Goal: Answer question/provide support: Share knowledge or assist other users

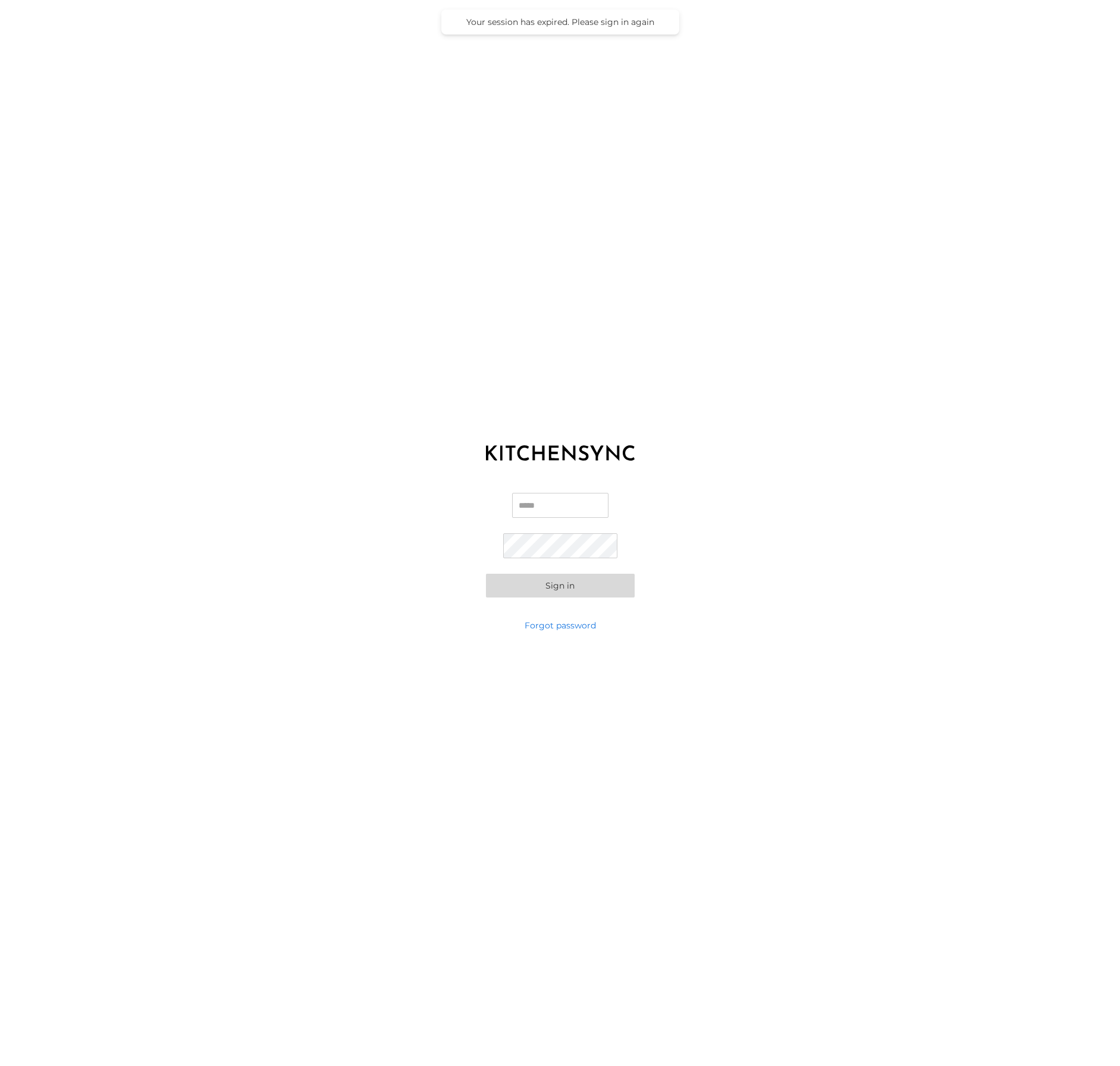
type input "**********"
click at [578, 586] on button "Sign in" at bounding box center [560, 585] width 148 height 24
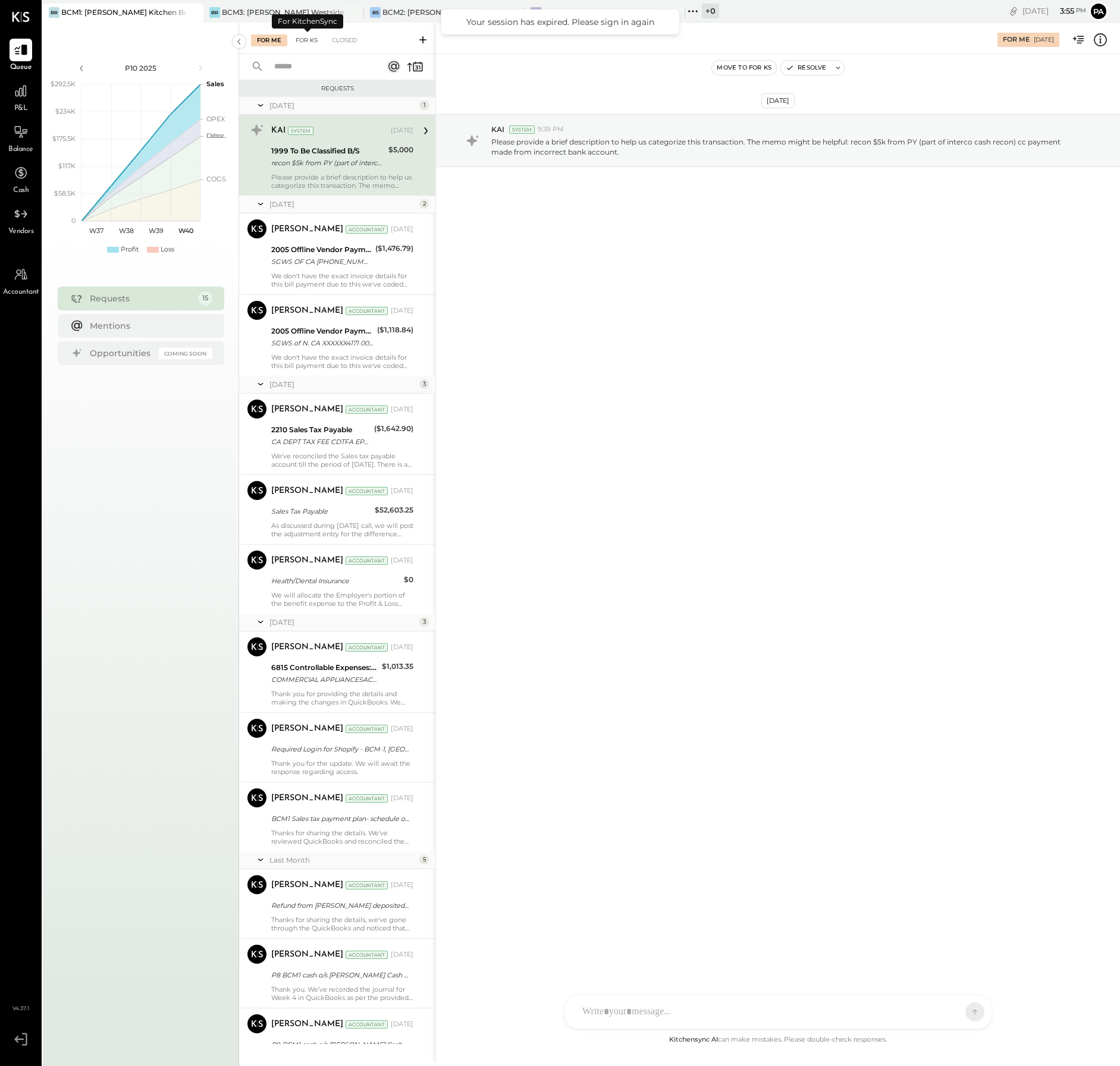
click at [304, 39] on div "For KS" at bounding box center [307, 40] width 34 height 12
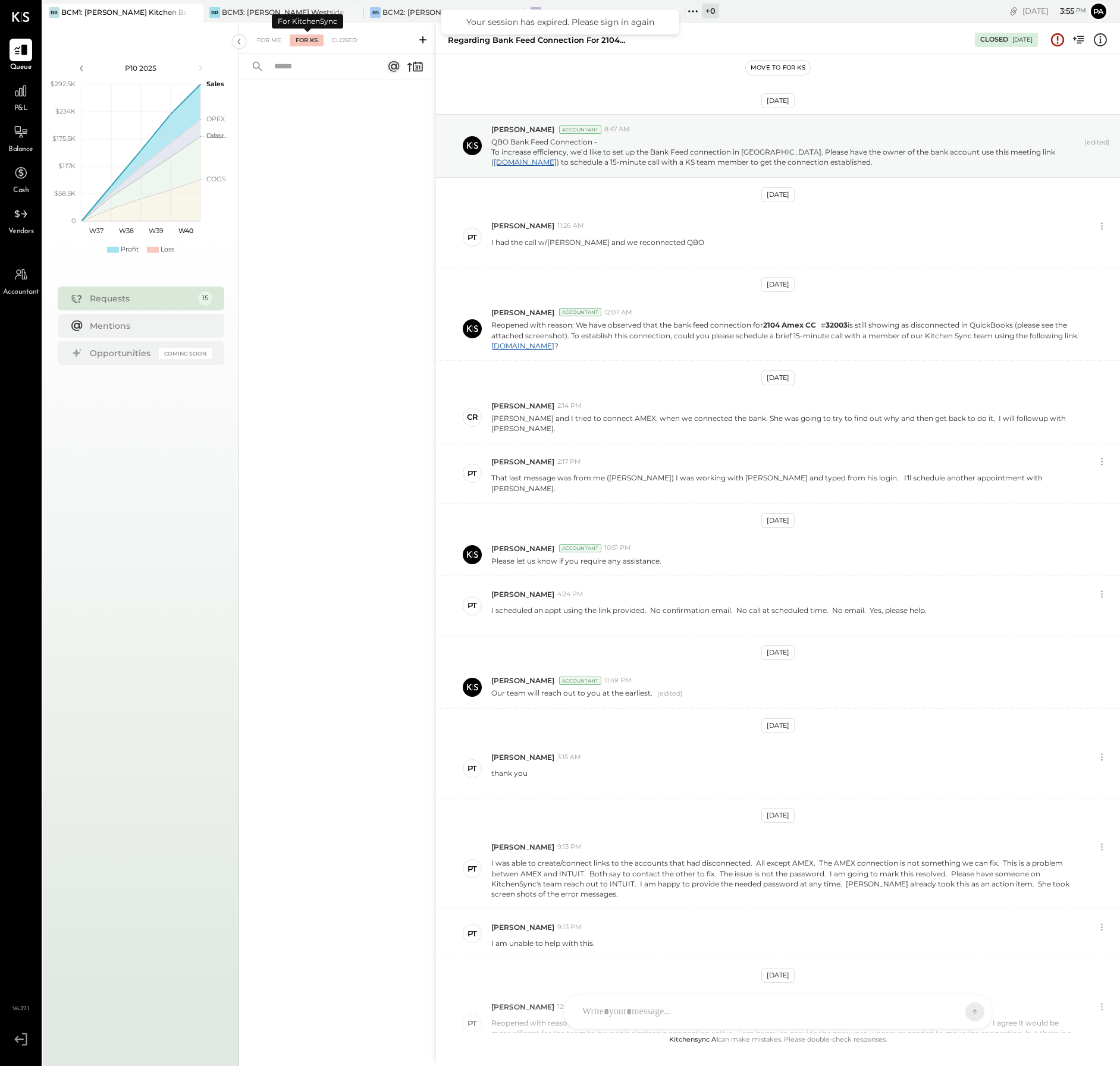
scroll to position [260, 0]
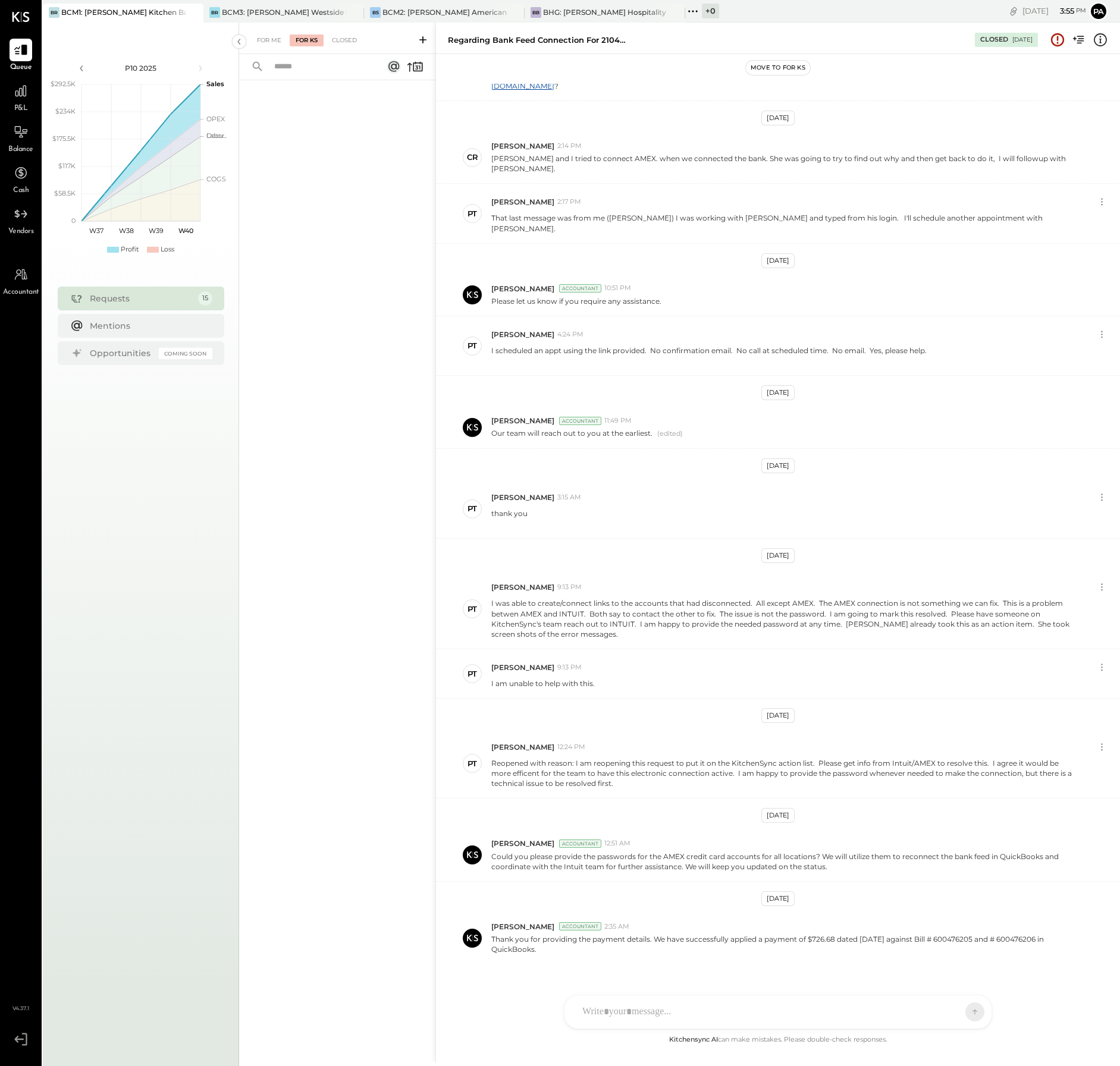
click at [421, 38] on icon at bounding box center [423, 39] width 12 height 12
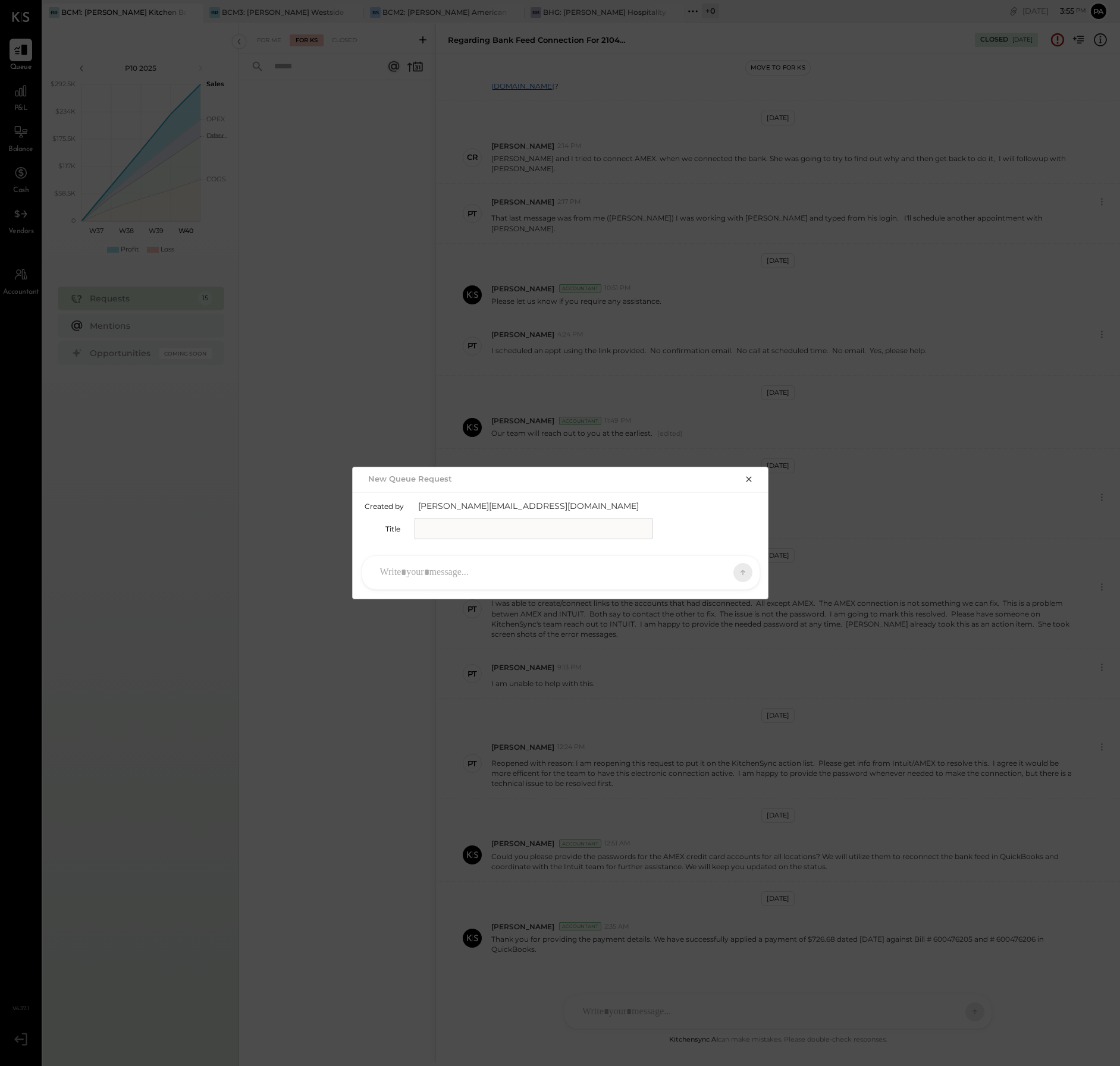
click at [450, 528] on input "text" at bounding box center [533, 528] width 238 height 21
type input "**********"
click at [474, 572] on div at bounding box center [550, 572] width 352 height 26
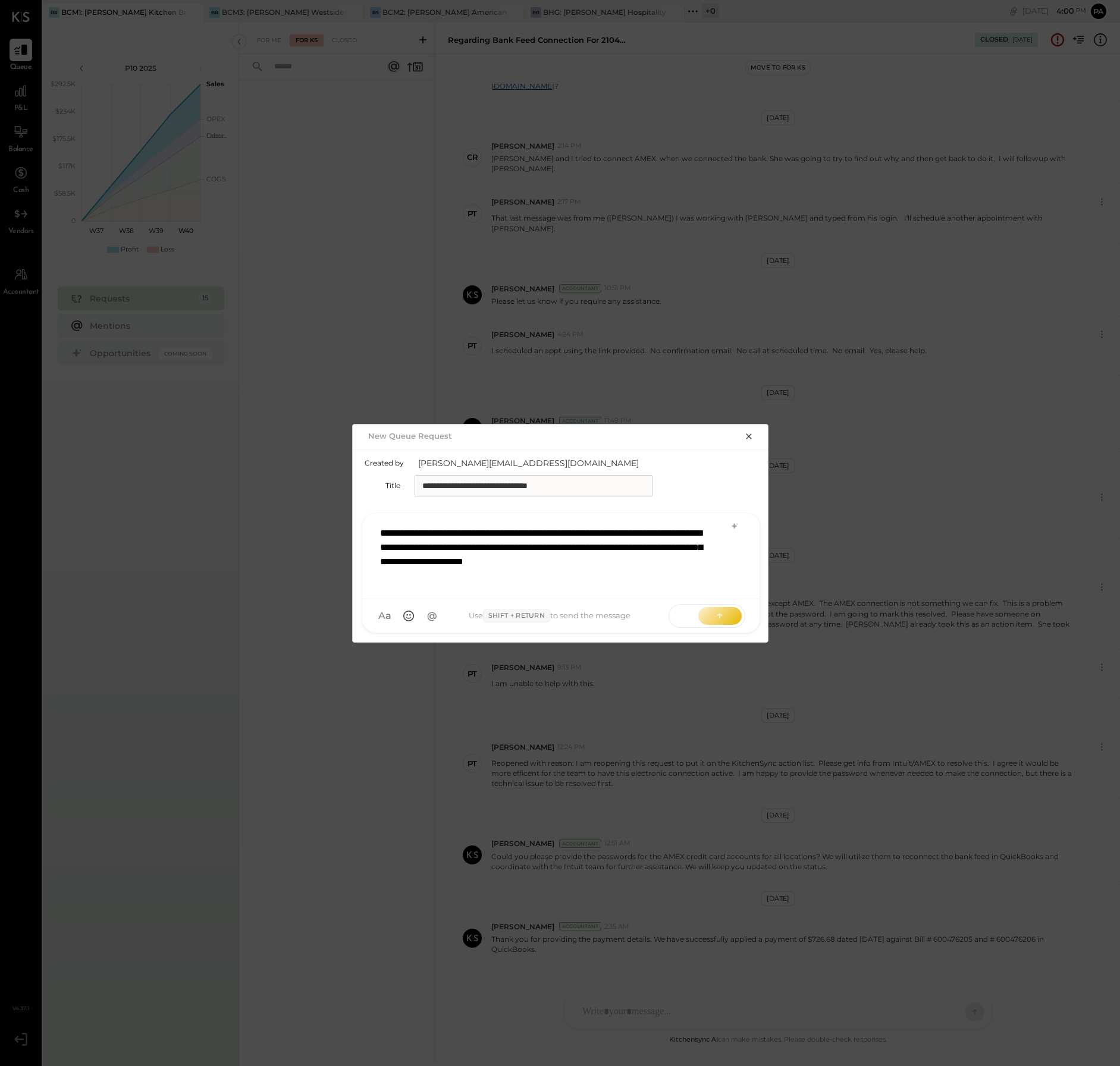
click at [578, 558] on div "**********" at bounding box center [561, 554] width 374 height 69
click at [578, 559] on div "**********" at bounding box center [561, 554] width 374 height 69
click at [710, 617] on button at bounding box center [720, 615] width 44 height 18
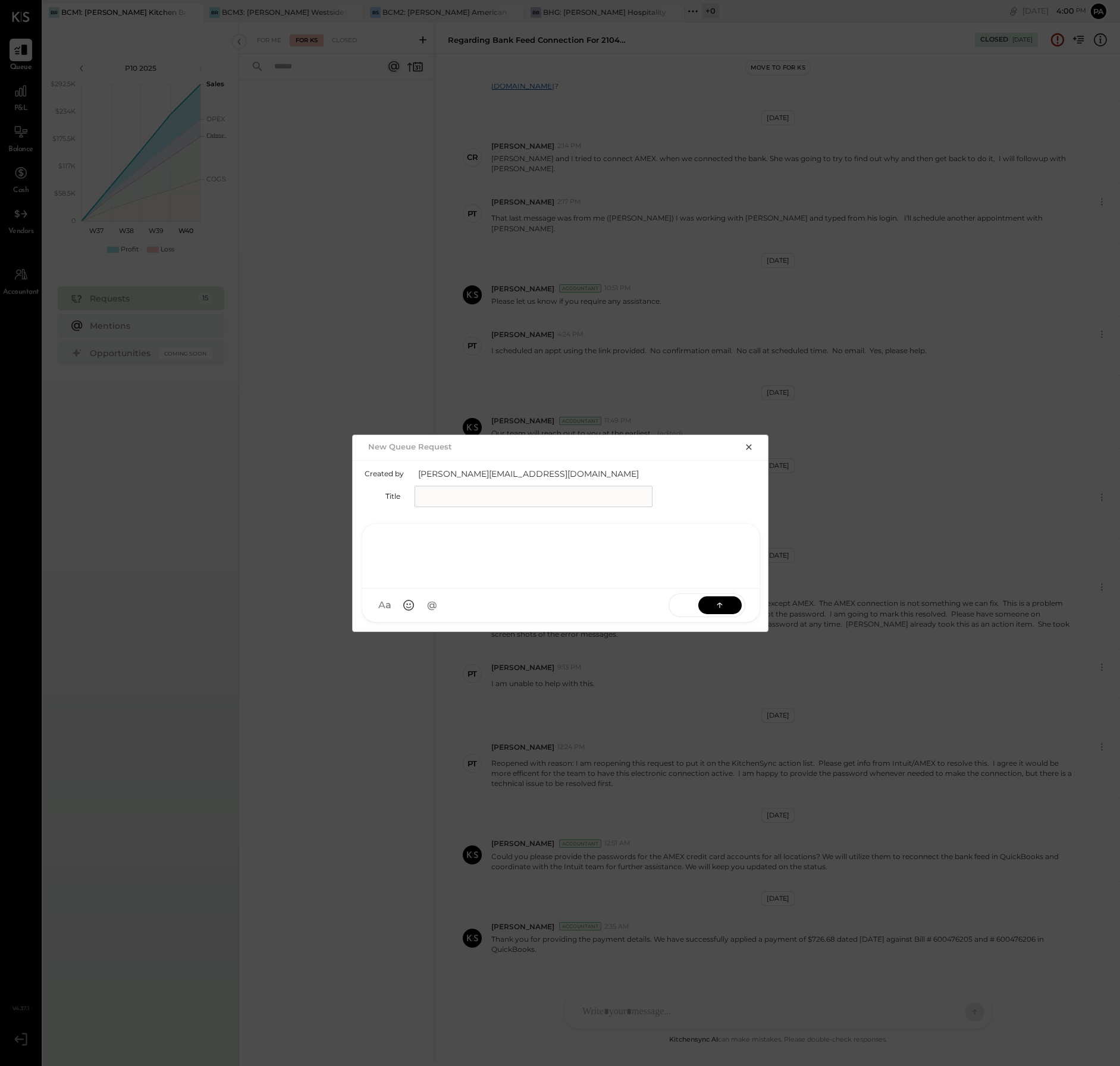
scroll to position [0, 0]
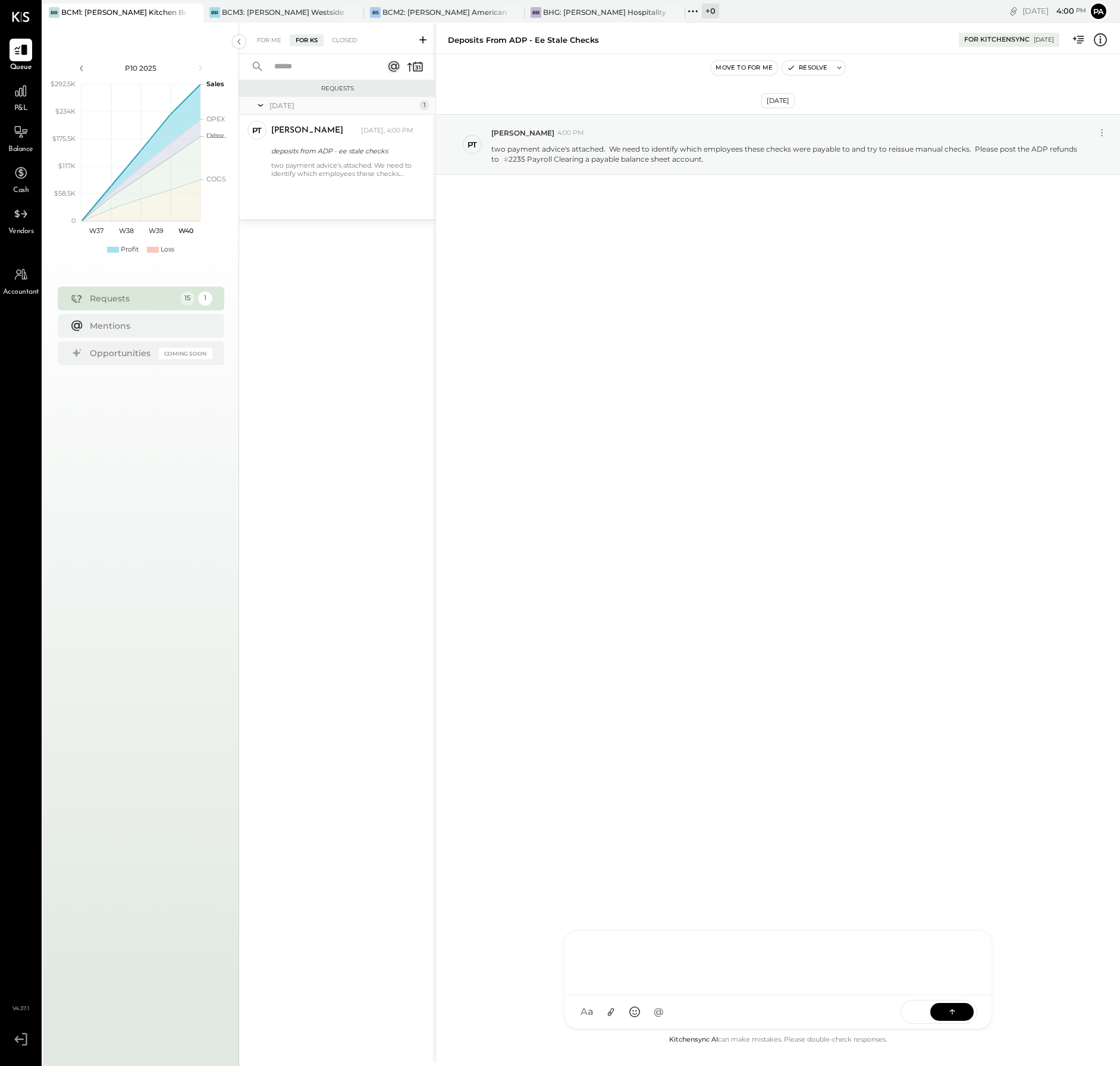
click at [693, 1018] on div "C [PERSON_NAME] PT [PERSON_NAME] VD [PERSON_NAME] MB [PERSON_NAME] MESSAGE SUGG…" at bounding box center [778, 980] width 428 height 99
click at [610, 1011] on icon at bounding box center [611, 1012] width 7 height 8
click at [607, 1012] on icon at bounding box center [611, 1012] width 12 height 12
click at [950, 1013] on icon at bounding box center [952, 1011] width 12 height 12
click at [588, 13] on div "BHG: [PERSON_NAME] Hospitality Group, LLC" at bounding box center [605, 12] width 125 height 10
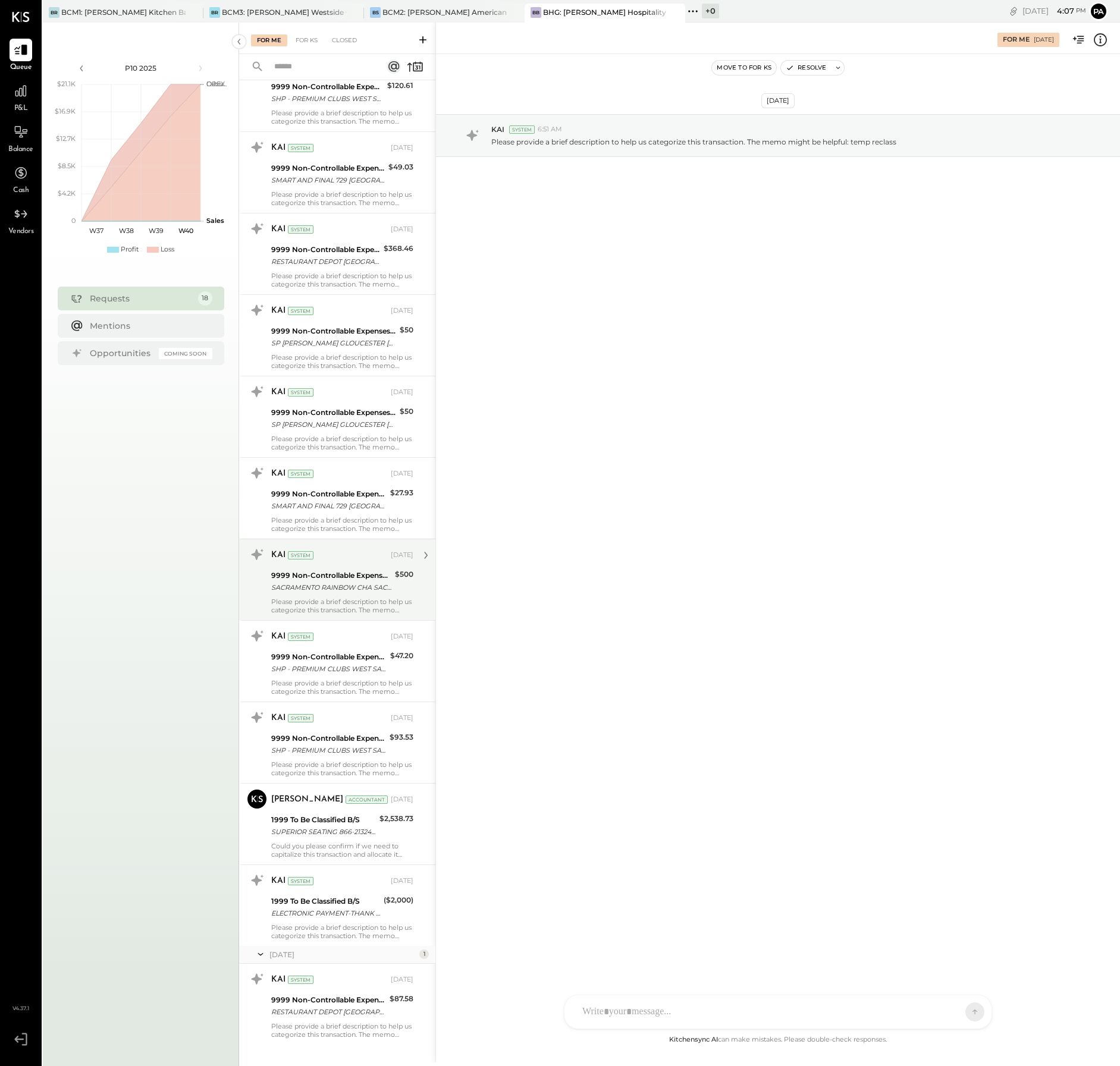
scroll to position [606, 0]
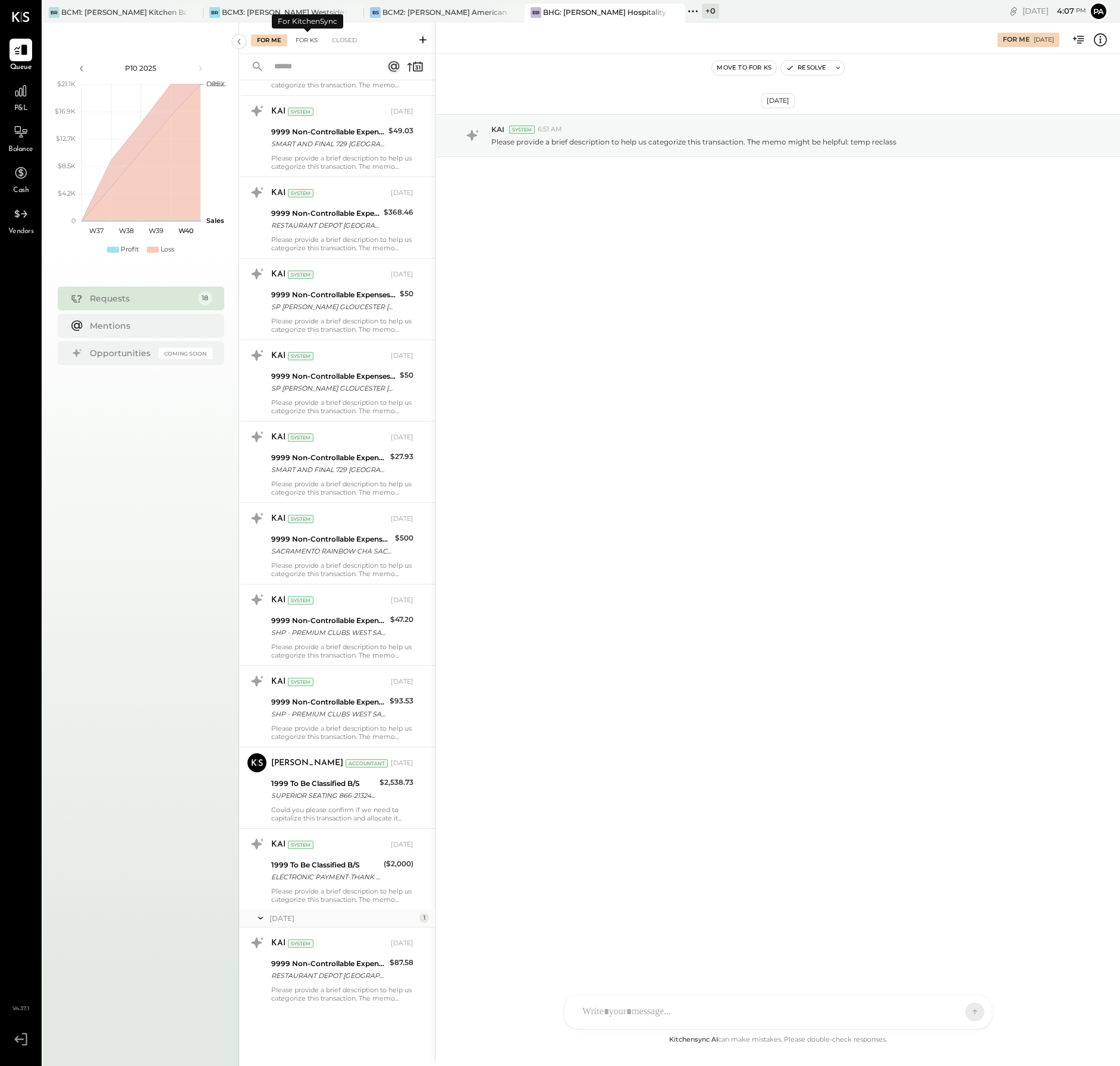
click at [305, 38] on div "For KS" at bounding box center [307, 40] width 34 height 12
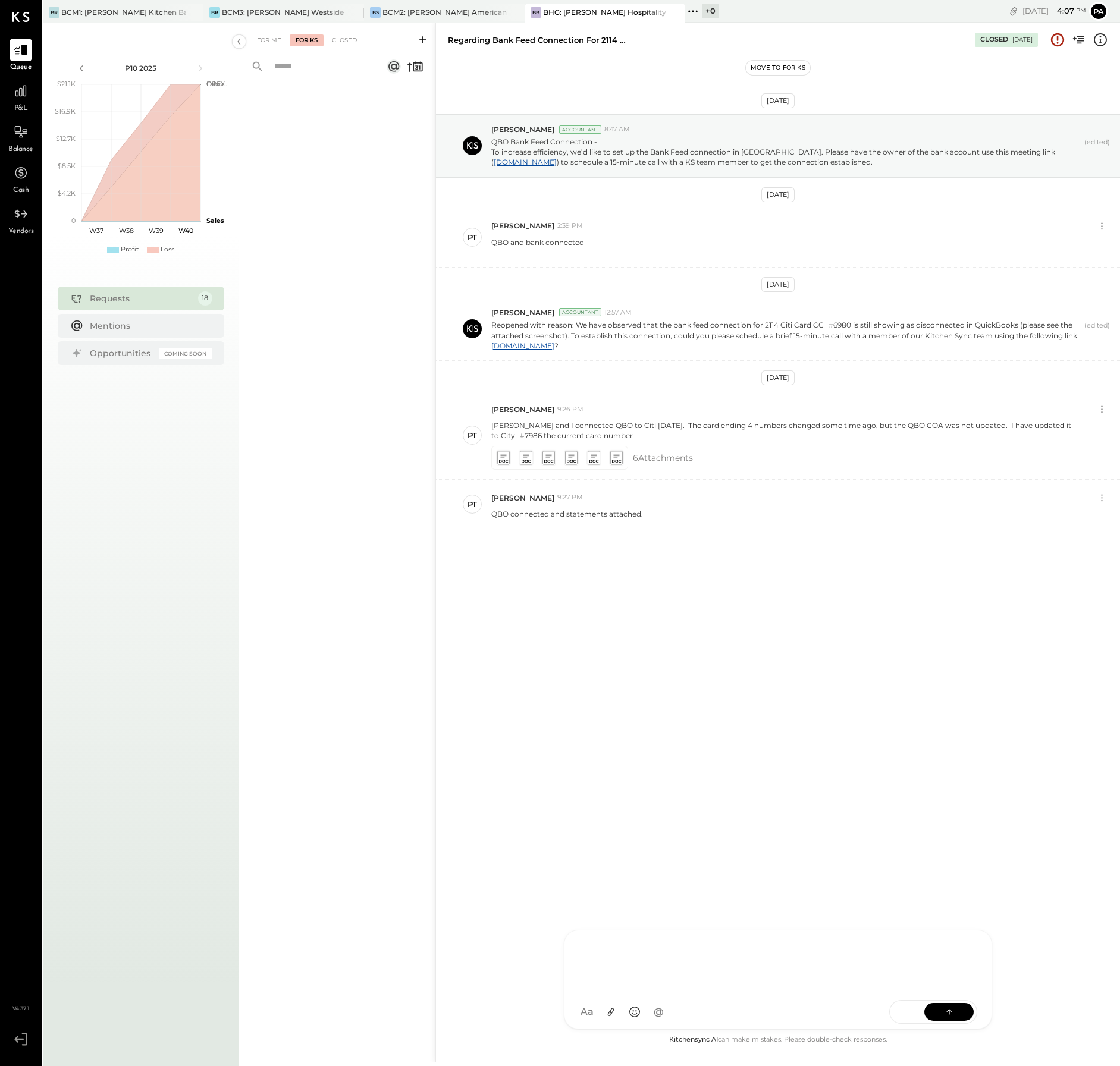
click at [647, 1012] on div "C [PERSON_NAME] jlopez1224 PT [PERSON_NAME] VD [PERSON_NAME] MB [PERSON_NAME] M…" at bounding box center [778, 980] width 428 height 99
click at [611, 1010] on icon at bounding box center [611, 1012] width 7 height 8
click at [949, 1013] on icon at bounding box center [949, 1011] width 1 height 5
click at [310, 39] on div "For KS" at bounding box center [307, 40] width 34 height 12
click at [1055, 40] on icon at bounding box center [1057, 39] width 16 height 16
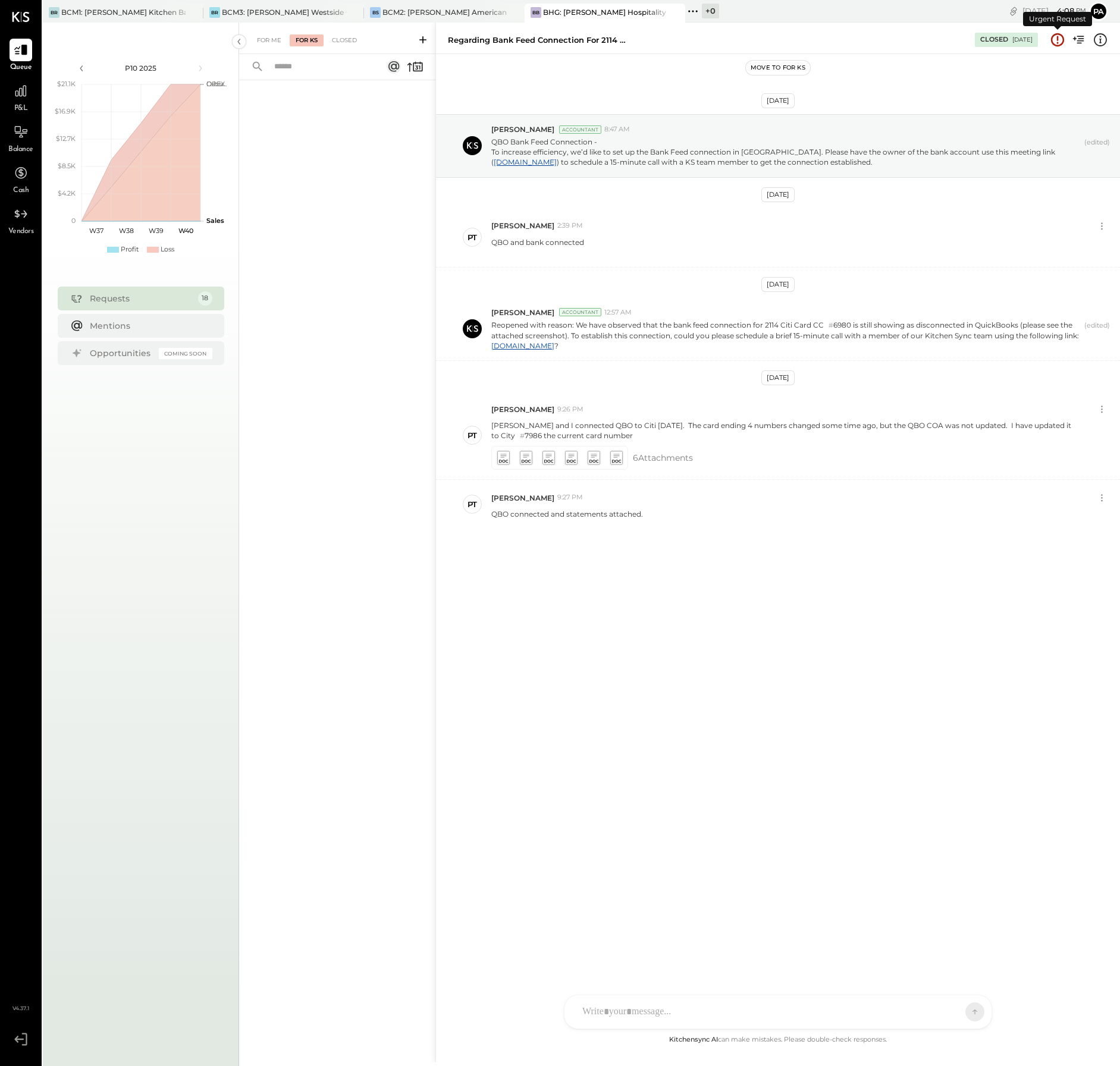
click at [1057, 41] on icon at bounding box center [1057, 39] width 16 height 16
click at [1058, 38] on icon at bounding box center [1057, 39] width 16 height 16
click at [268, 39] on div "For Me" at bounding box center [269, 40] width 36 height 12
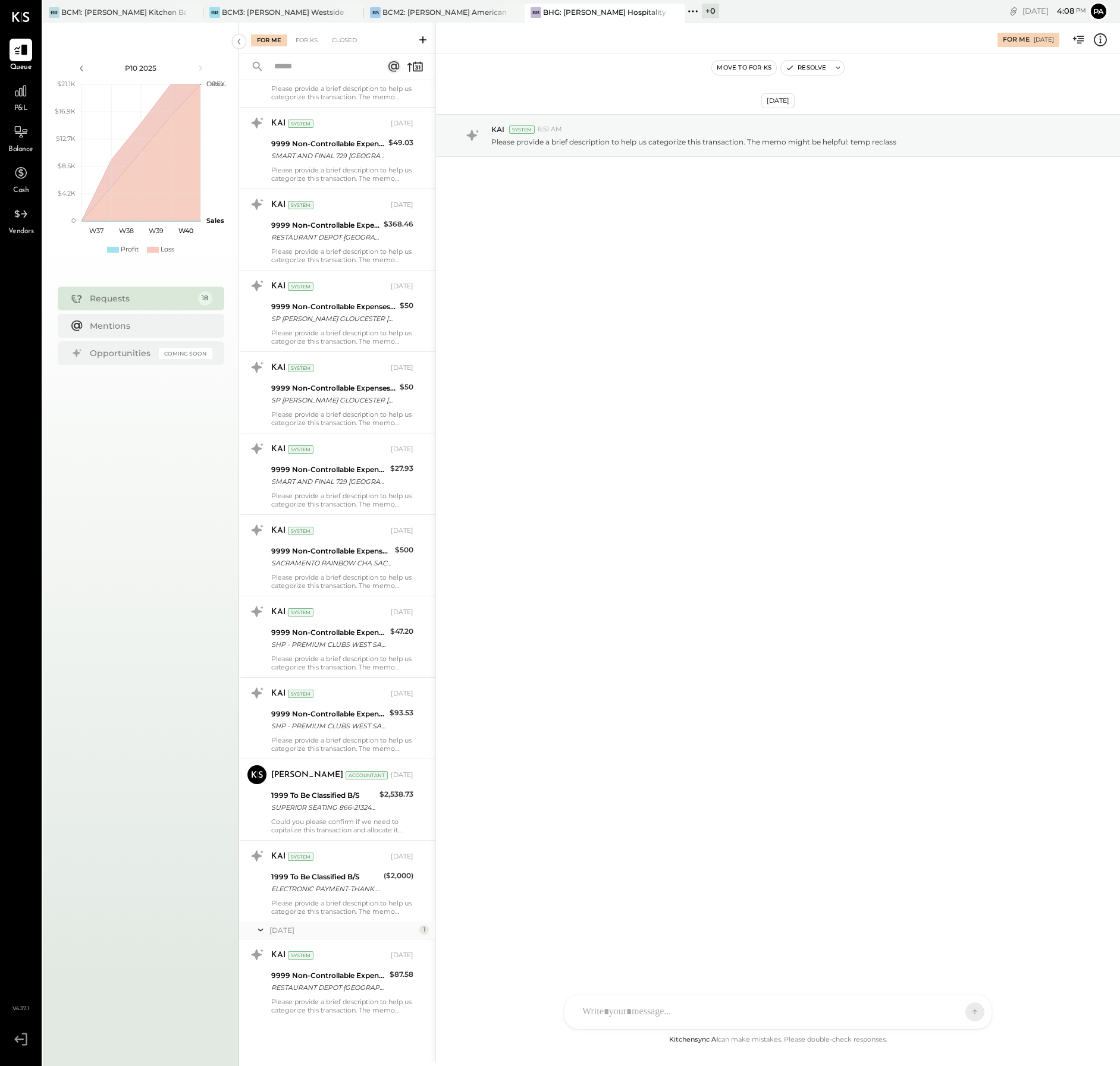
scroll to position [606, 0]
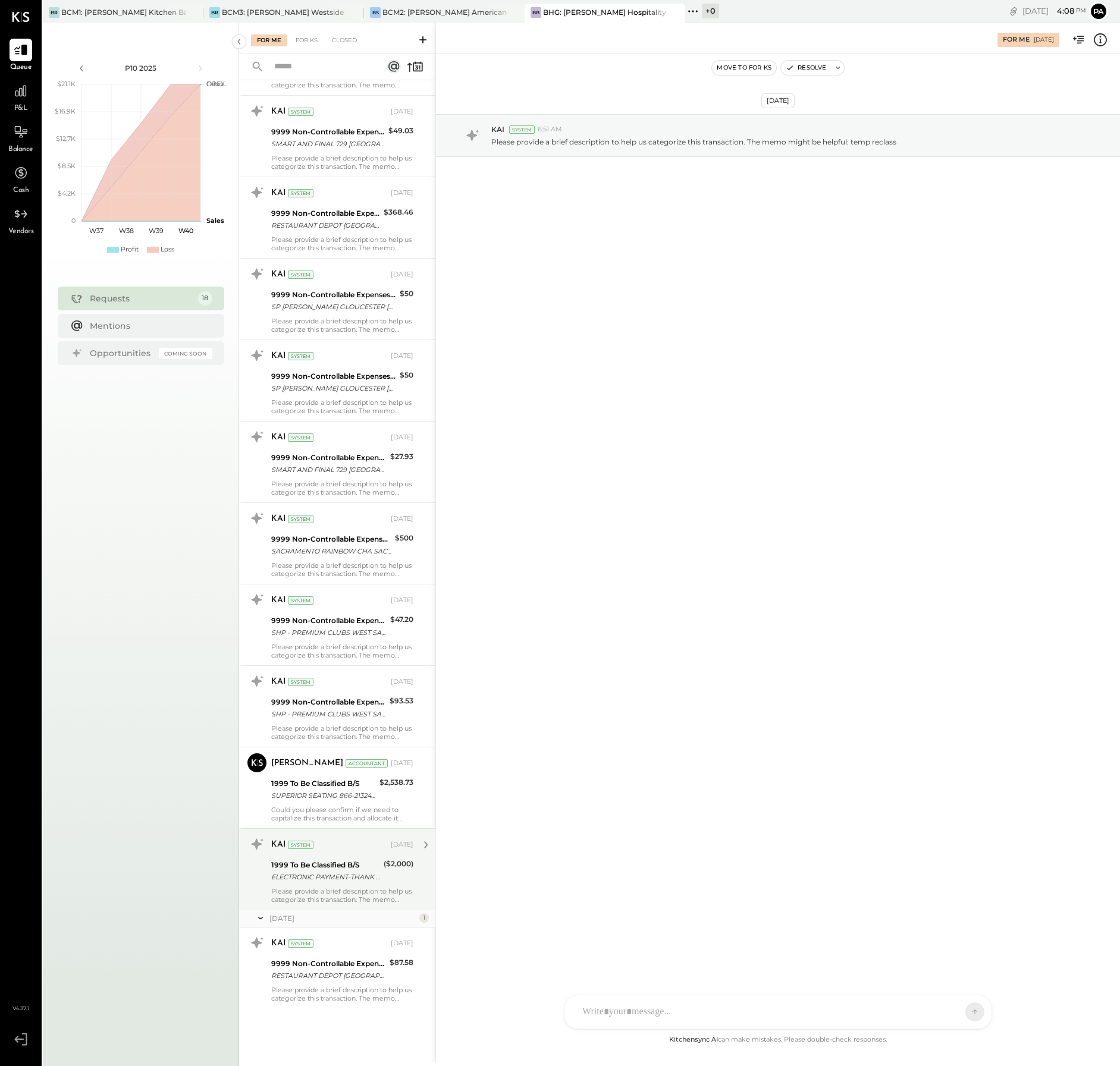
click at [326, 888] on div "Please provide a brief description to help us categorize this transaction. The …" at bounding box center [342, 895] width 142 height 16
click at [136, 12] on div "BCM1: [PERSON_NAME] Kitchen Bar Market" at bounding box center [123, 12] width 125 height 10
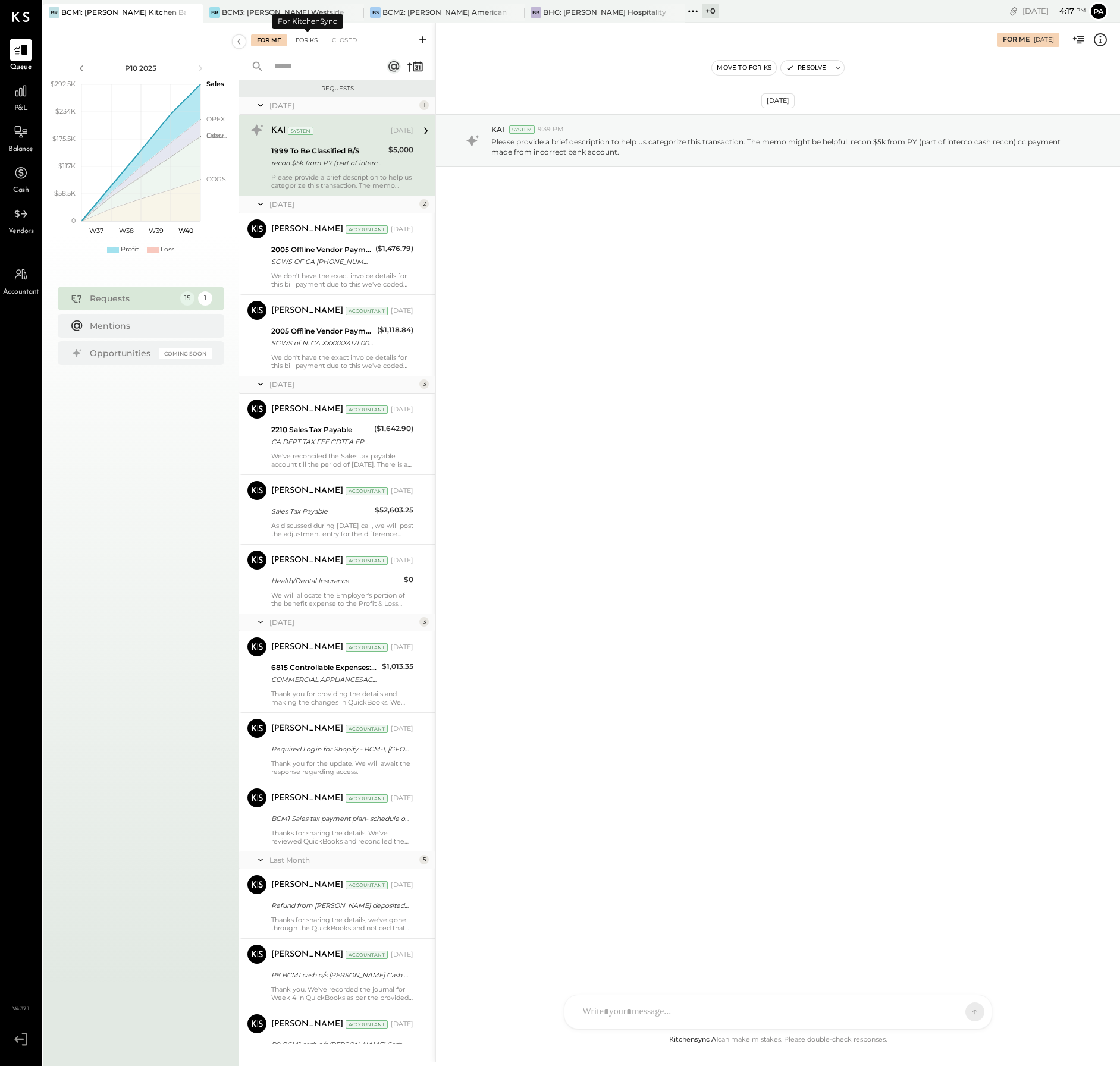
click at [308, 39] on div "For KS" at bounding box center [307, 40] width 34 height 12
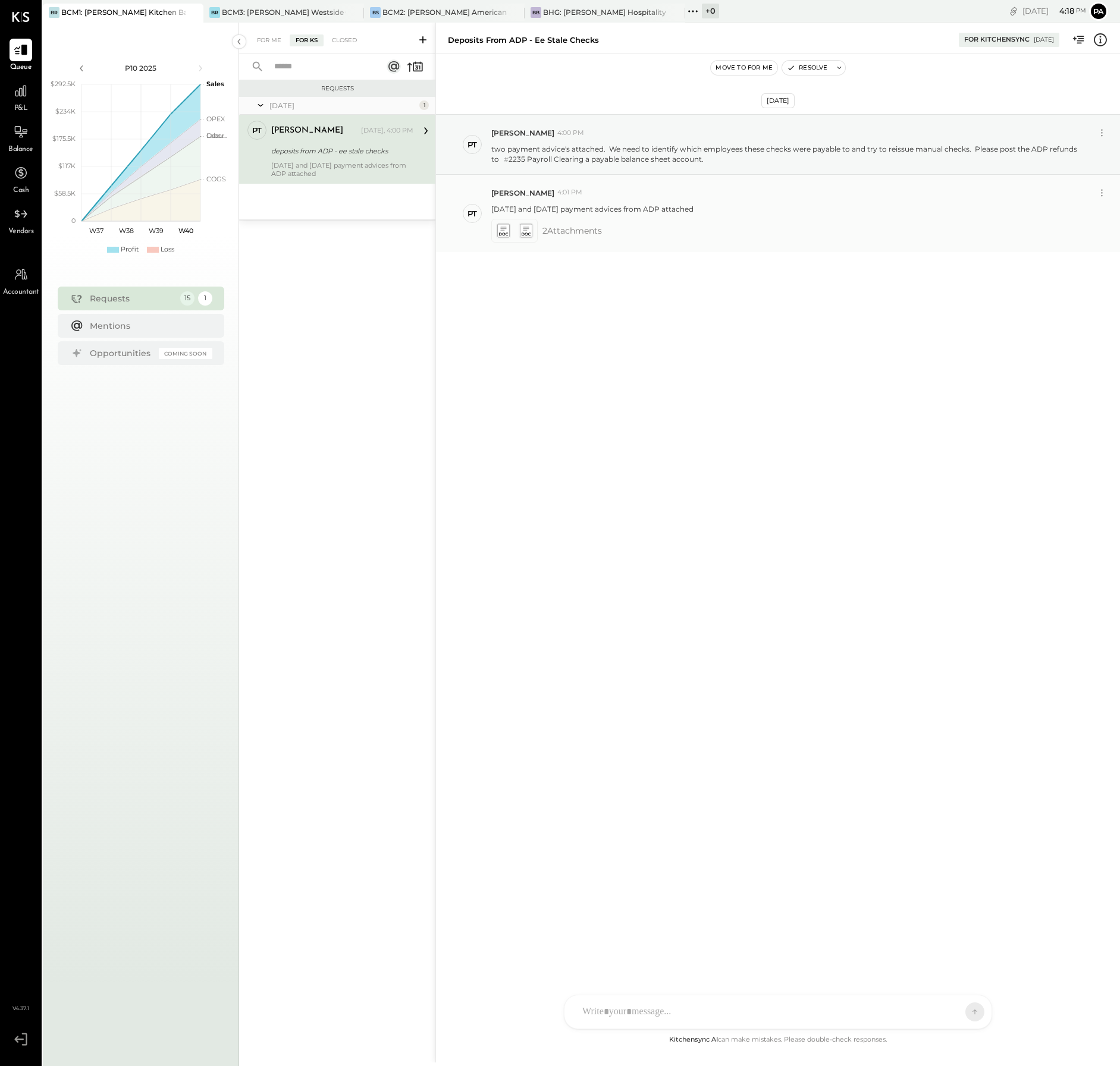
click at [527, 229] on icon at bounding box center [525, 228] width 6 height 3
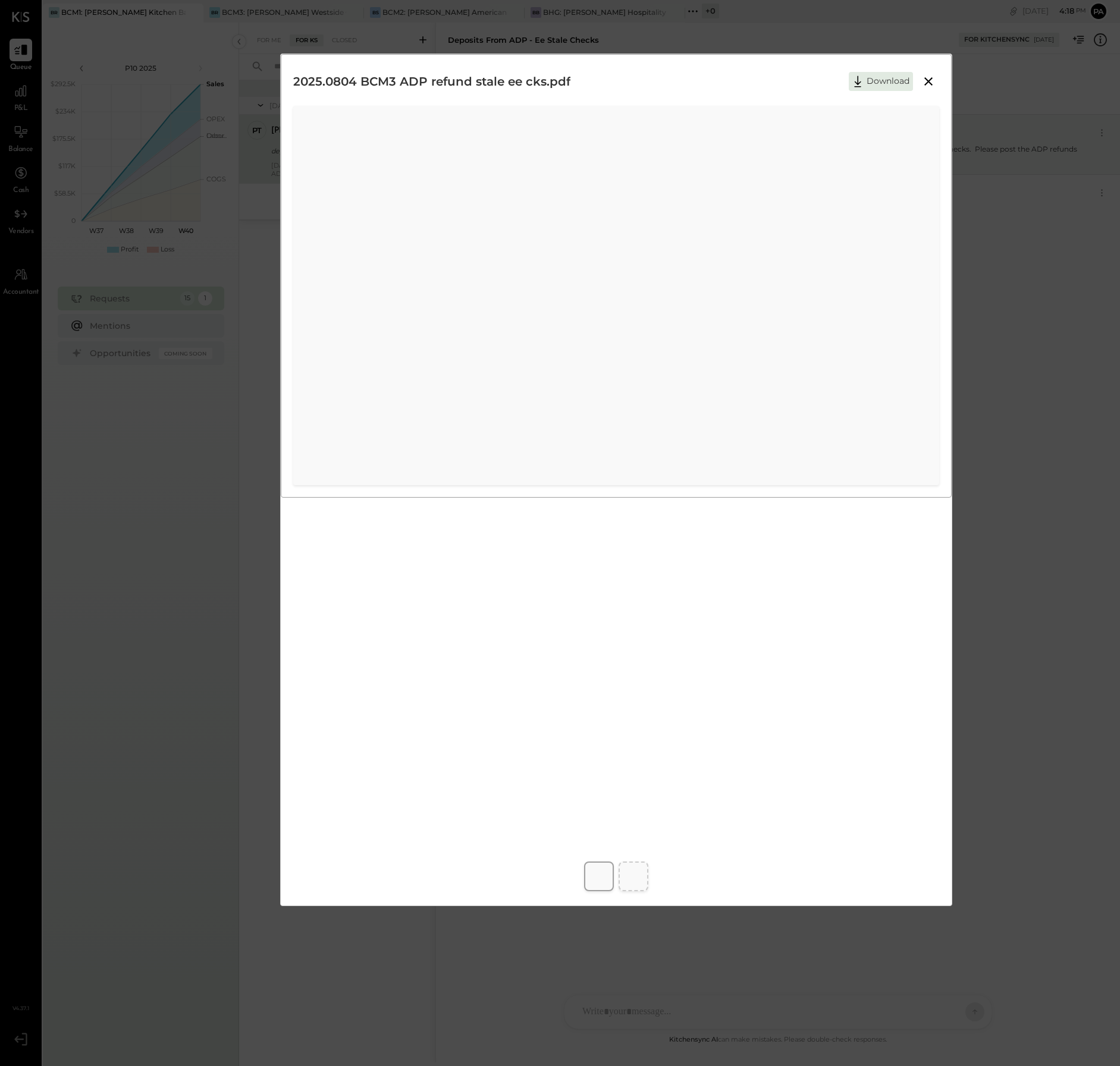
click at [929, 80] on icon at bounding box center [928, 82] width 8 height 8
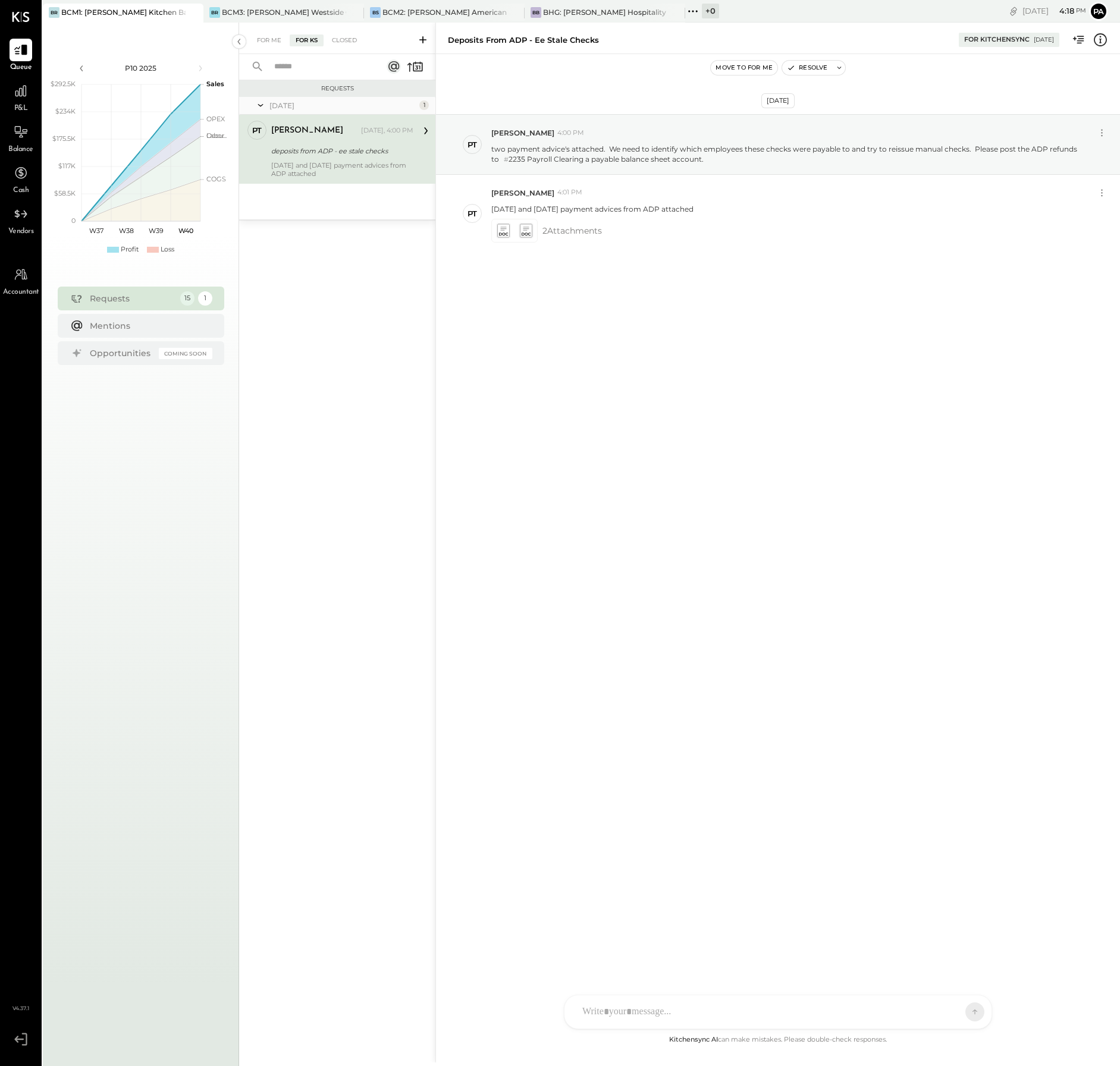
click at [423, 131] on icon at bounding box center [425, 131] width 16 height 16
click at [424, 131] on icon at bounding box center [425, 131] width 16 height 16
click at [690, 985] on div at bounding box center [778, 961] width 403 height 48
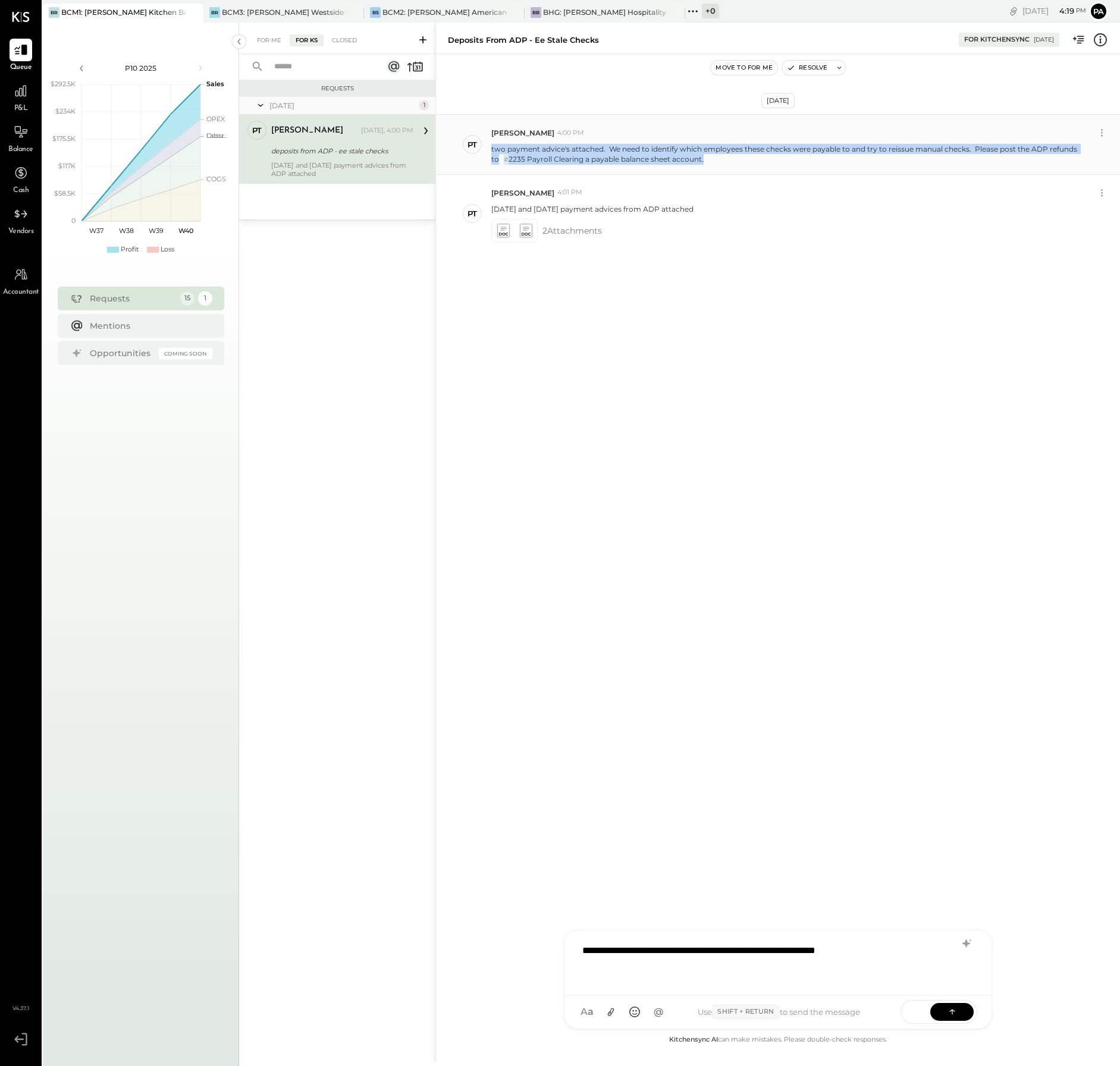
drag, startPoint x: 710, startPoint y: 160, endPoint x: 489, endPoint y: 150, distance: 221.2
click at [489, 150] on div "PT [PERSON_NAME] 4:00 PM two payment advice's attached. We need to identify whi…" at bounding box center [778, 144] width 684 height 61
copy p "two payment advice's attached. We need to identify which employees these checks…"
click at [299, 8] on div "BCM3: [PERSON_NAME] Westside Grill" at bounding box center [284, 12] width 125 height 10
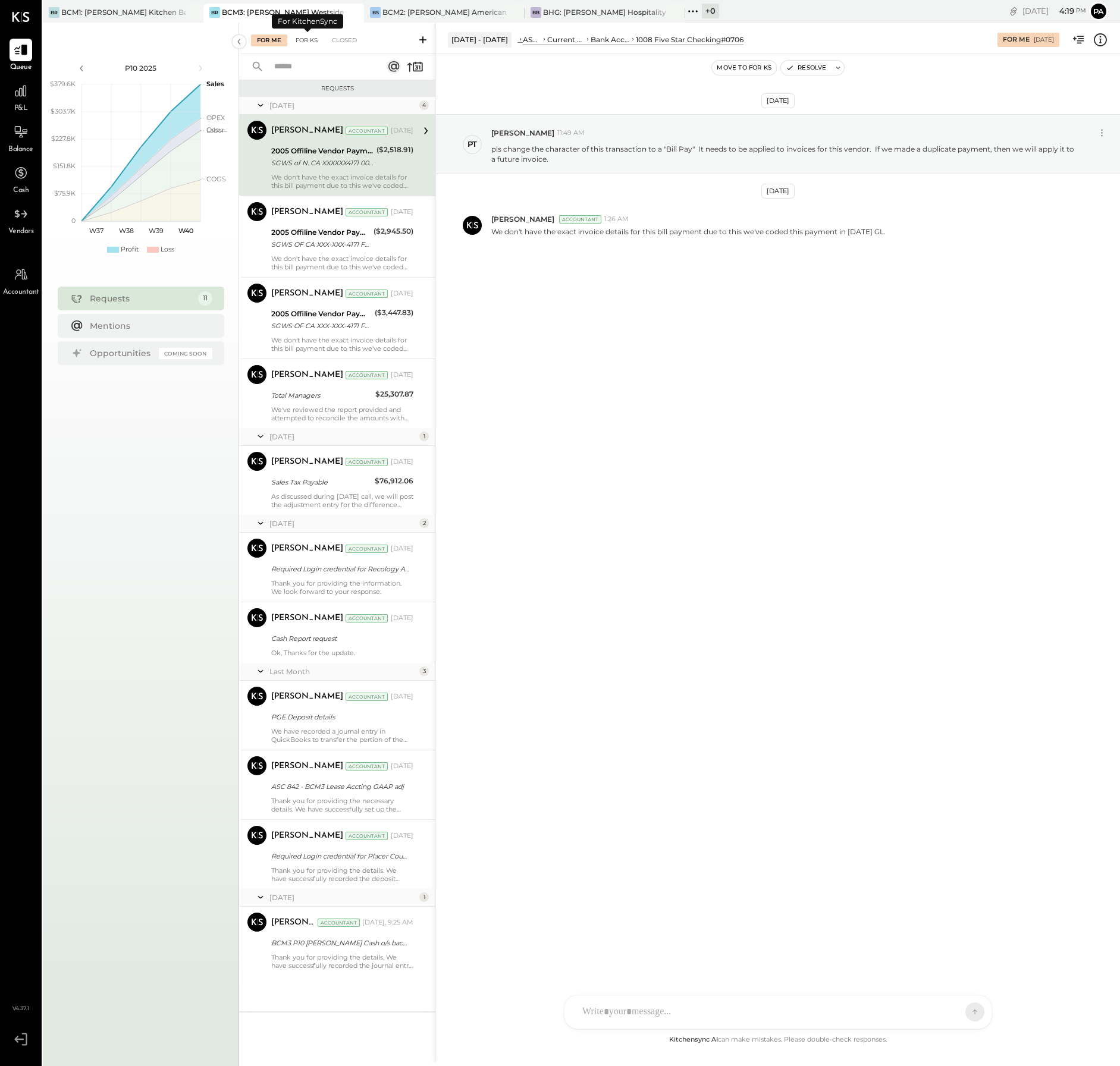
click at [306, 39] on div "For KS" at bounding box center [307, 40] width 34 height 12
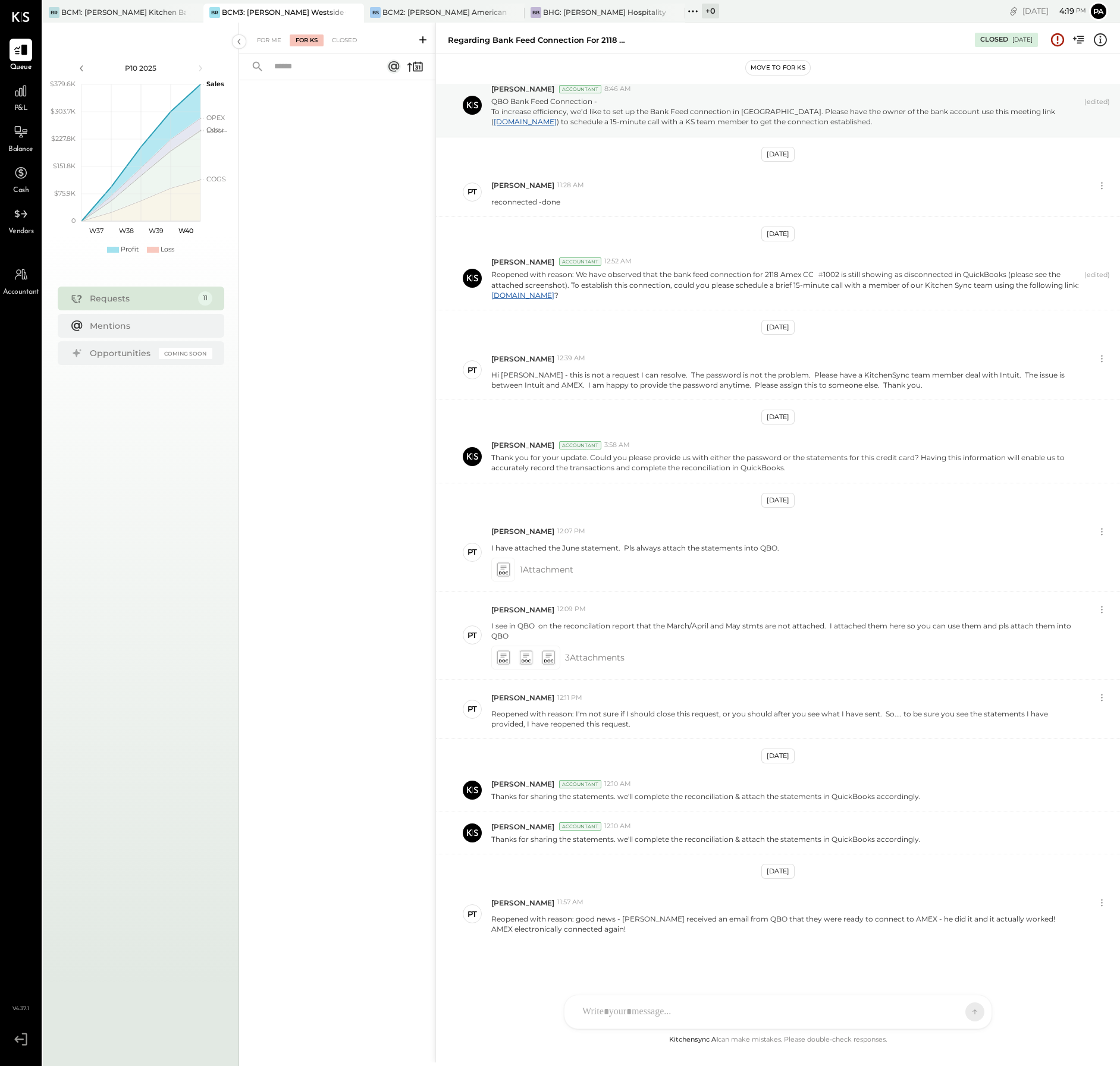
click at [423, 37] on icon at bounding box center [423, 39] width 7 height 7
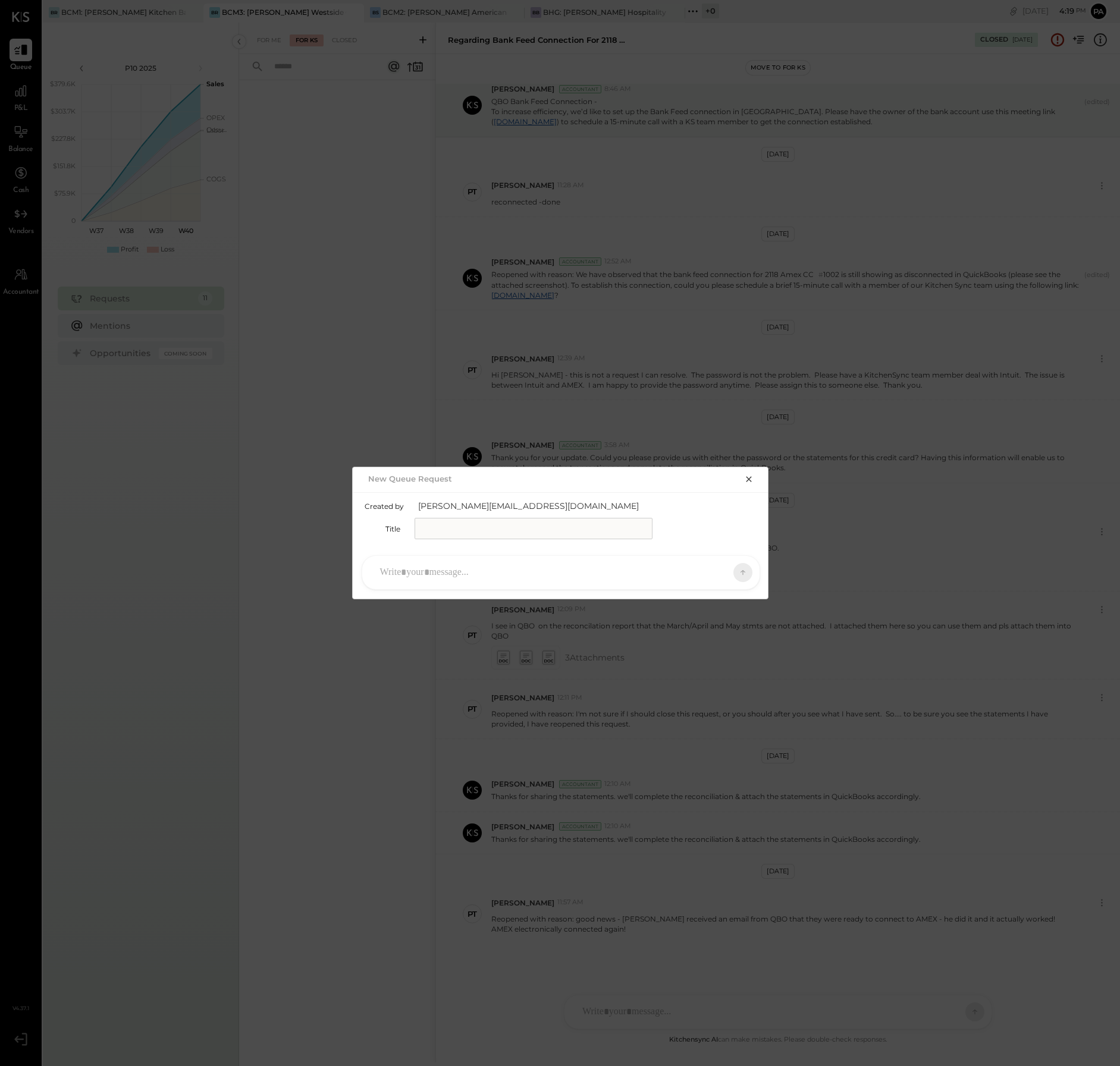
click at [405, 572] on div at bounding box center [550, 572] width 352 height 26
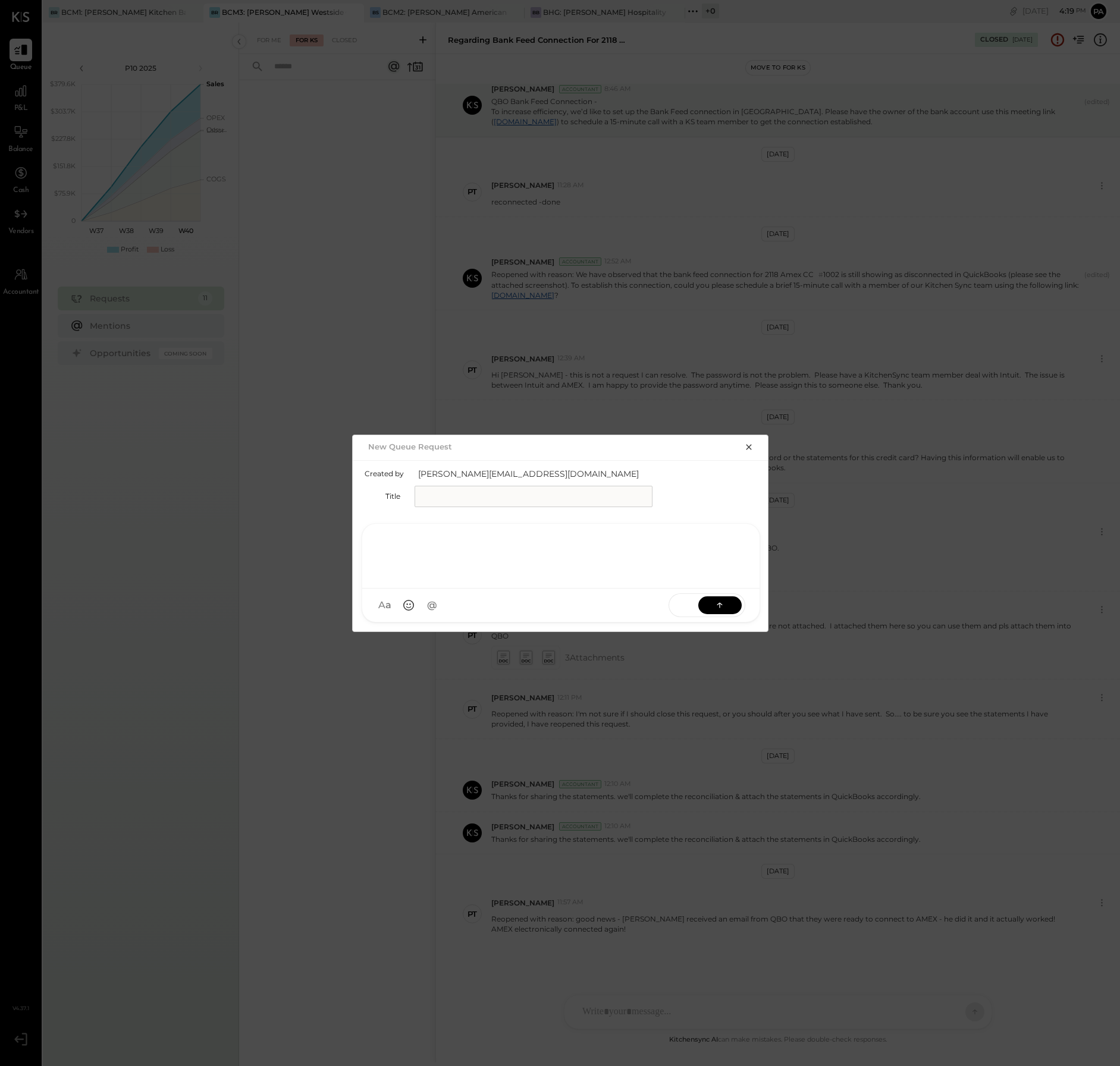
paste div
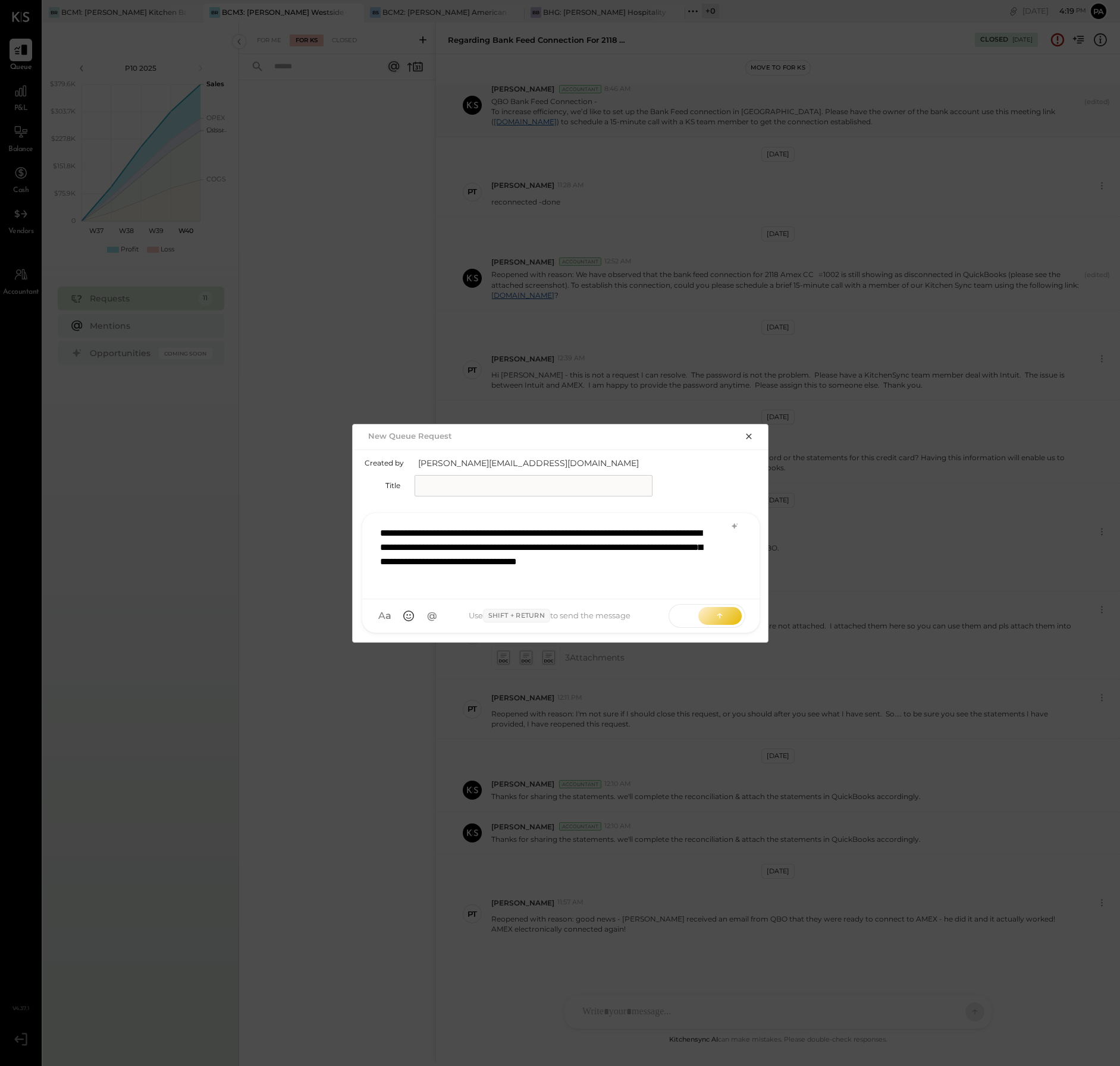
click at [429, 482] on input "text" at bounding box center [533, 485] width 238 height 21
type input "**********"
click at [709, 618] on button at bounding box center [720, 615] width 44 height 18
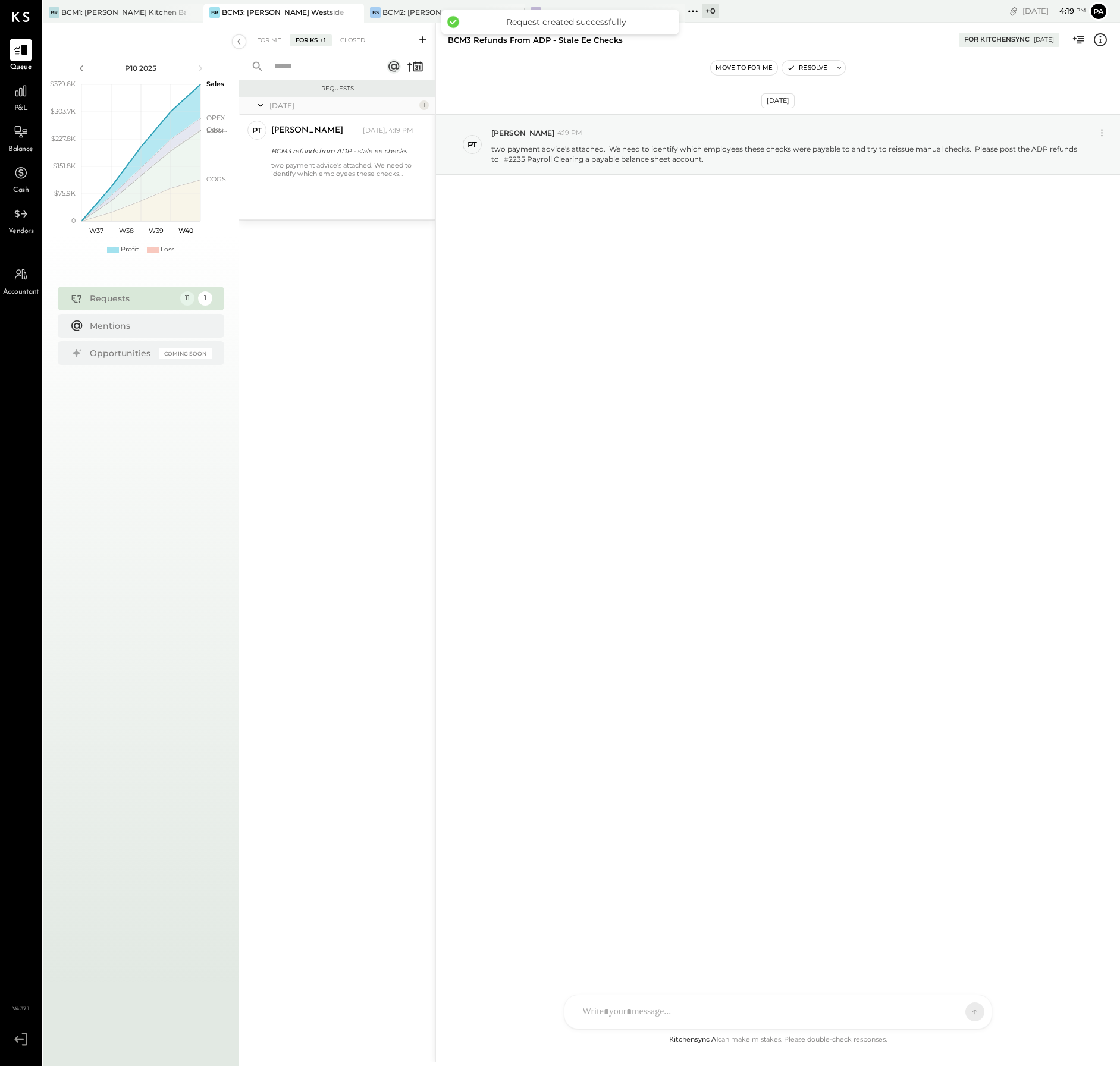
scroll to position [0, 0]
click at [135, 10] on div "BCM1: [PERSON_NAME] Kitchen Bar Market" at bounding box center [123, 12] width 125 height 10
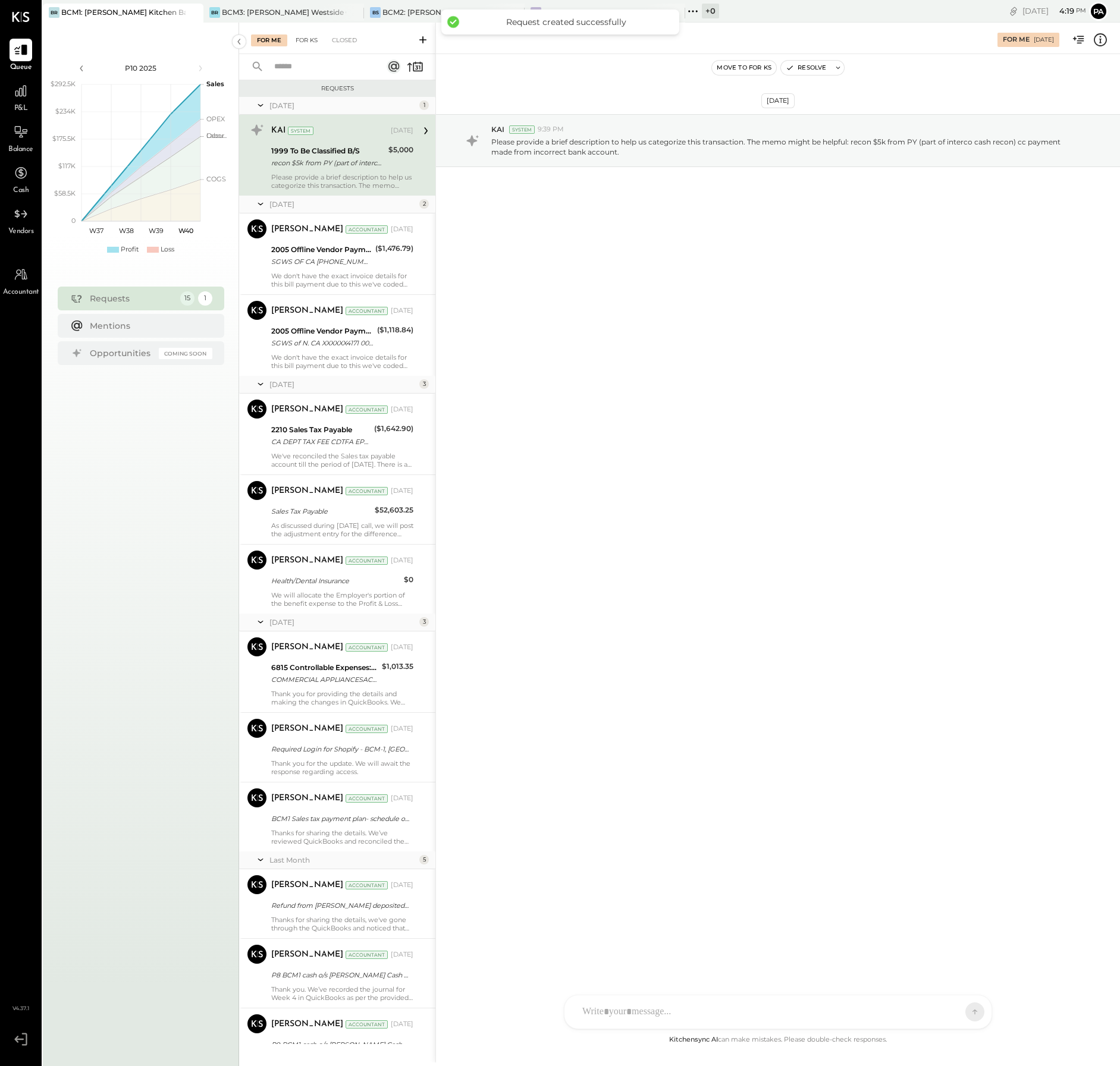
click at [303, 44] on div "For KS" at bounding box center [307, 40] width 34 height 12
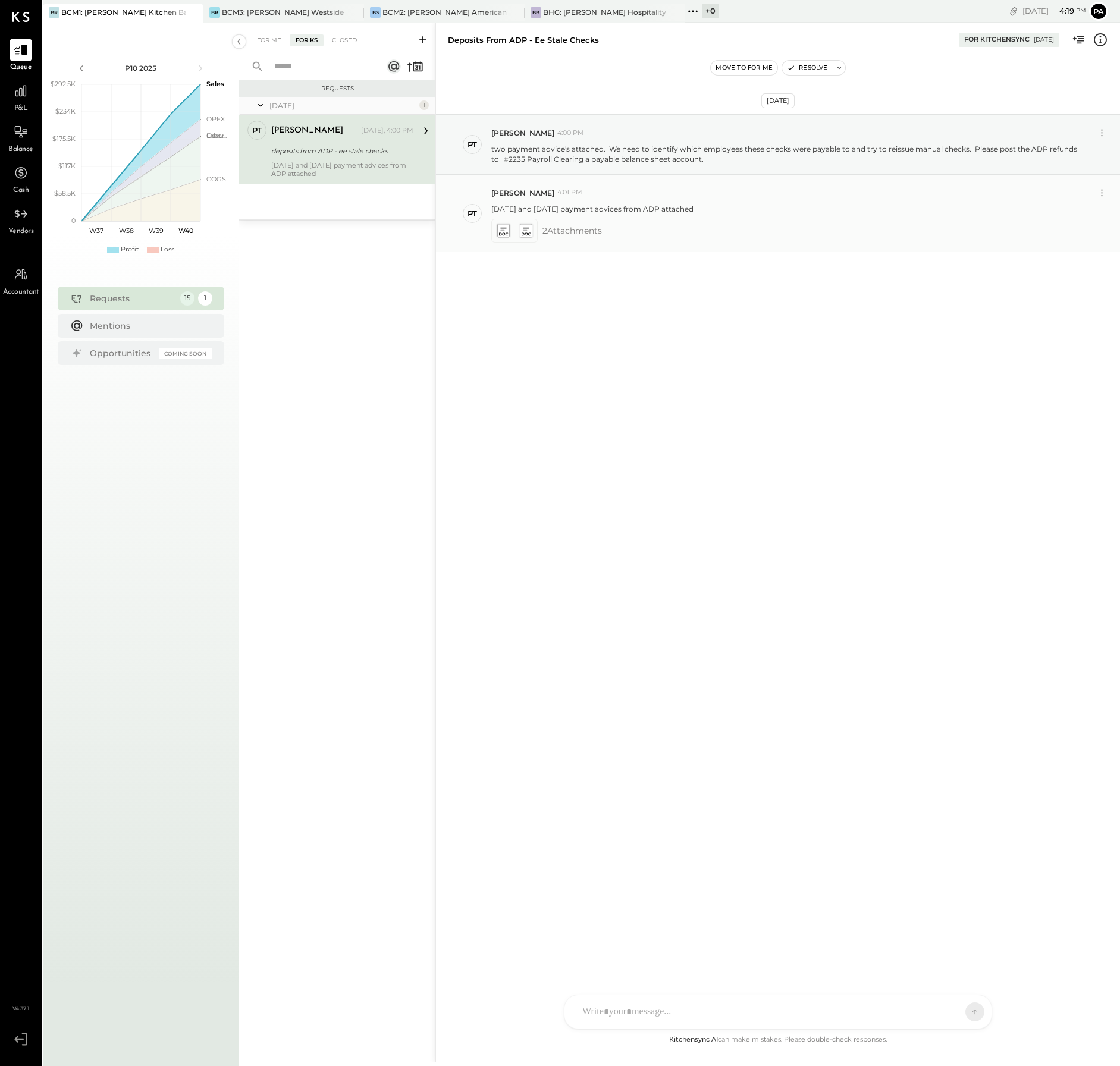
drag, startPoint x: 717, startPoint y: 210, endPoint x: 511, endPoint y: 205, distance: 206.1
click at [511, 205] on div "[DATE] and [DATE] payment advices from ADP attached" at bounding box center [801, 207] width 619 height 12
copy p "[DATE] and [DATE] payment advices from ADP attached"
click at [300, 11] on div "BCM3: [PERSON_NAME] Westside Grill" at bounding box center [284, 12] width 125 height 10
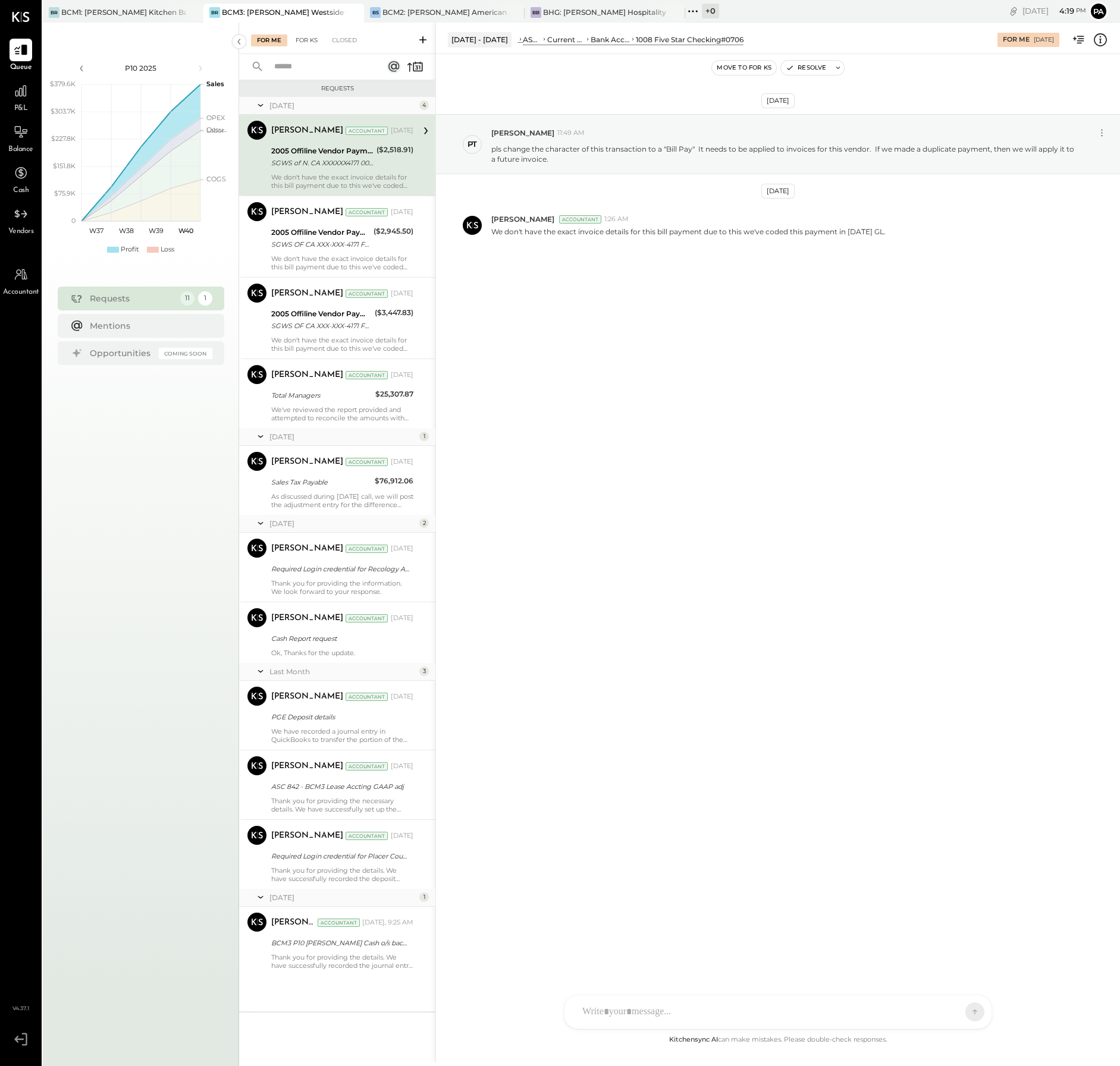
click at [307, 40] on div "For KS" at bounding box center [307, 40] width 34 height 12
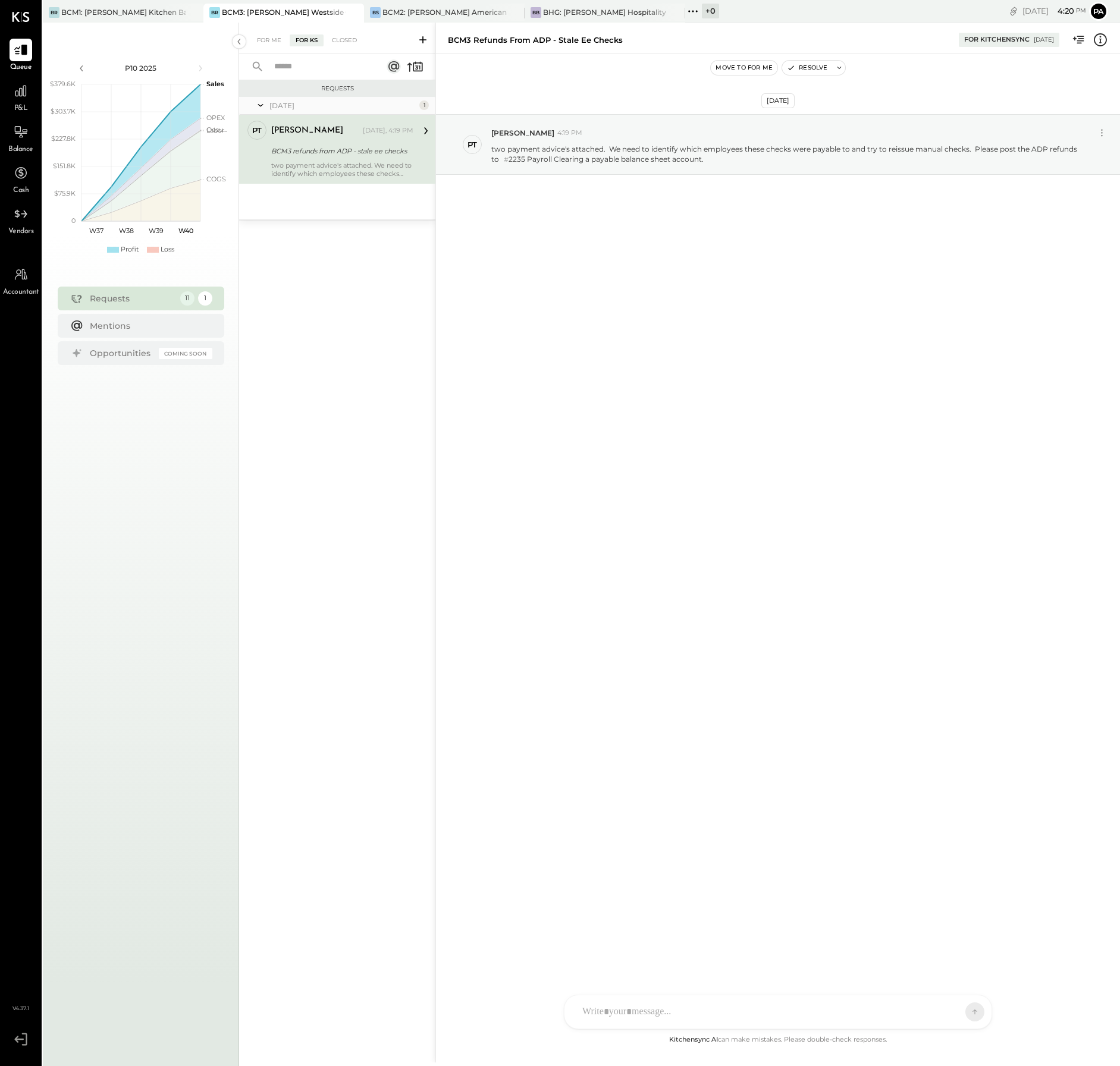
click at [730, 1016] on div at bounding box center [778, 1012] width 427 height 33
paste div
click at [610, 1012] on icon at bounding box center [611, 1012] width 12 height 12
click at [610, 1013] on icon at bounding box center [611, 1012] width 7 height 8
click at [953, 1012] on icon at bounding box center [952, 1011] width 12 height 12
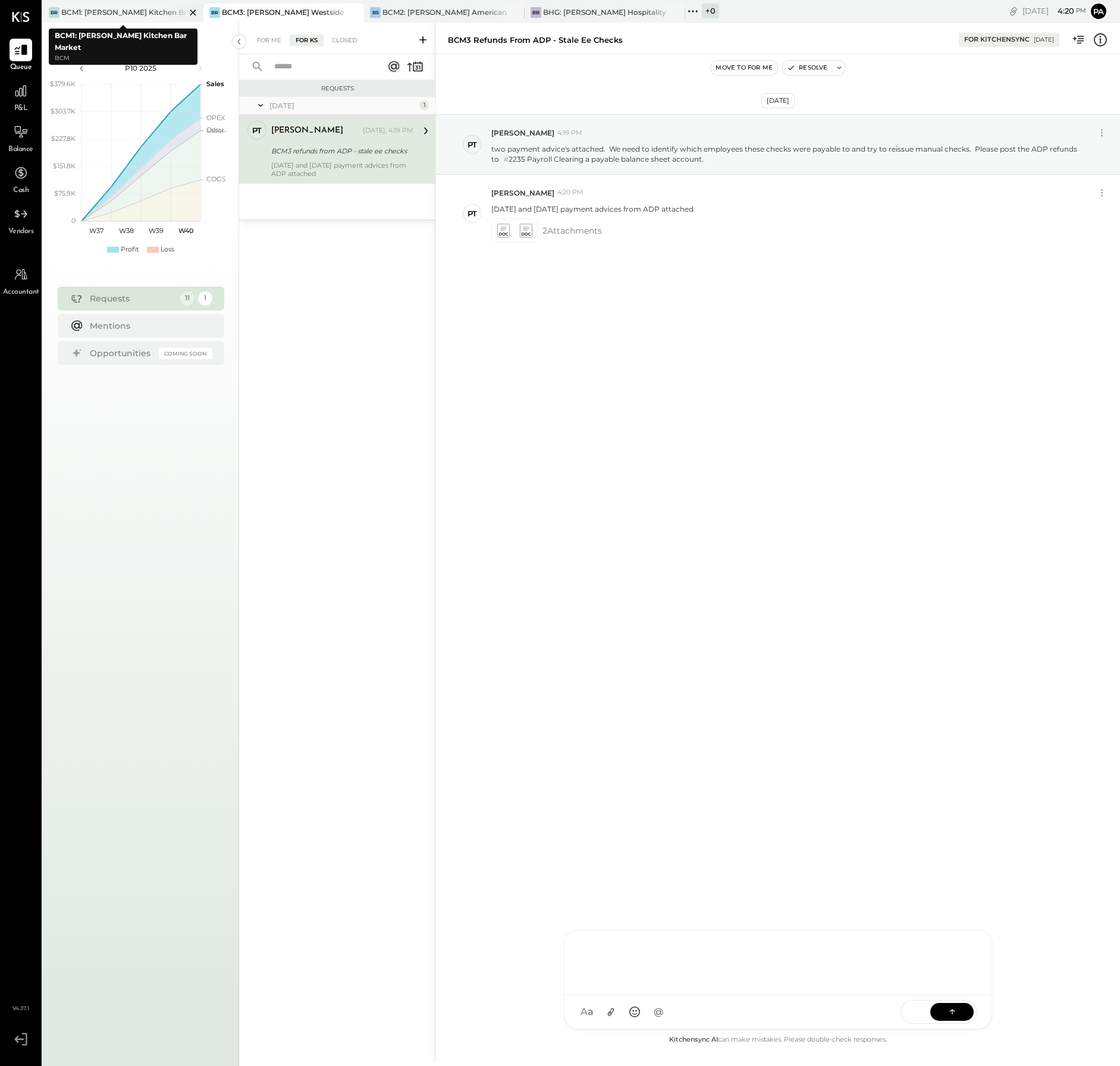
click at [137, 10] on div "BCM1: [PERSON_NAME] Kitchen Bar Market" at bounding box center [123, 12] width 125 height 10
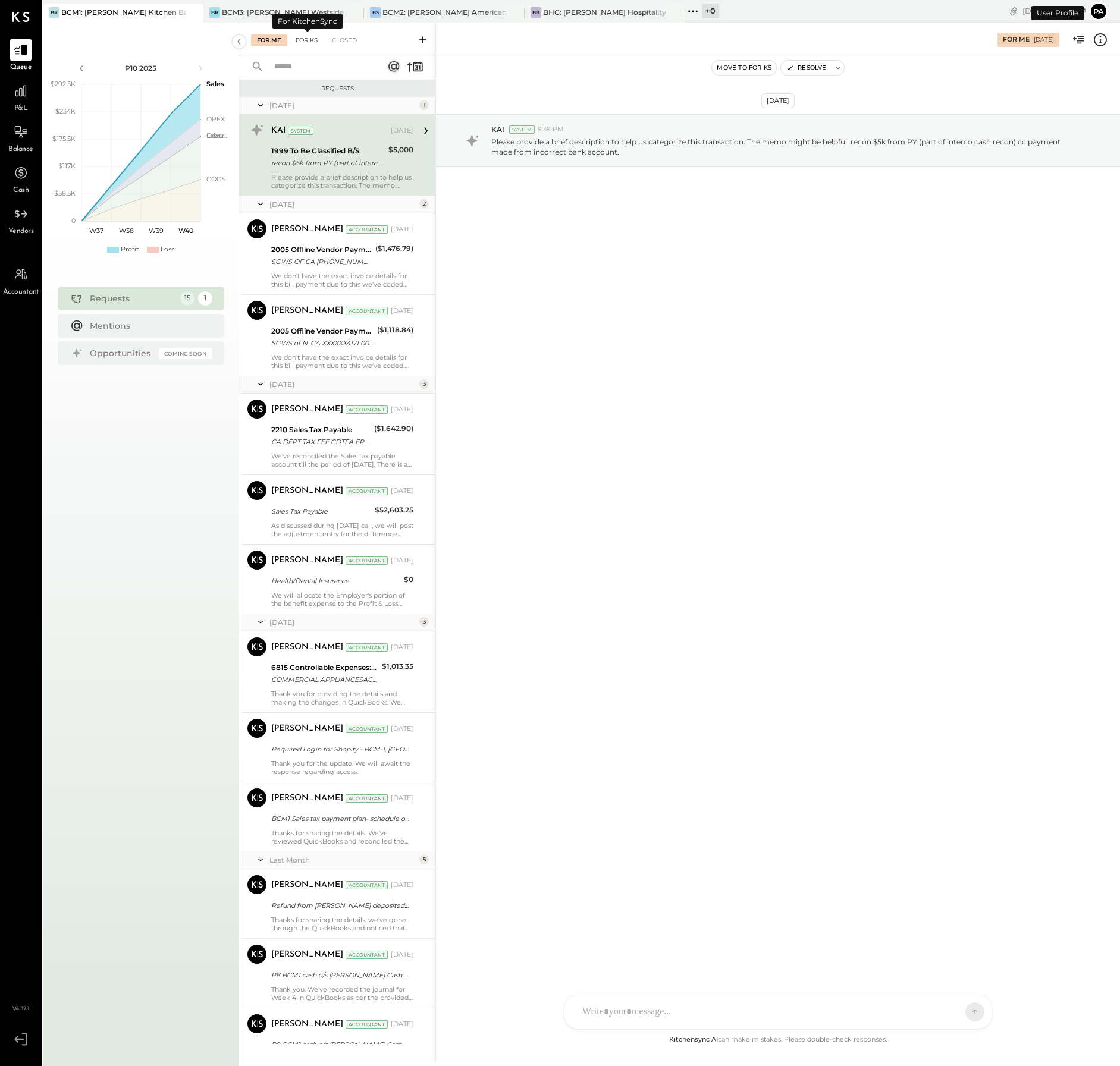
click at [306, 39] on div "For KS" at bounding box center [307, 40] width 34 height 12
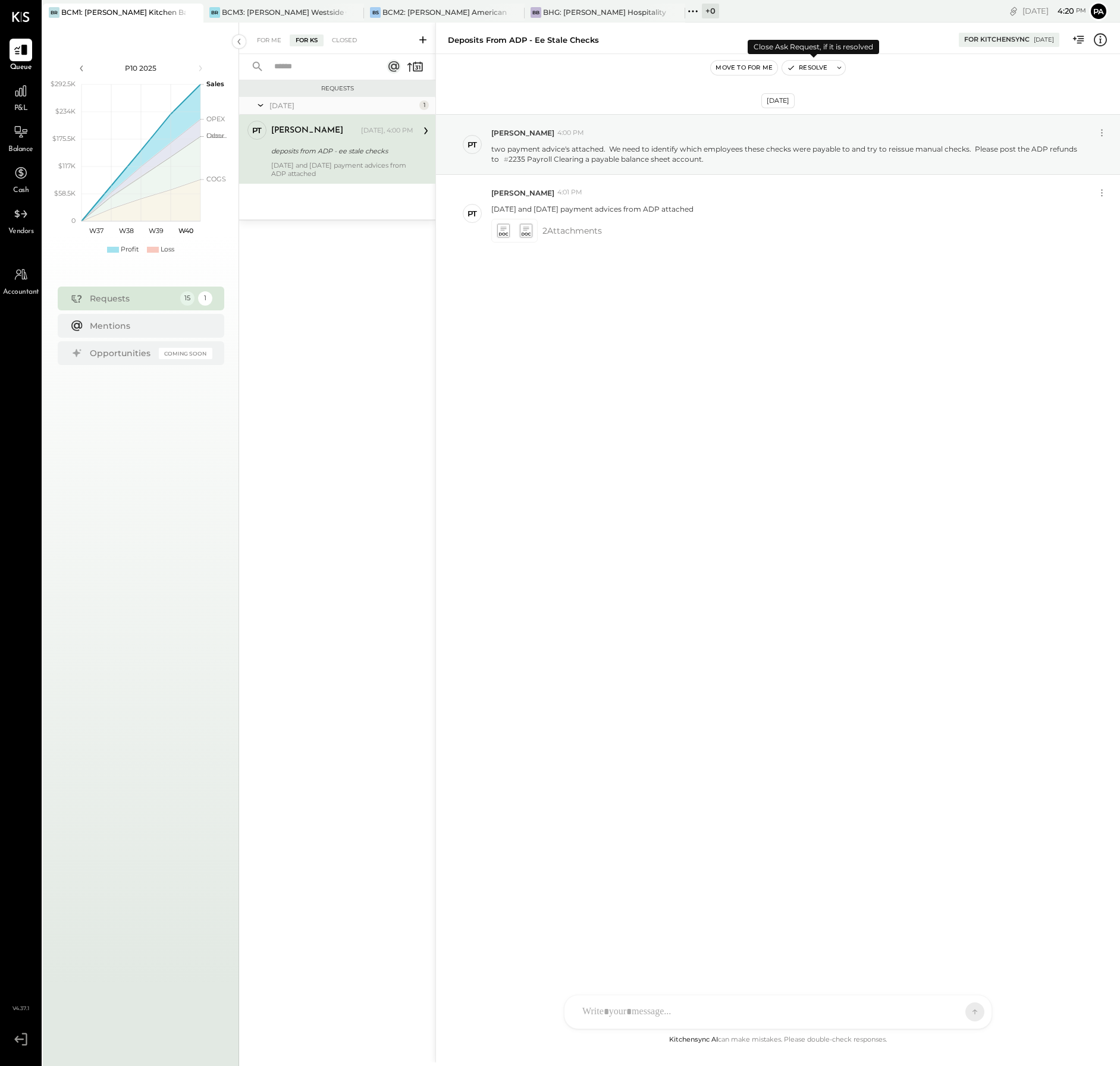
click at [836, 69] on icon at bounding box center [839, 68] width 8 height 8
click at [812, 108] on textarea at bounding box center [886, 112] width 186 height 31
type textarea "**********"
click at [937, 145] on button "Resolve" at bounding box center [918, 150] width 54 height 14
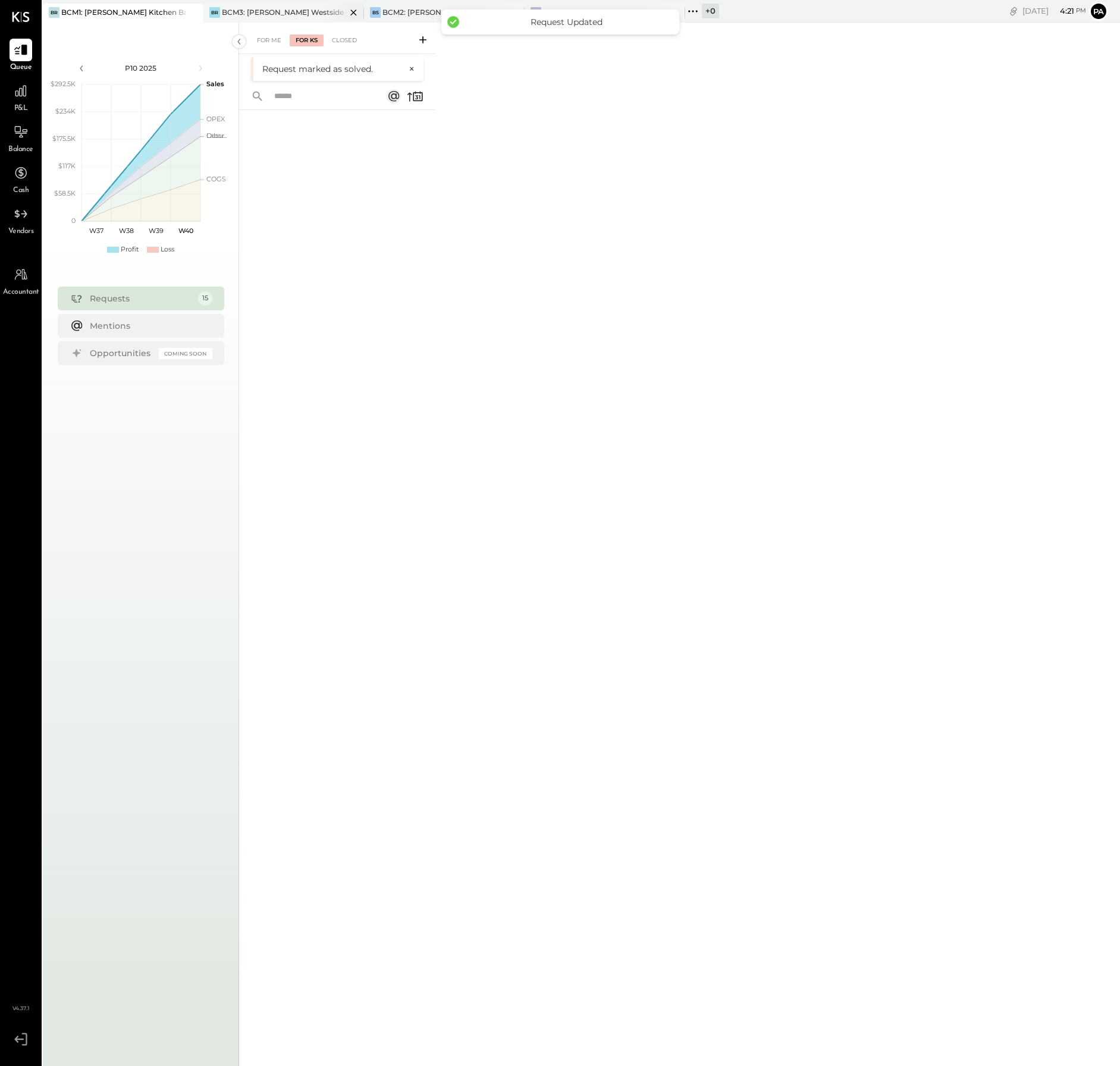
click at [312, 12] on div "BCM3: [PERSON_NAME] Westside Grill" at bounding box center [284, 12] width 125 height 10
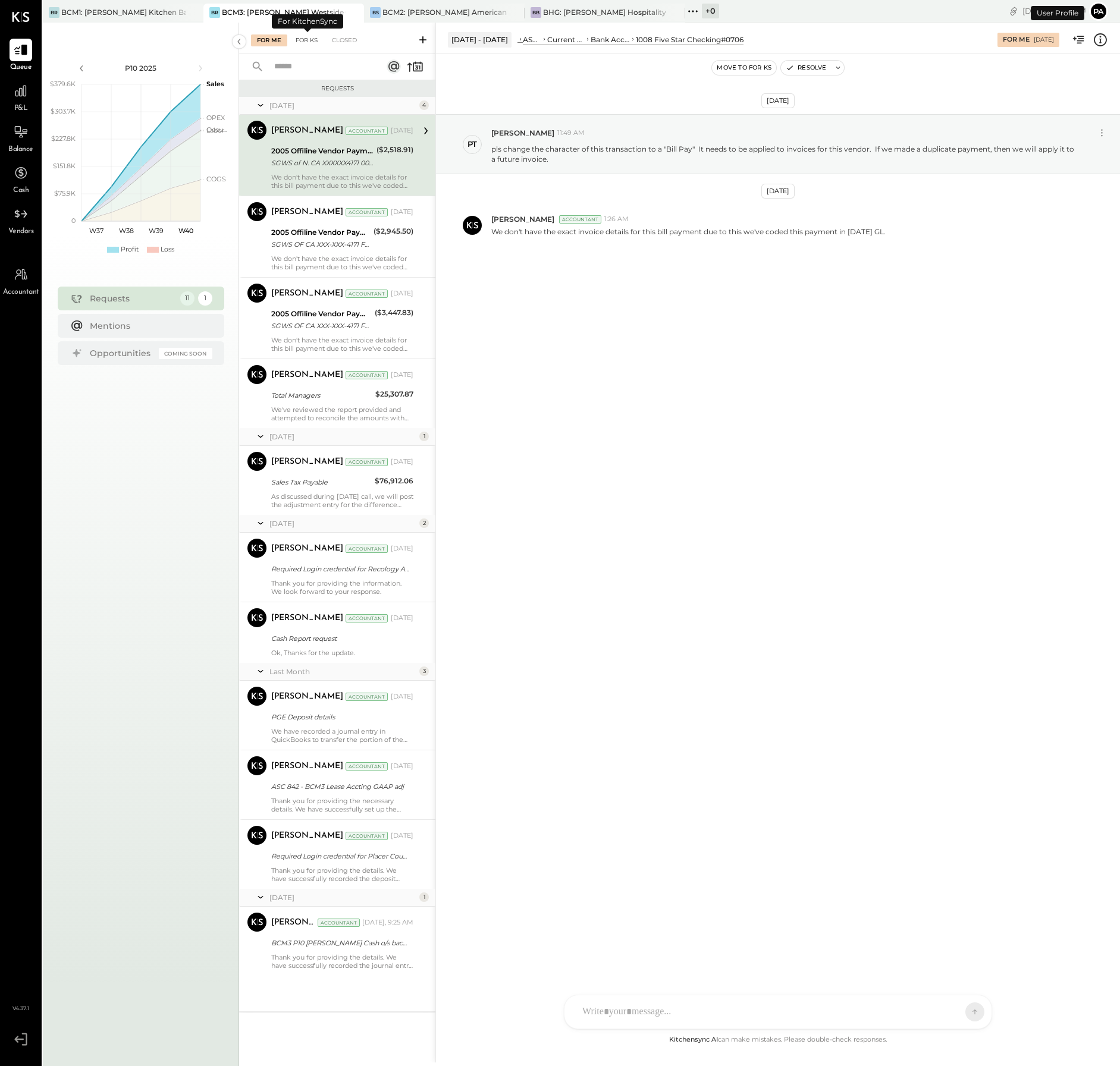
click at [308, 37] on div "For KS" at bounding box center [307, 40] width 34 height 12
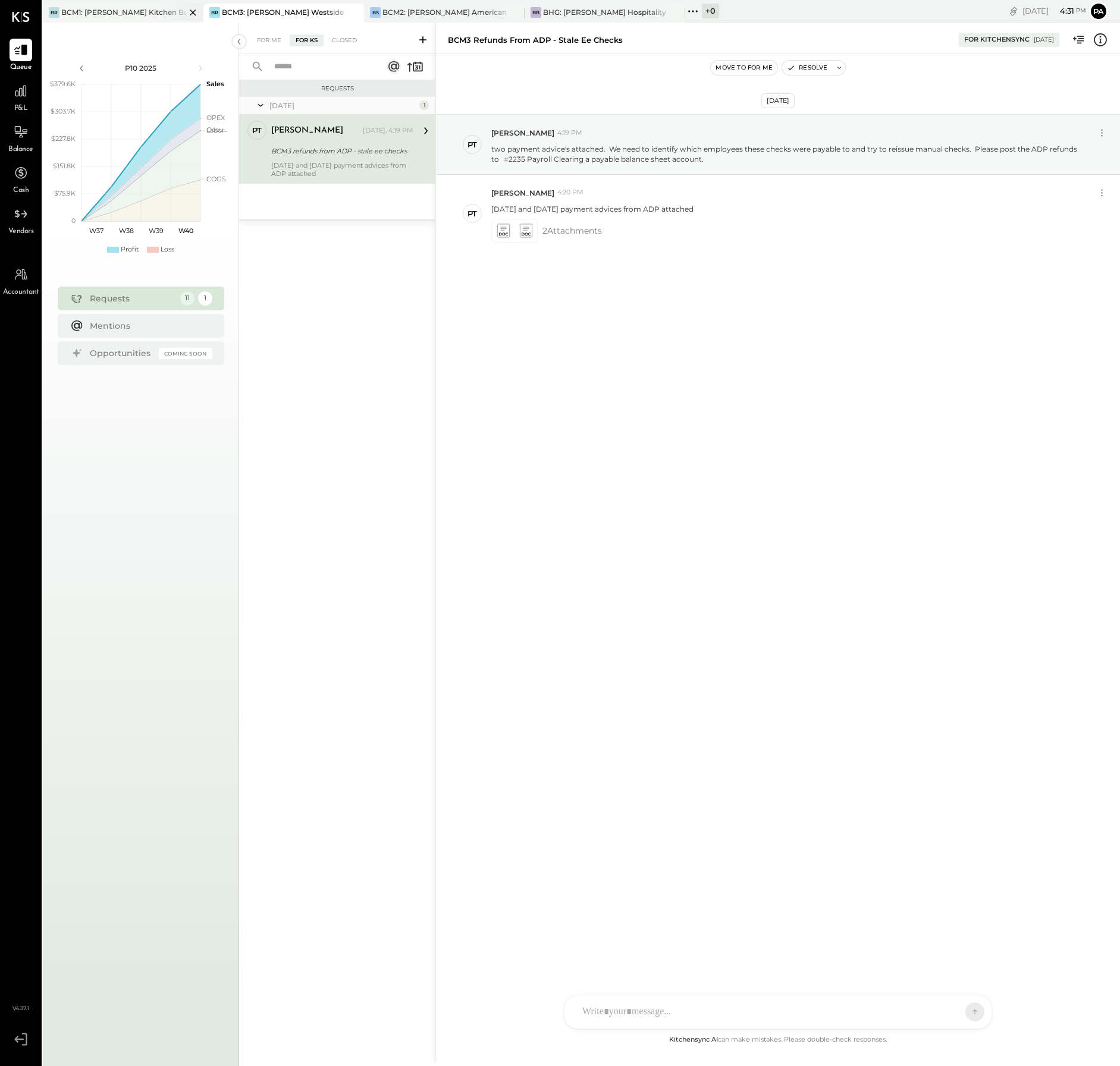
click at [120, 12] on div "BCM1: [PERSON_NAME] Kitchen Bar Market" at bounding box center [123, 12] width 125 height 10
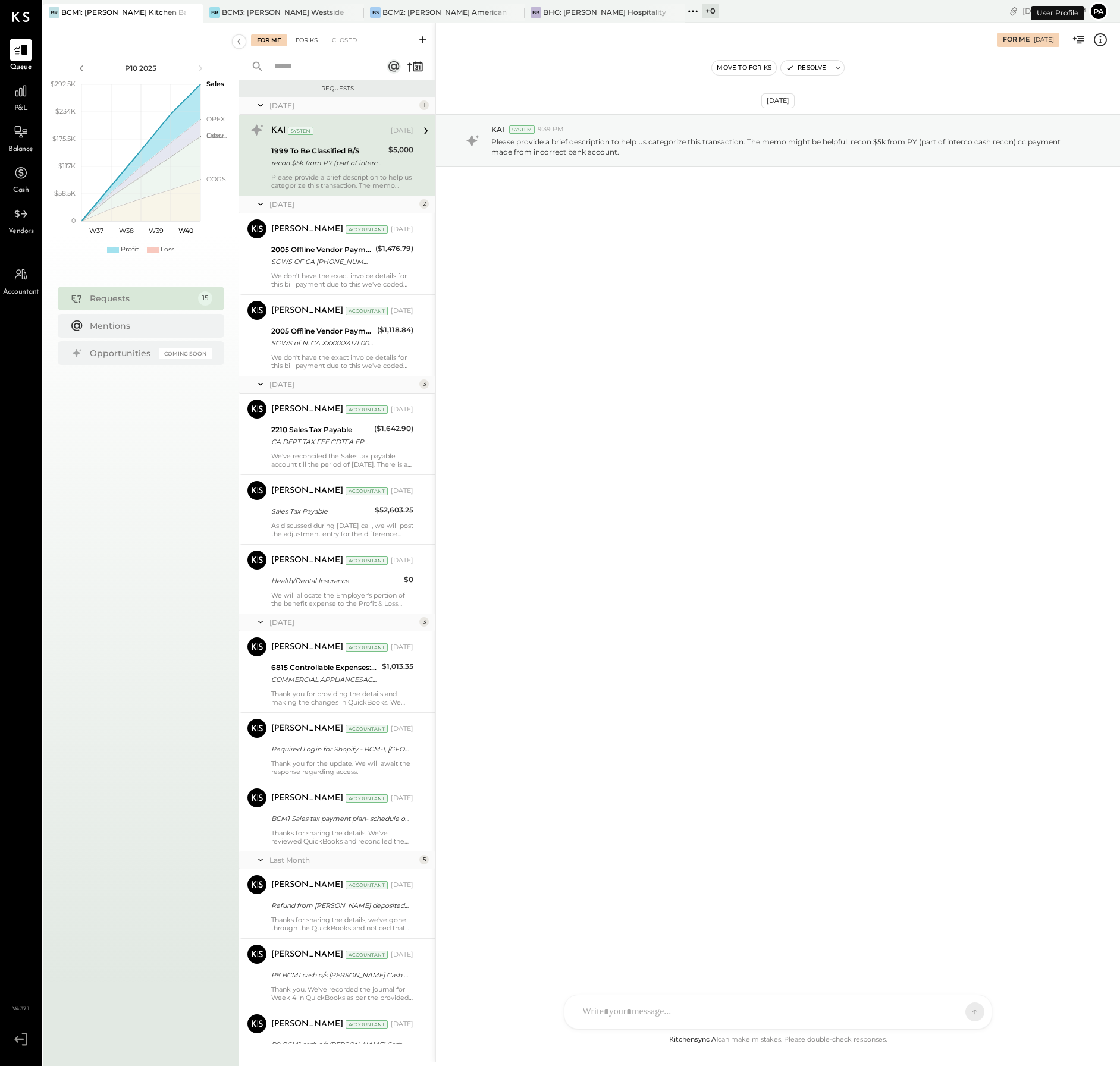
click at [312, 40] on div "For KS" at bounding box center [307, 40] width 34 height 12
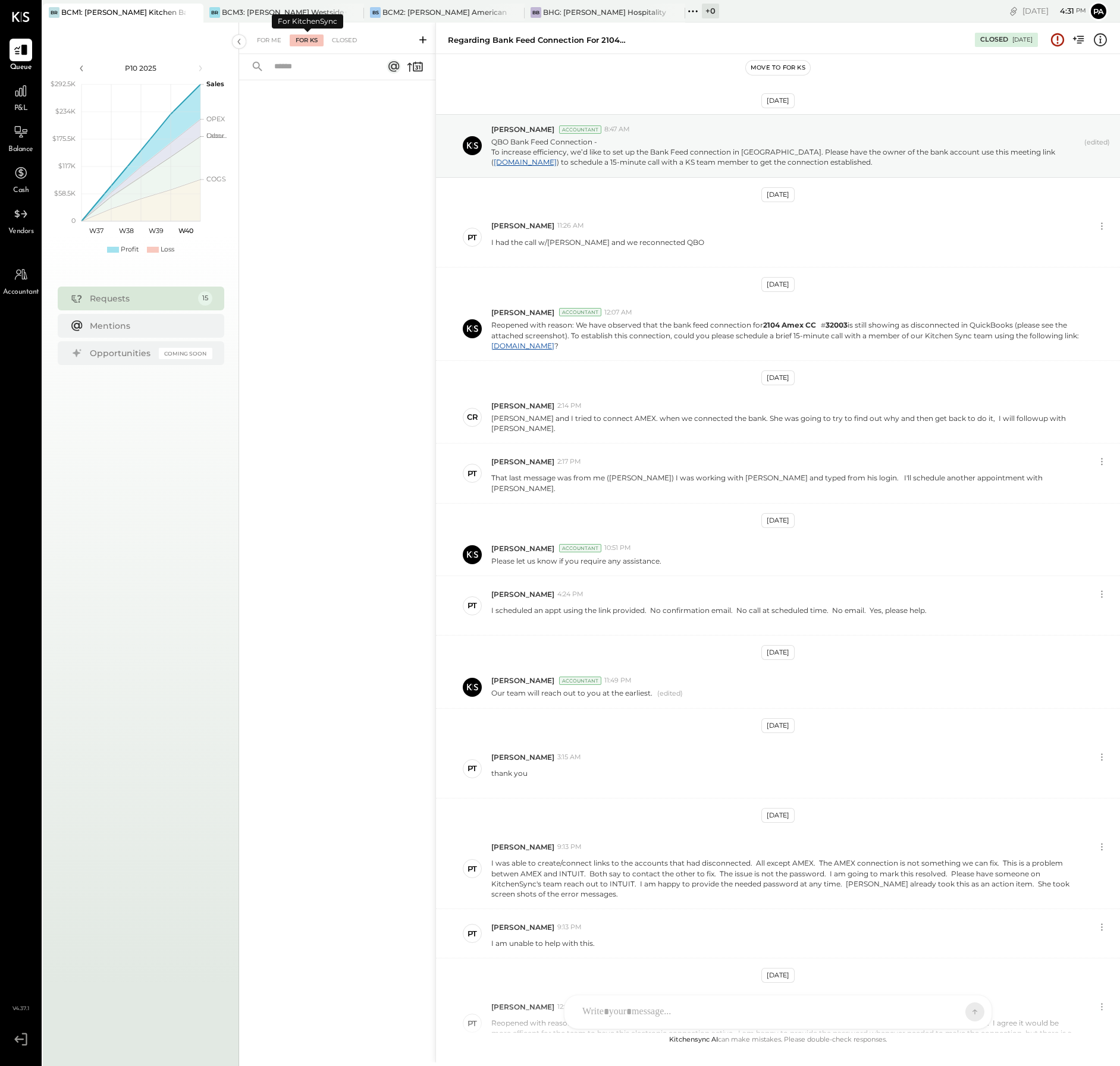
scroll to position [260, 0]
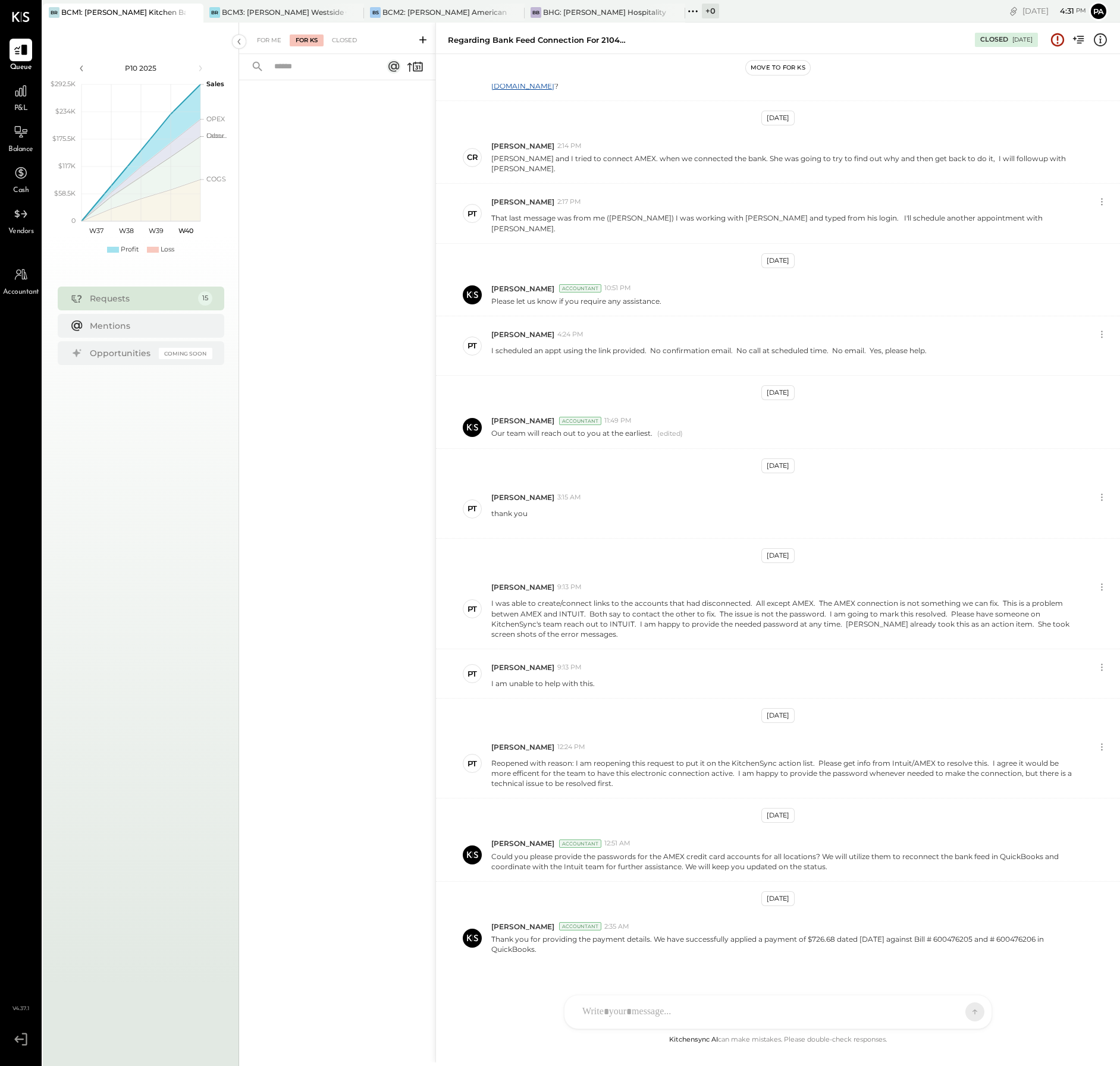
click at [422, 38] on icon at bounding box center [423, 39] width 12 height 12
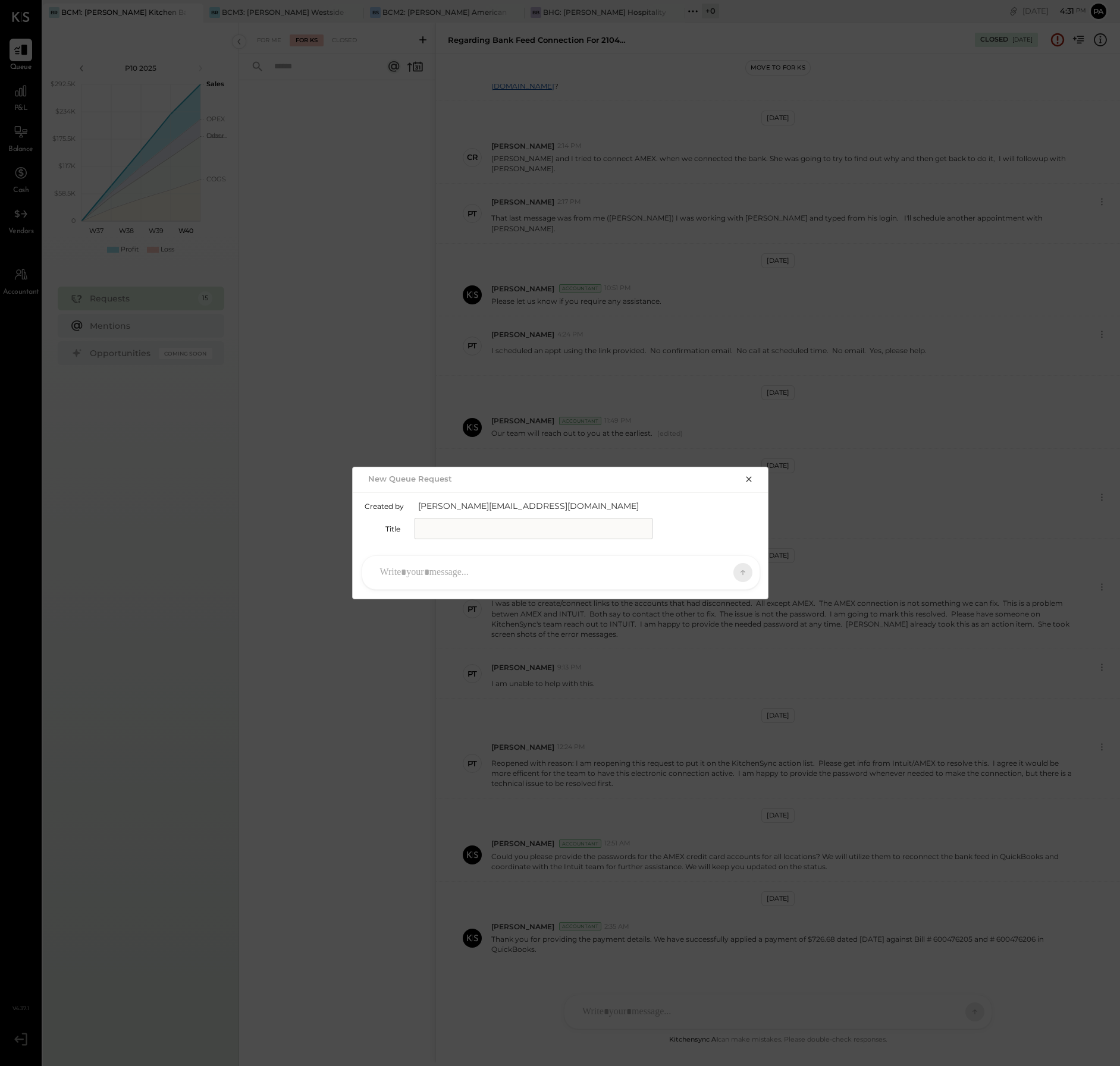
click at [461, 528] on input "text" at bounding box center [533, 528] width 238 height 21
type input "**********"
click at [478, 575] on div at bounding box center [550, 572] width 352 height 26
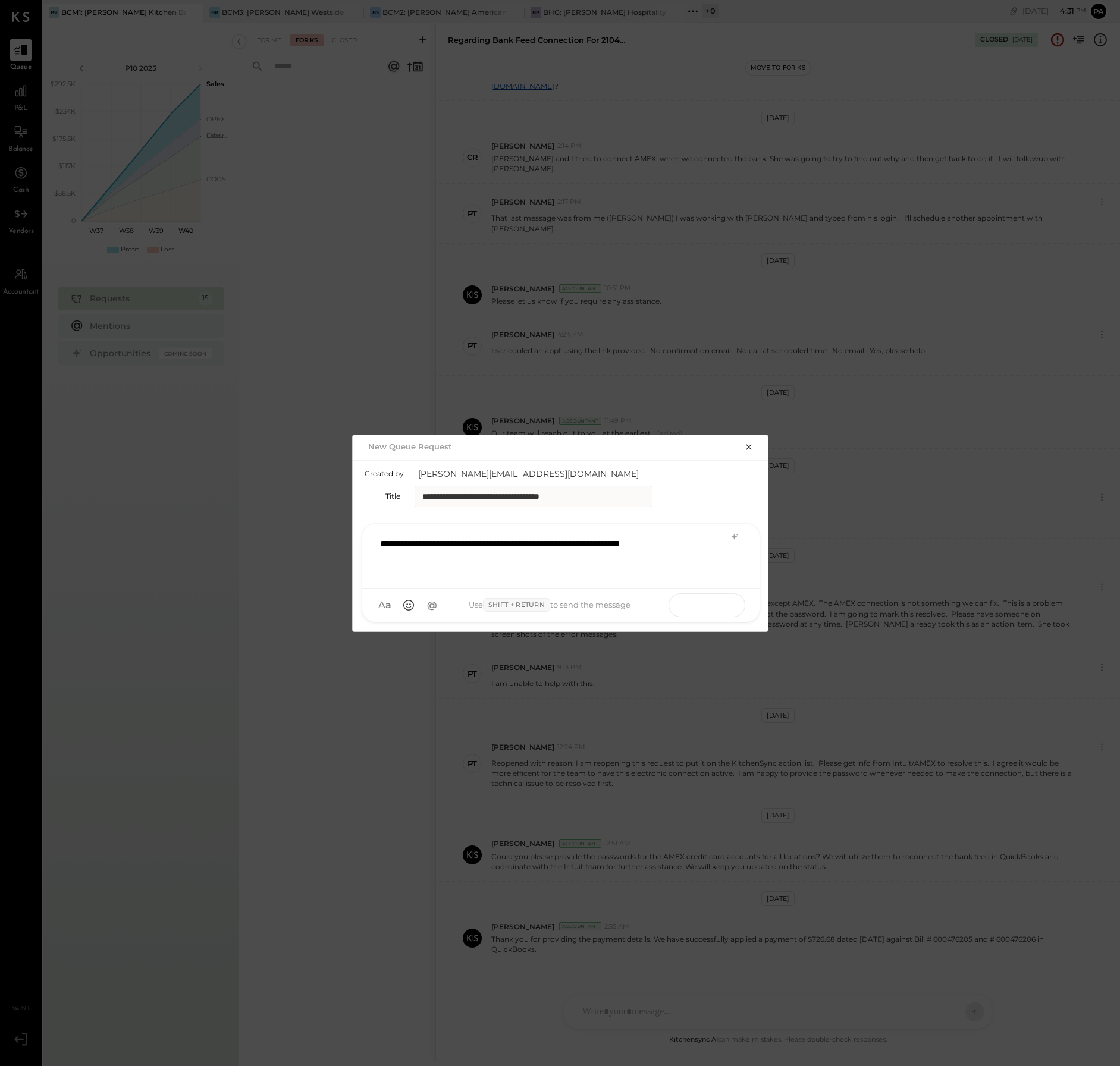
click at [714, 606] on icon at bounding box center [719, 604] width 12 height 12
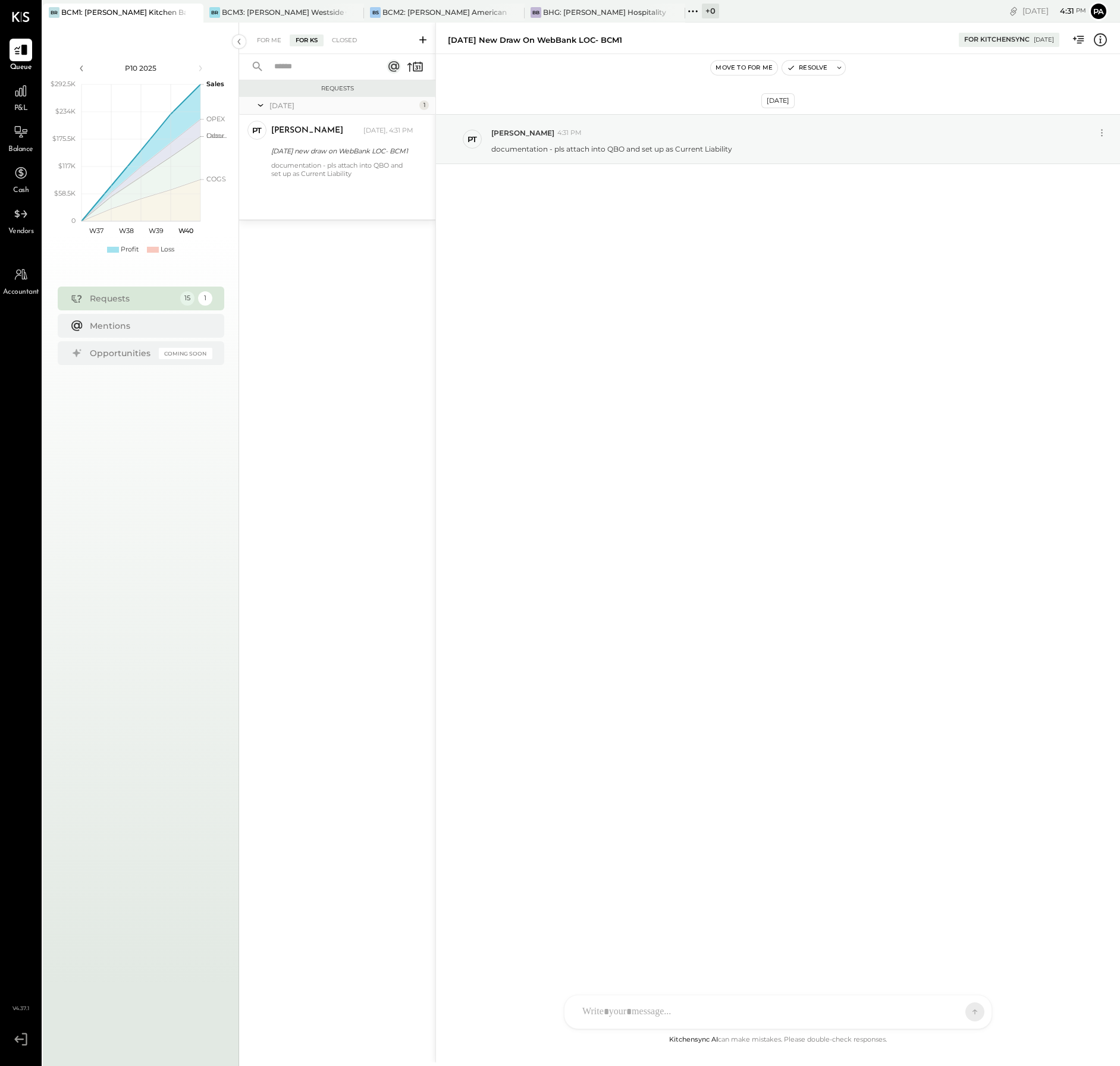
click at [678, 1014] on div at bounding box center [778, 1012] width 427 height 33
click at [611, 1006] on icon at bounding box center [611, 1012] width 12 height 12
click at [950, 1012] on icon at bounding box center [952, 1011] width 12 height 12
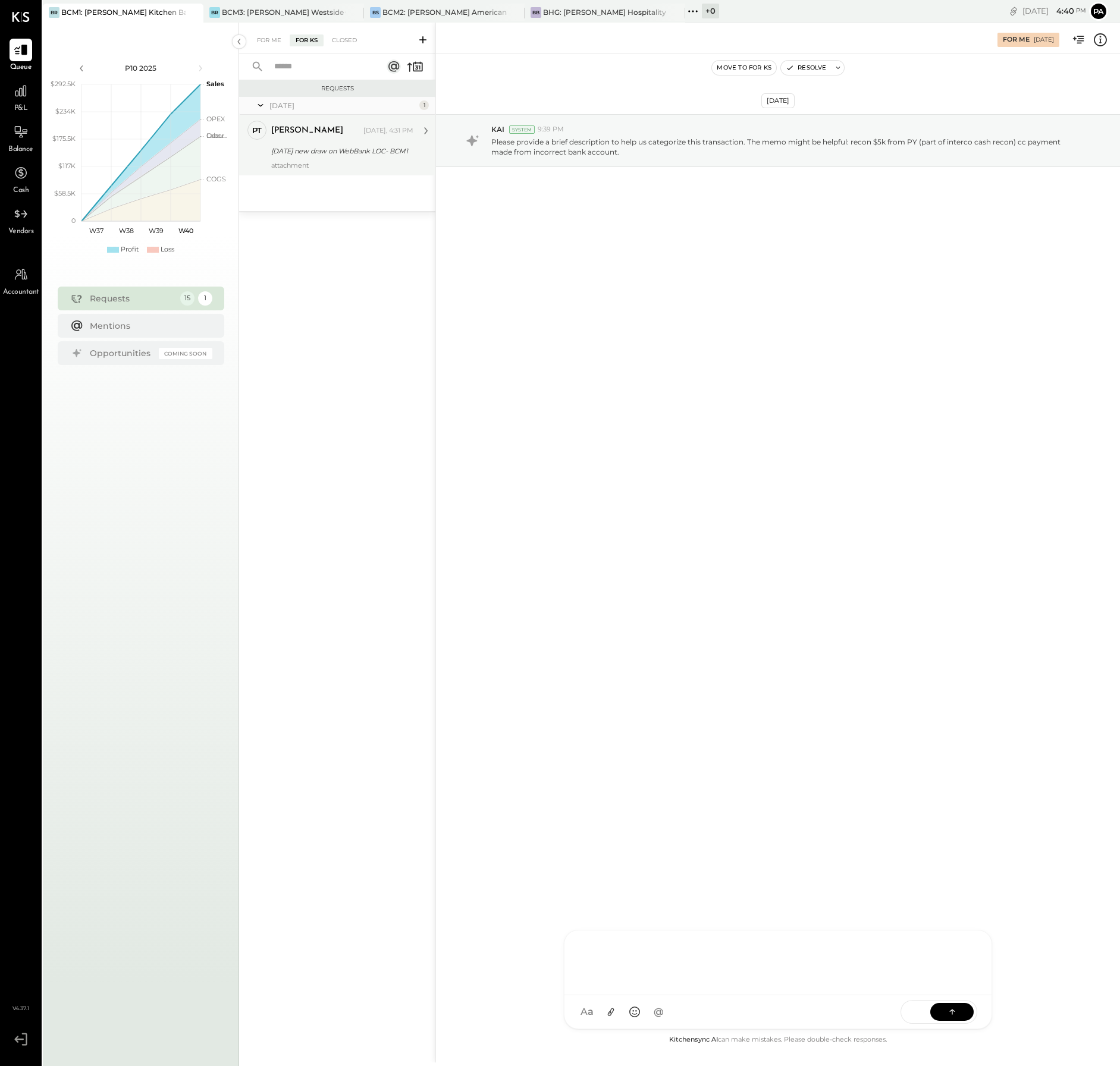
click at [354, 148] on div "[DATE] new draw on WebBank LOC- BCM1" at bounding box center [341, 150] width 139 height 12
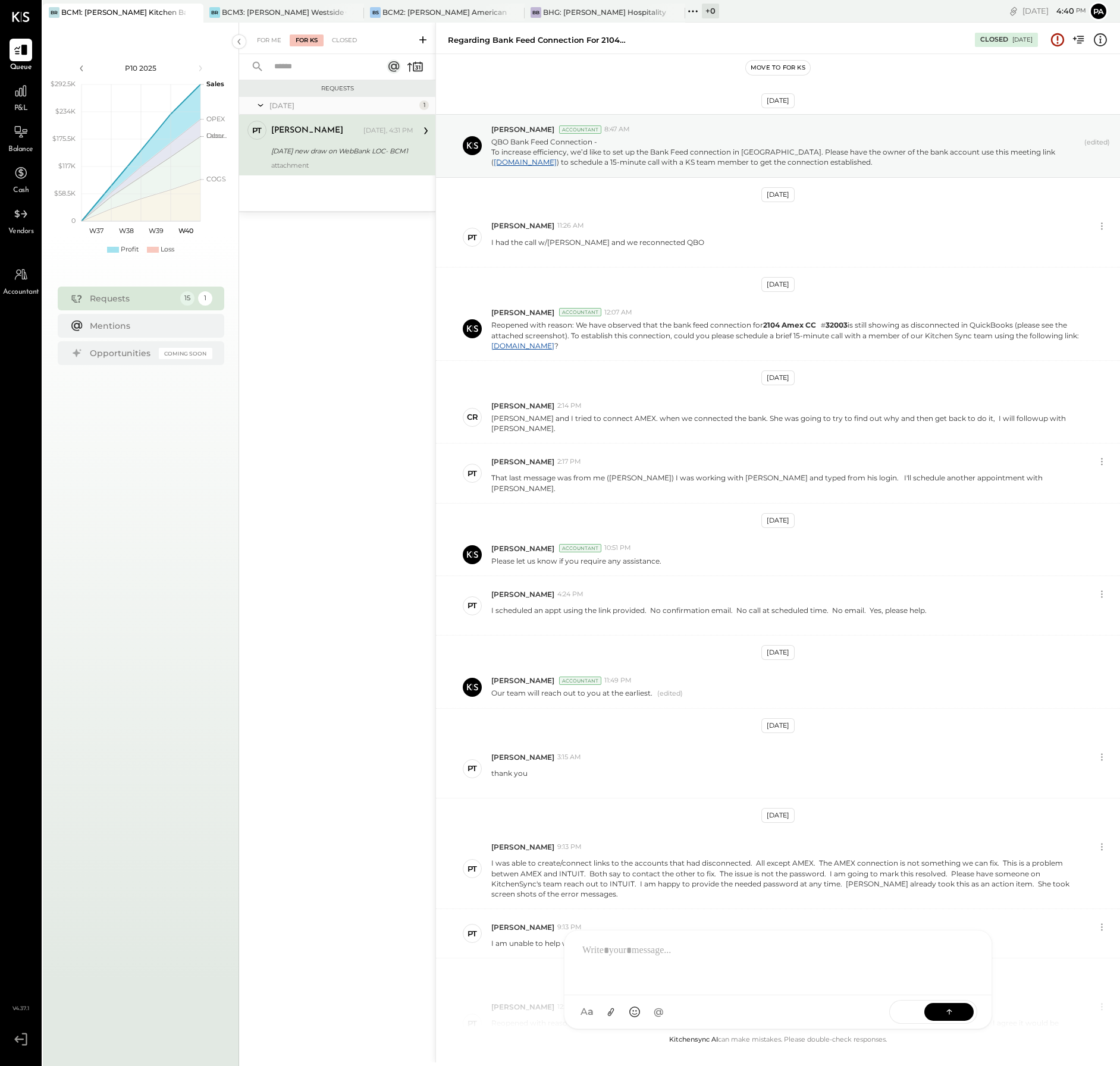
scroll to position [260, 0]
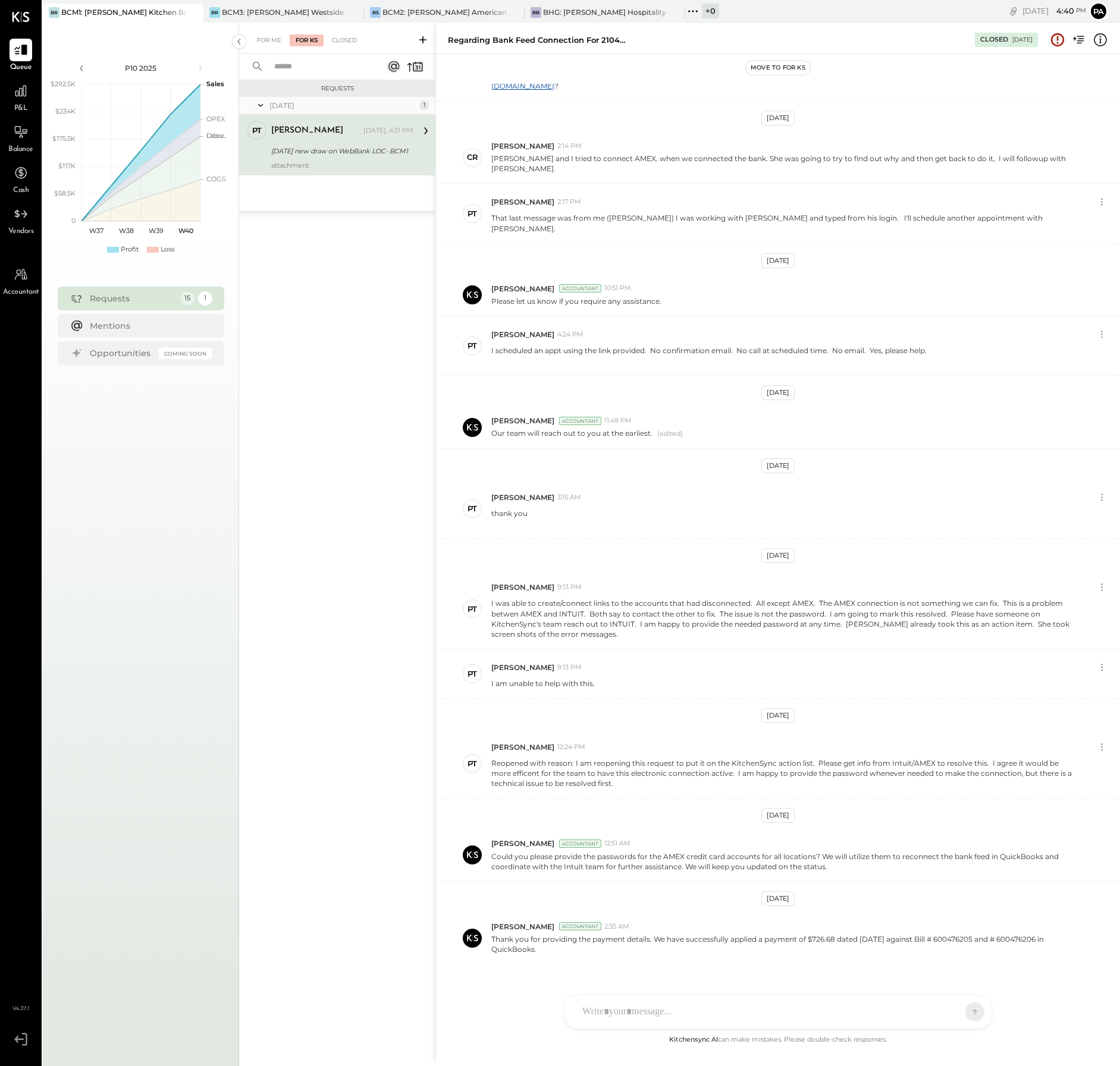
click at [310, 148] on div "[DATE] new draw on WebBank LOC- BCM1" at bounding box center [341, 150] width 139 height 12
click at [425, 130] on icon at bounding box center [425, 131] width 16 height 16
click at [338, 151] on div "[DATE] new draw on WebBank LOC- BCM1" at bounding box center [341, 150] width 139 height 12
click at [447, 10] on div "BCM2: [PERSON_NAME] American Cooking" at bounding box center [444, 12] width 125 height 10
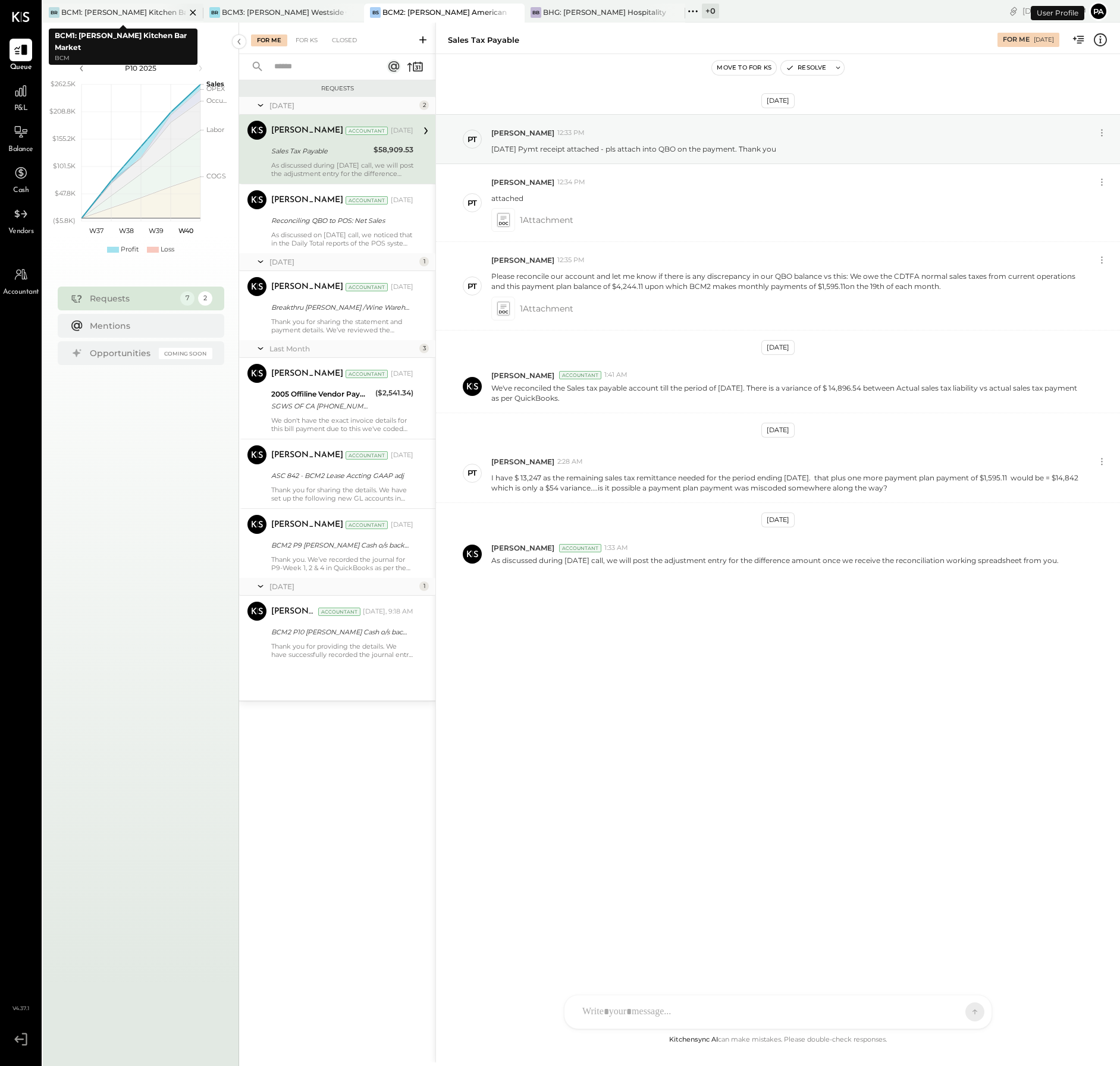
click at [140, 10] on div "BCM1: [PERSON_NAME] Kitchen Bar Market" at bounding box center [123, 12] width 125 height 10
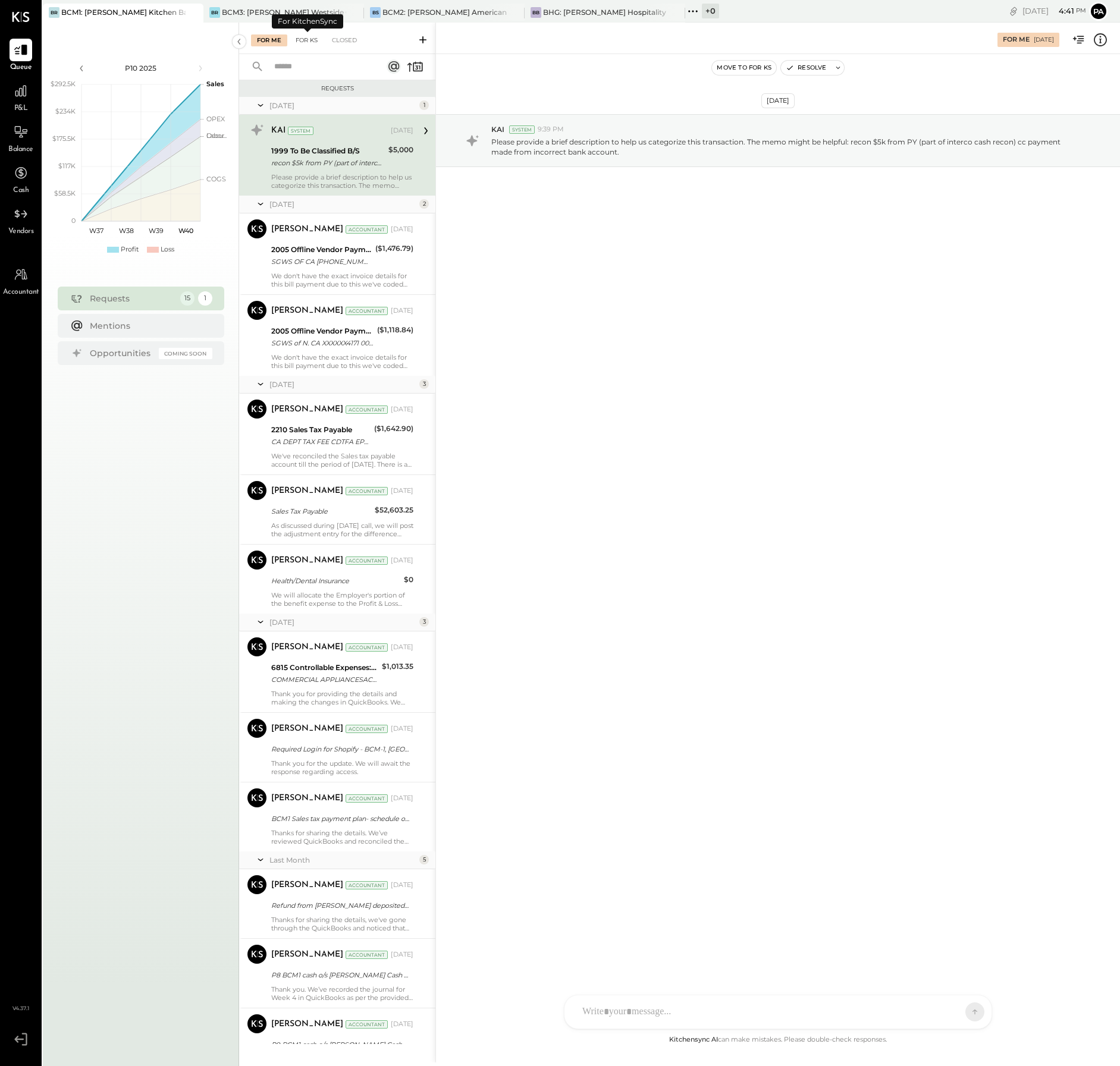
click at [304, 40] on div "For KS" at bounding box center [307, 40] width 34 height 12
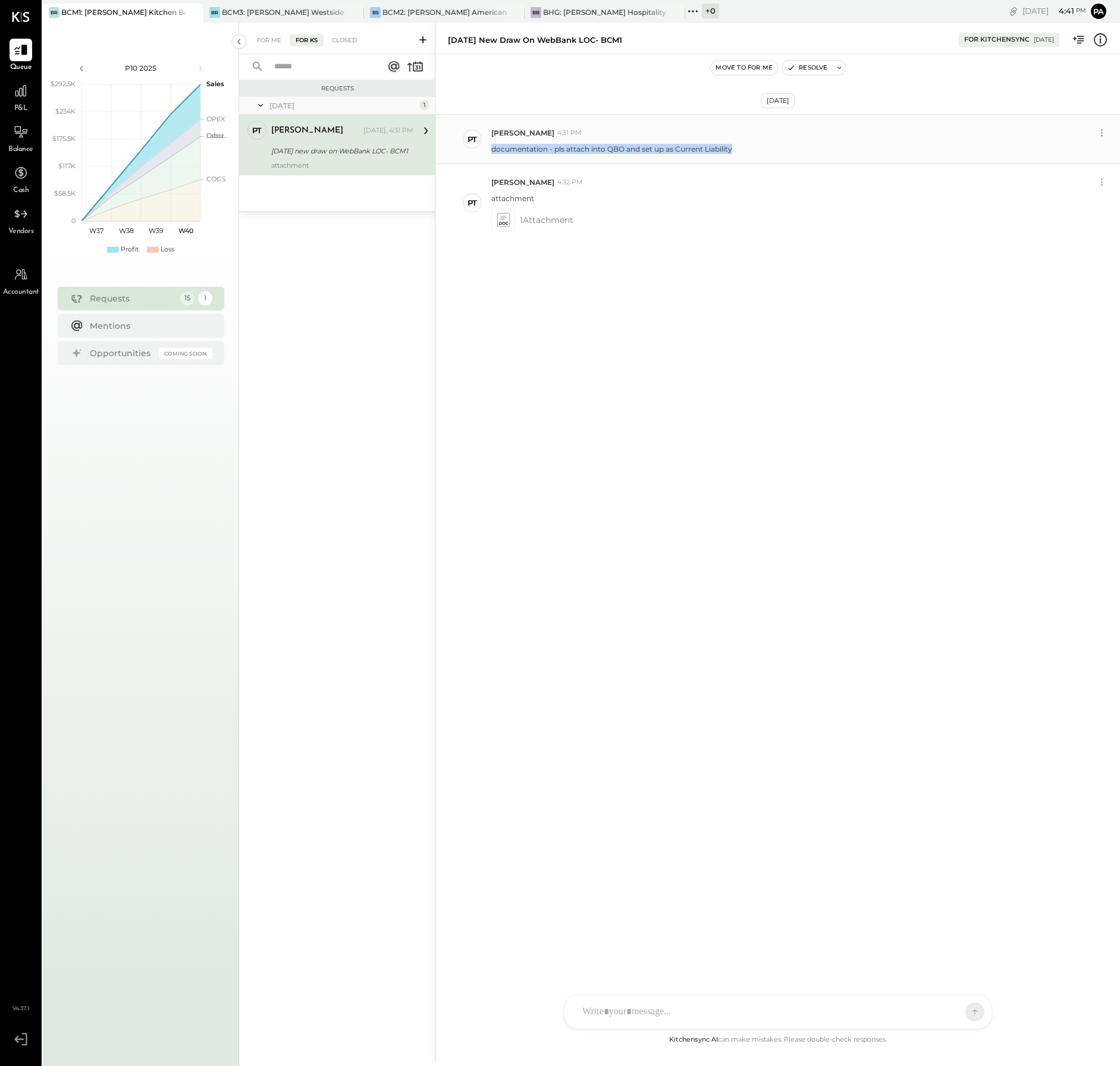
drag, startPoint x: 739, startPoint y: 152, endPoint x: 490, endPoint y: 151, distance: 249.0
click at [490, 151] on div "PT [PERSON_NAME] 4:31 PM documentation - pls attach into QBO and set up as Curr…" at bounding box center [778, 139] width 684 height 50
copy p "documentation - pls attach into QBO and set up as Current Liability"
click at [468, 12] on div "BCM2: [PERSON_NAME] American Cooking" at bounding box center [444, 12] width 125 height 10
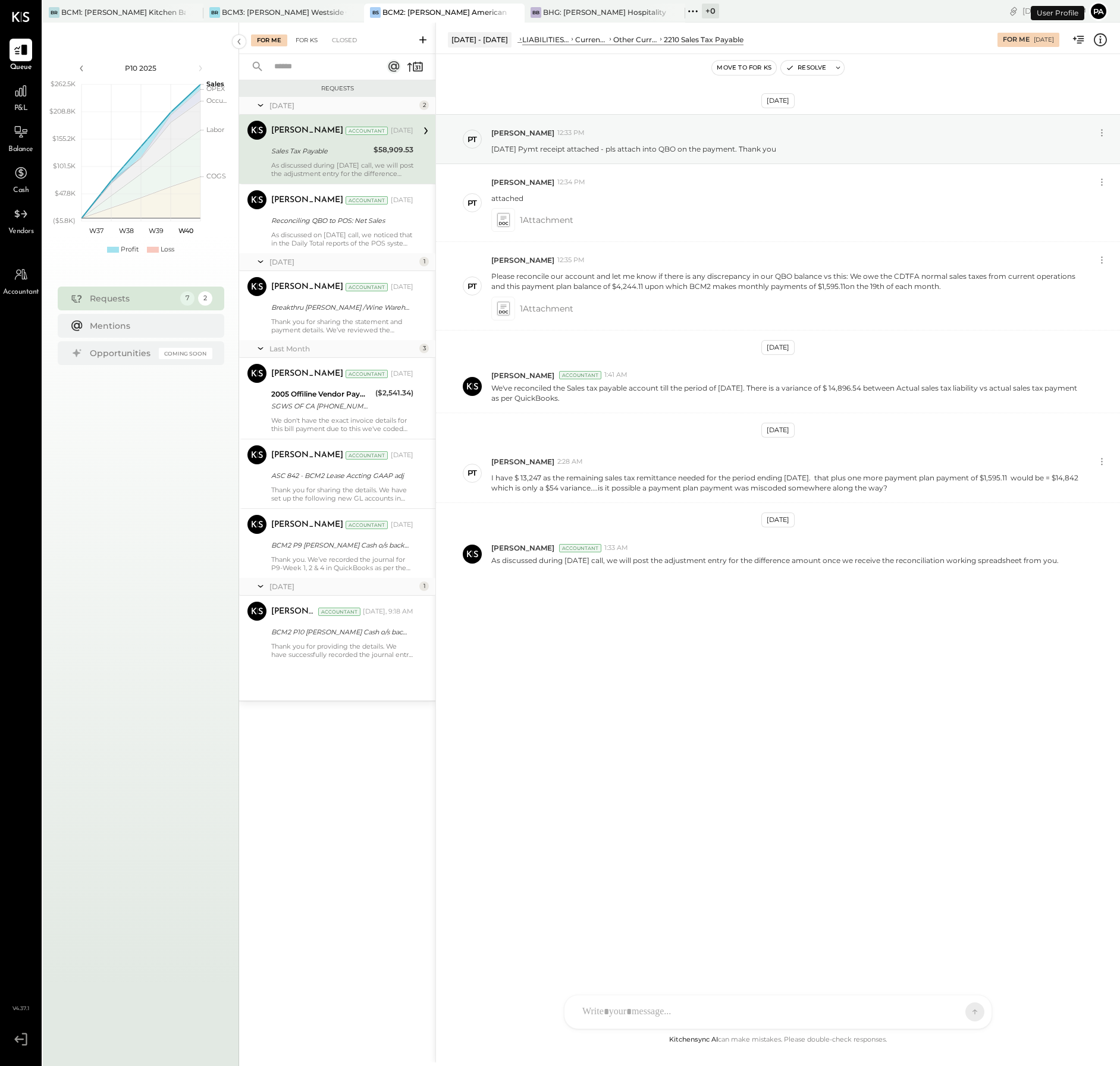
click at [309, 39] on div "For KS" at bounding box center [307, 40] width 34 height 12
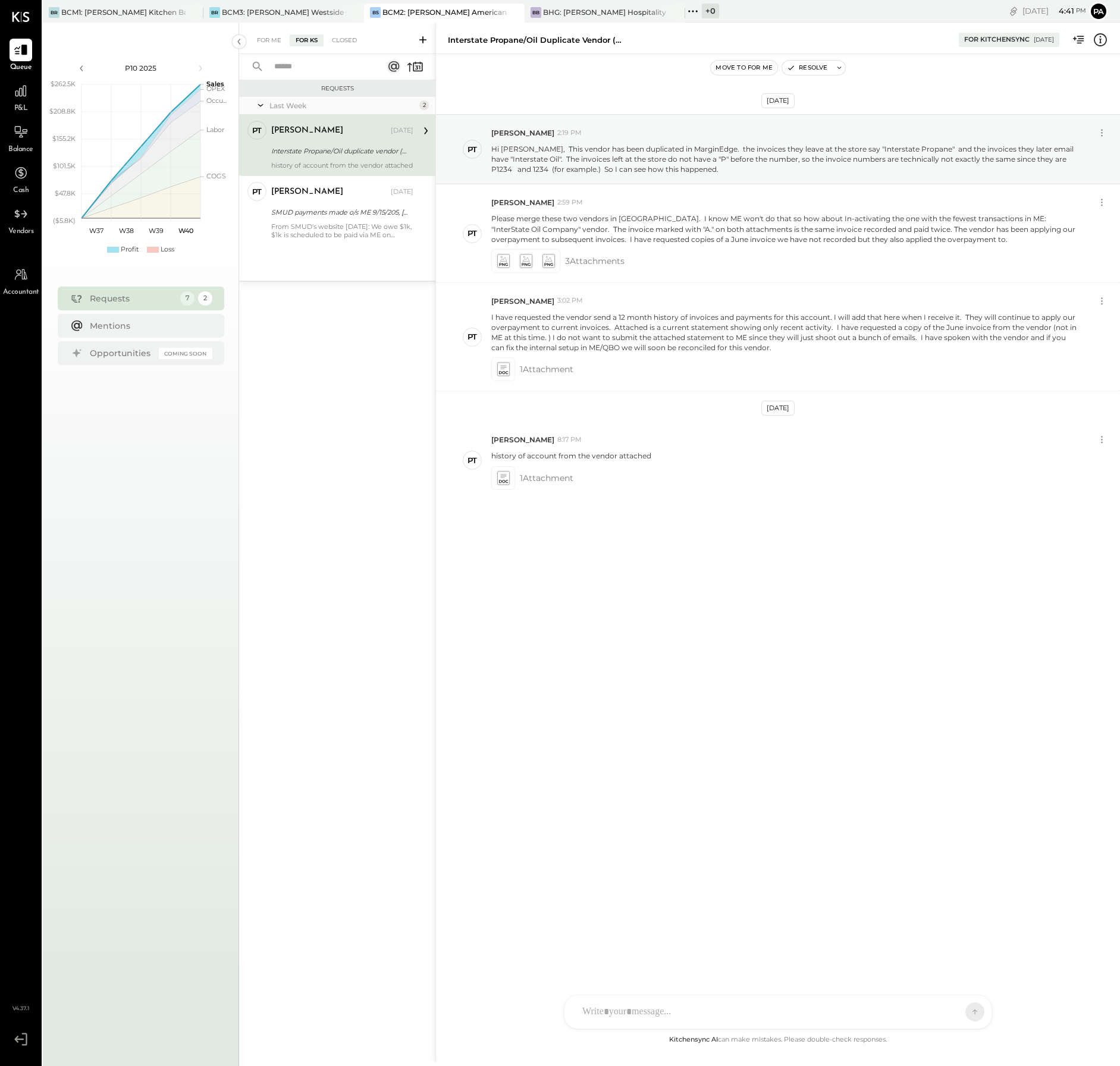
click at [423, 39] on icon at bounding box center [423, 39] width 12 height 12
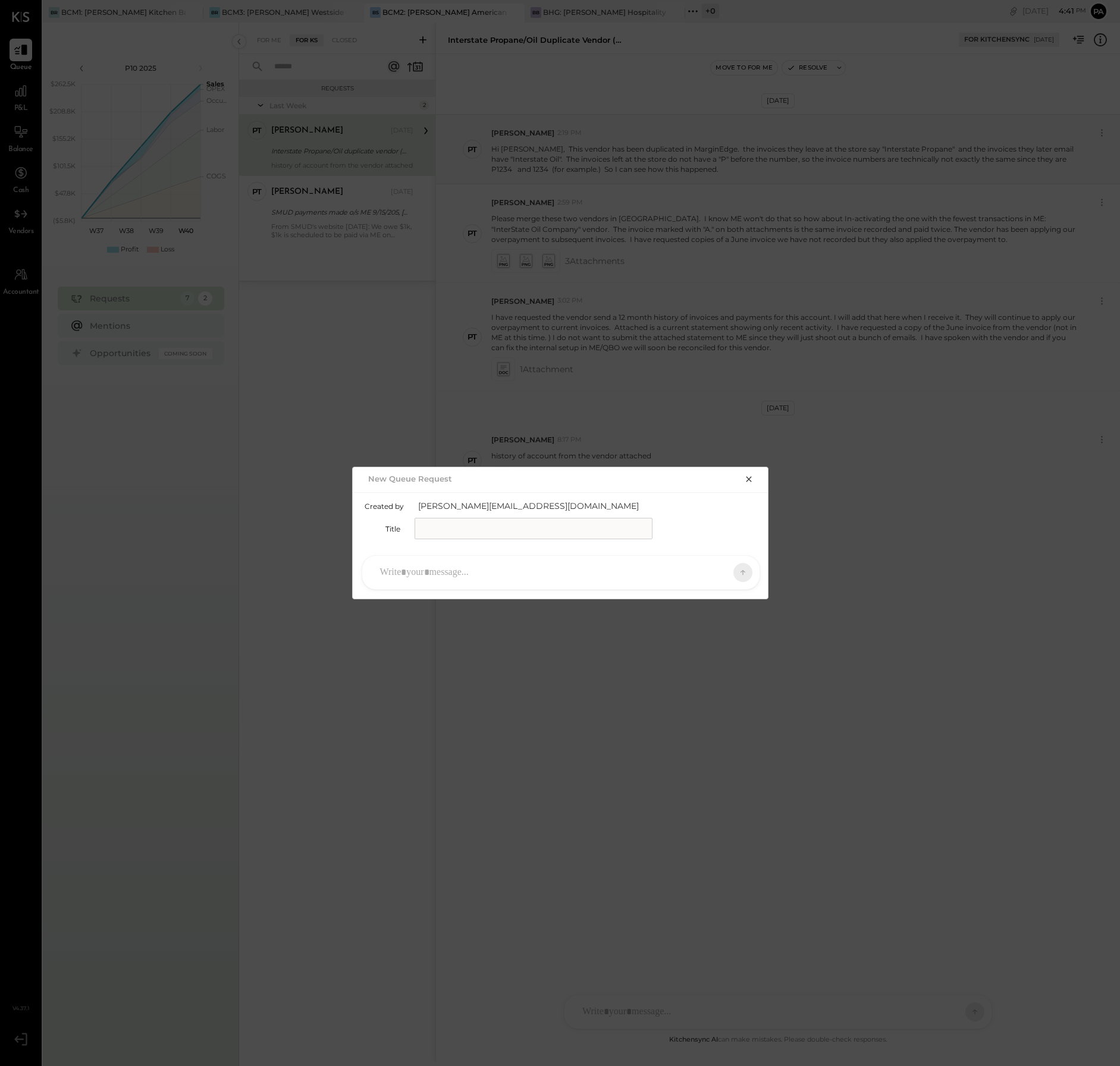
click at [414, 573] on div at bounding box center [550, 572] width 352 height 26
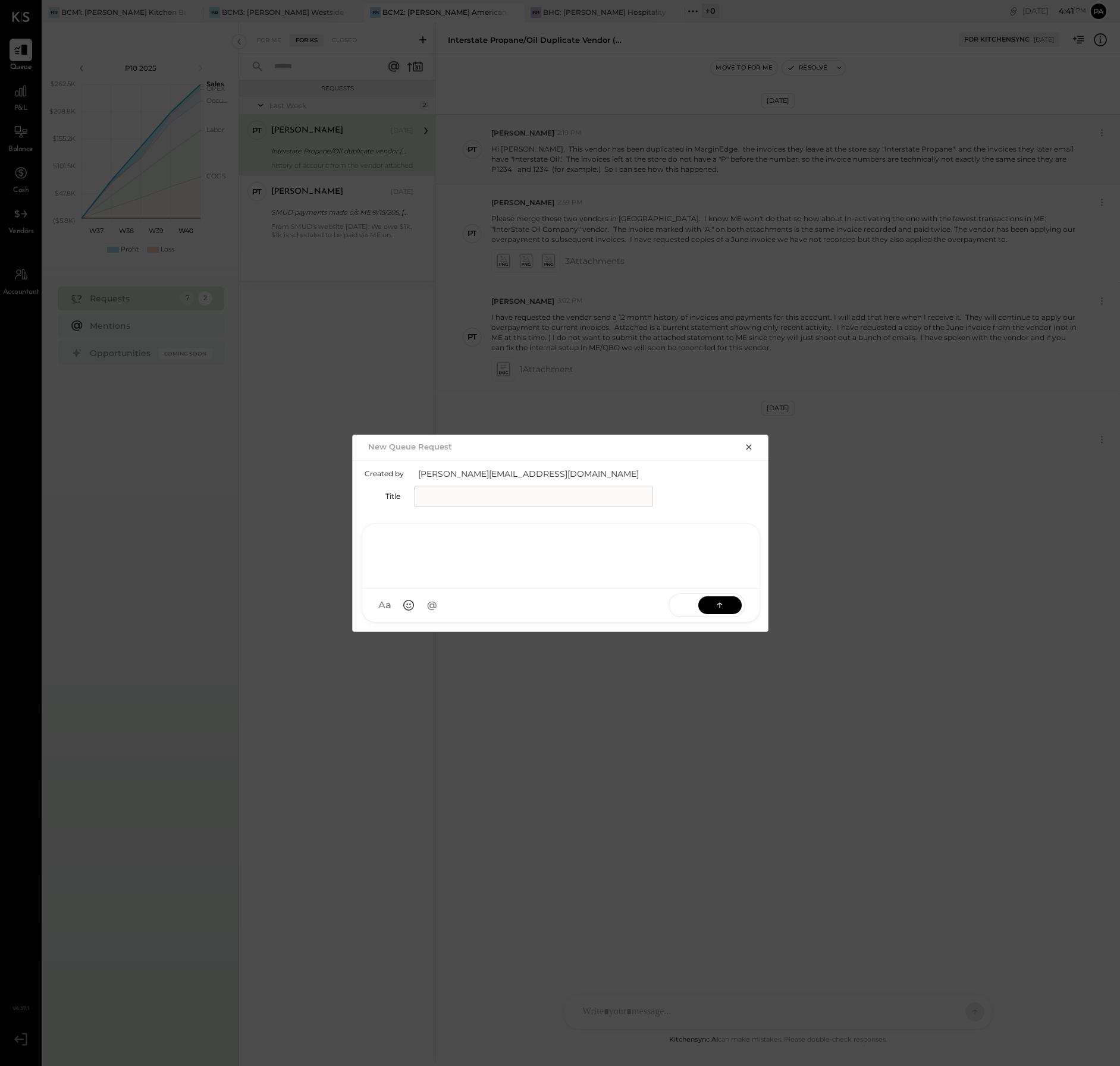
paste div
click at [461, 497] on input "text" at bounding box center [533, 496] width 238 height 21
type input "**********"
click at [723, 603] on icon at bounding box center [719, 604] width 12 height 12
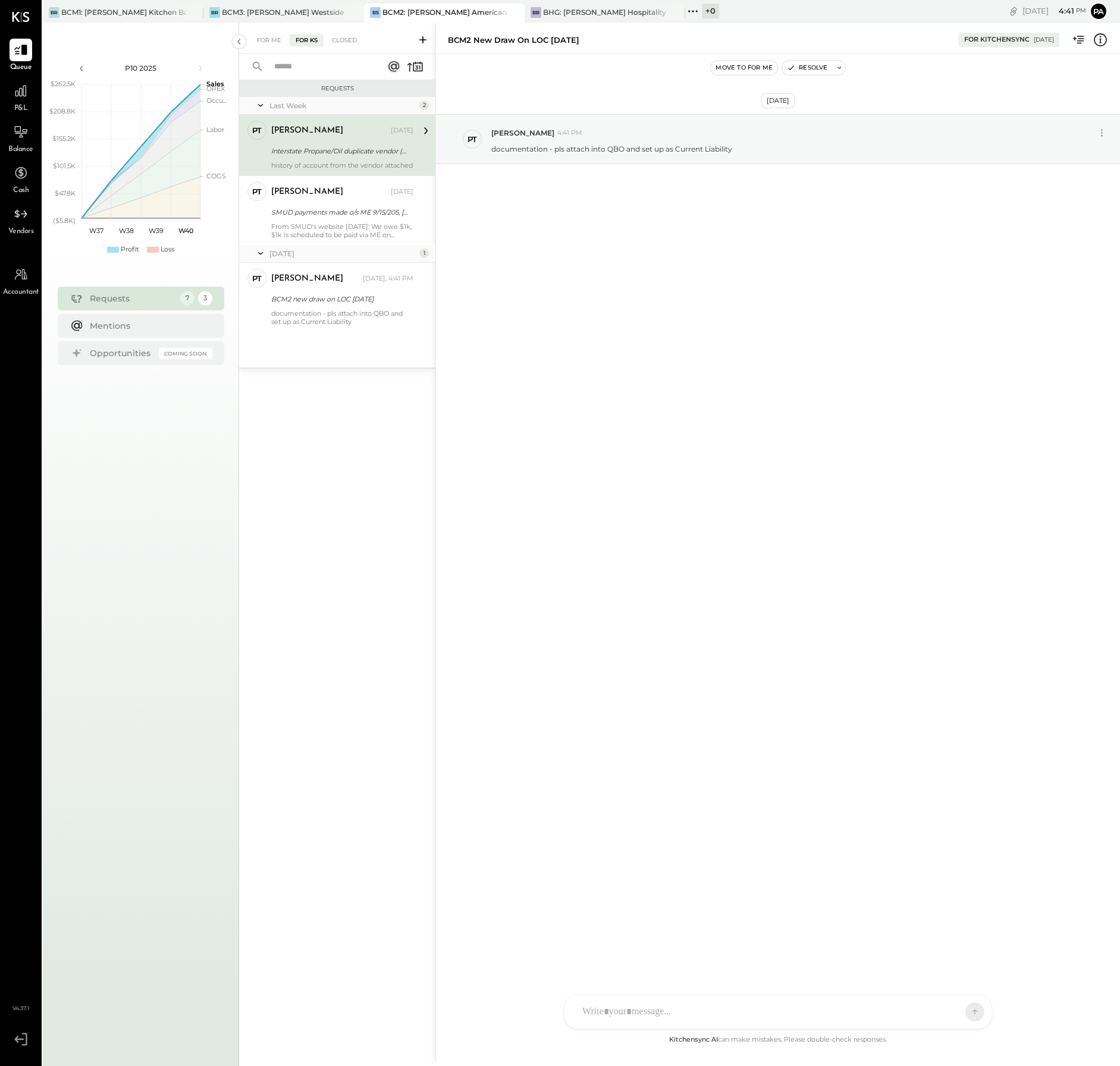
click at [695, 1011] on div at bounding box center [767, 1012] width 382 height 26
click at [607, 1010] on icon at bounding box center [611, 1012] width 12 height 12
click at [949, 1010] on icon at bounding box center [952, 1011] width 12 height 12
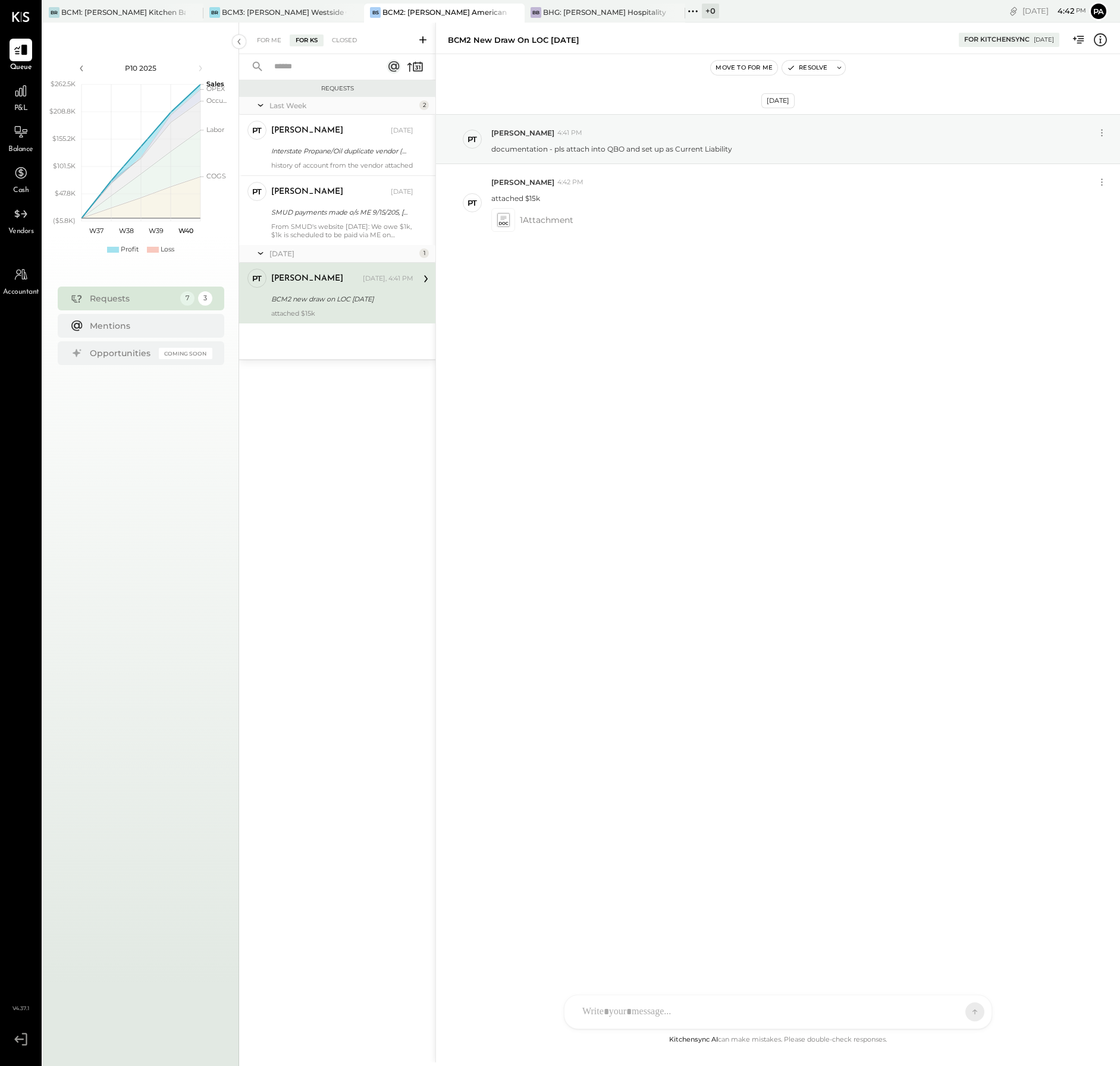
drag, startPoint x: 391, startPoint y: 307, endPoint x: 271, endPoint y: 309, distance: 120.0
click at [271, 305] on div "BCM2 new draw on LOC [DATE]" at bounding box center [341, 299] width 139 height 12
copy div "BCM2 new draw on LOC [DATE]"
click at [306, 10] on div "BCM3: [PERSON_NAME] Westside Grill" at bounding box center [284, 12] width 125 height 10
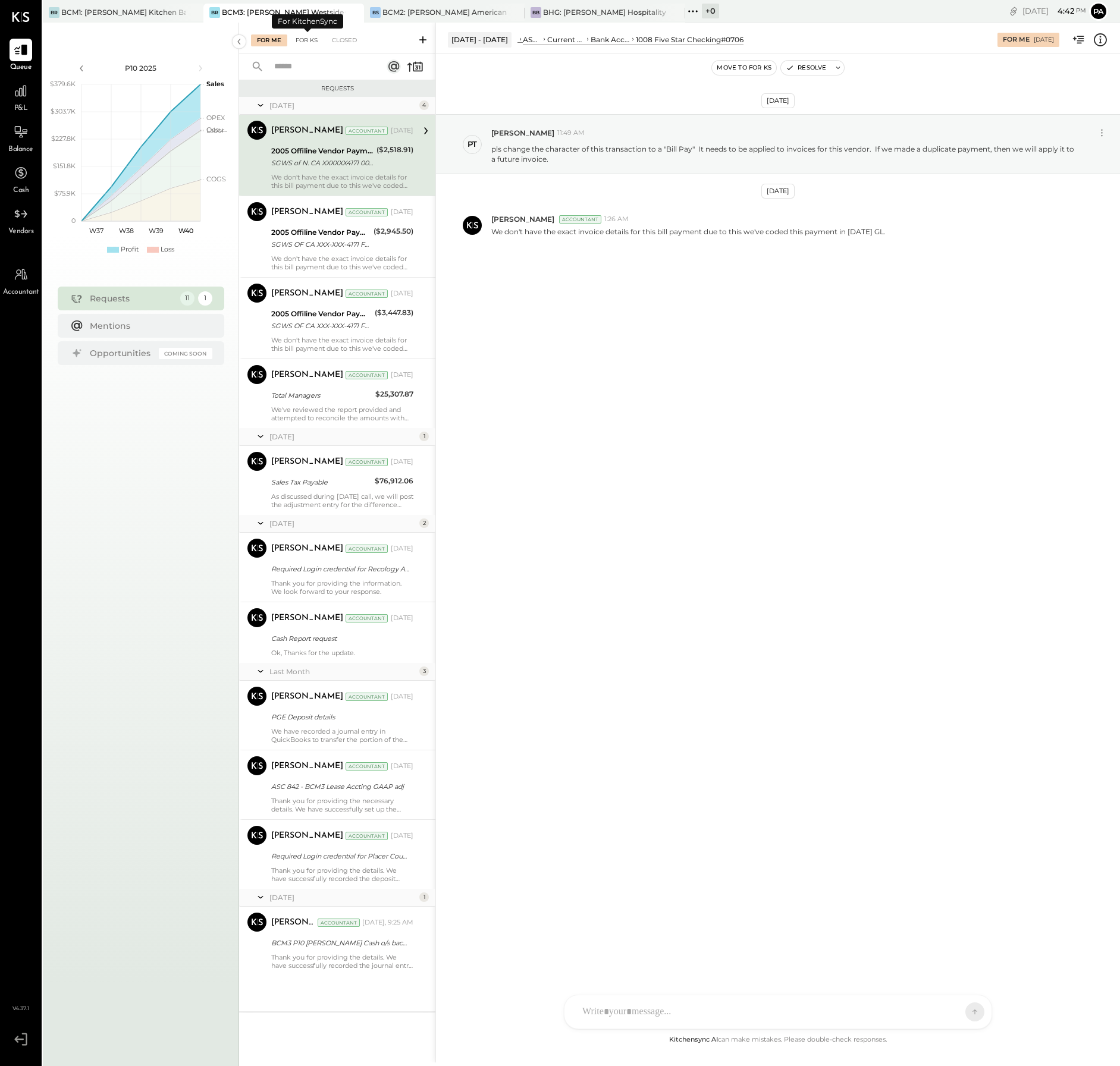
click at [307, 39] on div "For KS" at bounding box center [307, 40] width 34 height 12
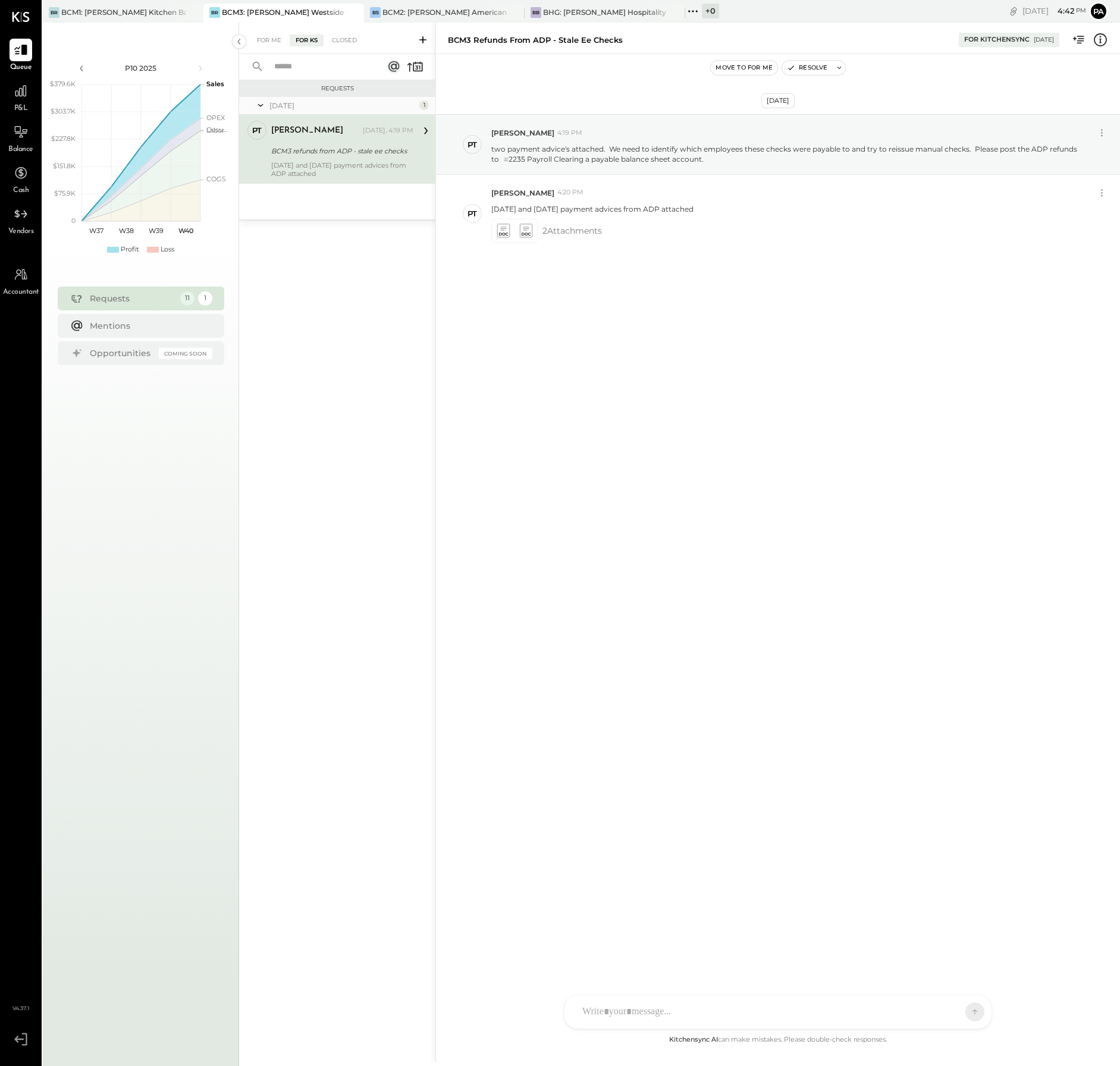
click at [423, 37] on icon at bounding box center [423, 39] width 12 height 12
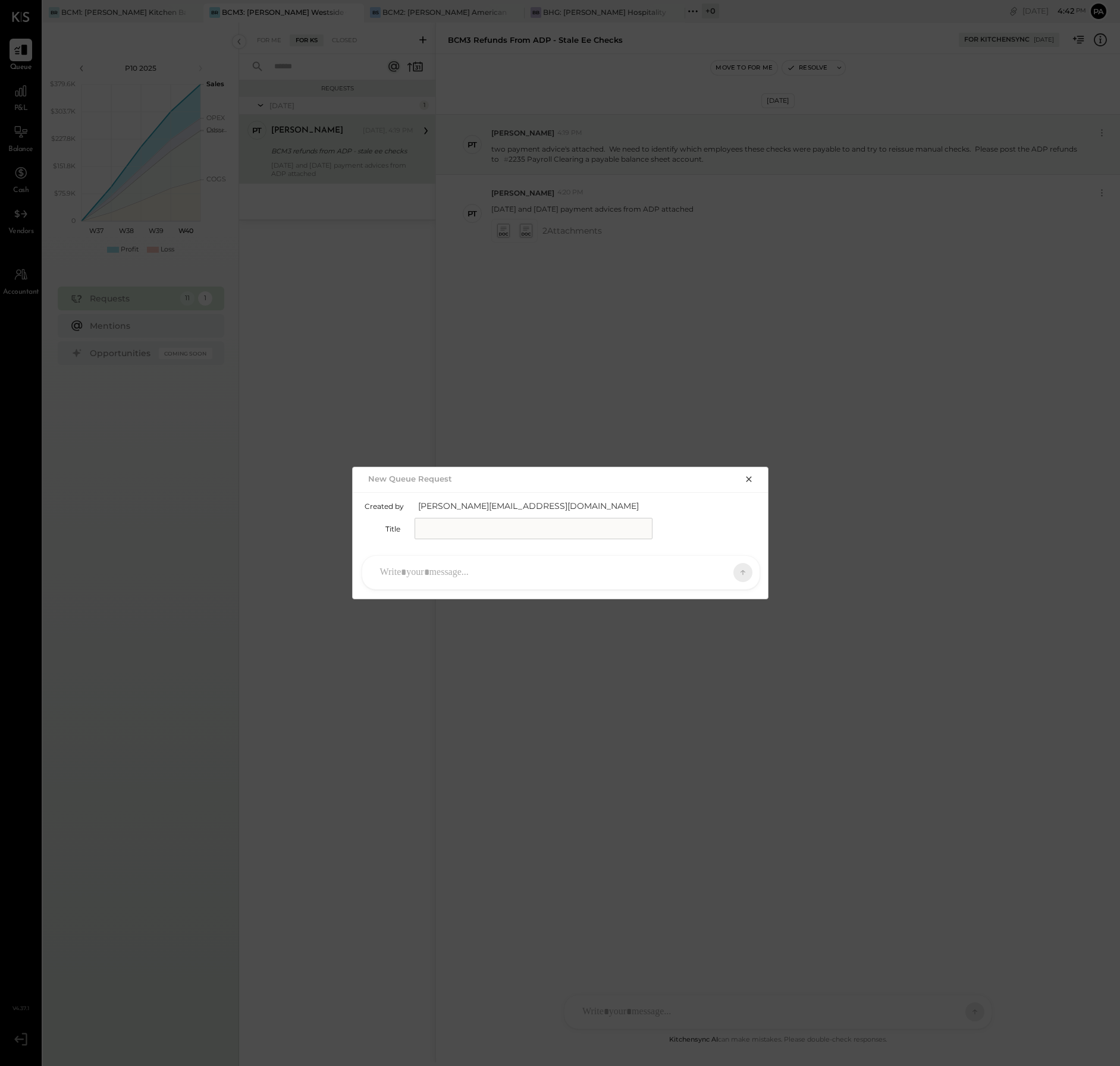
click at [426, 532] on input "text" at bounding box center [533, 528] width 238 height 21
paste input "**********"
click at [446, 525] on input "**********" at bounding box center [533, 528] width 238 height 21
type input "**********"
click at [452, 569] on div at bounding box center [550, 572] width 352 height 26
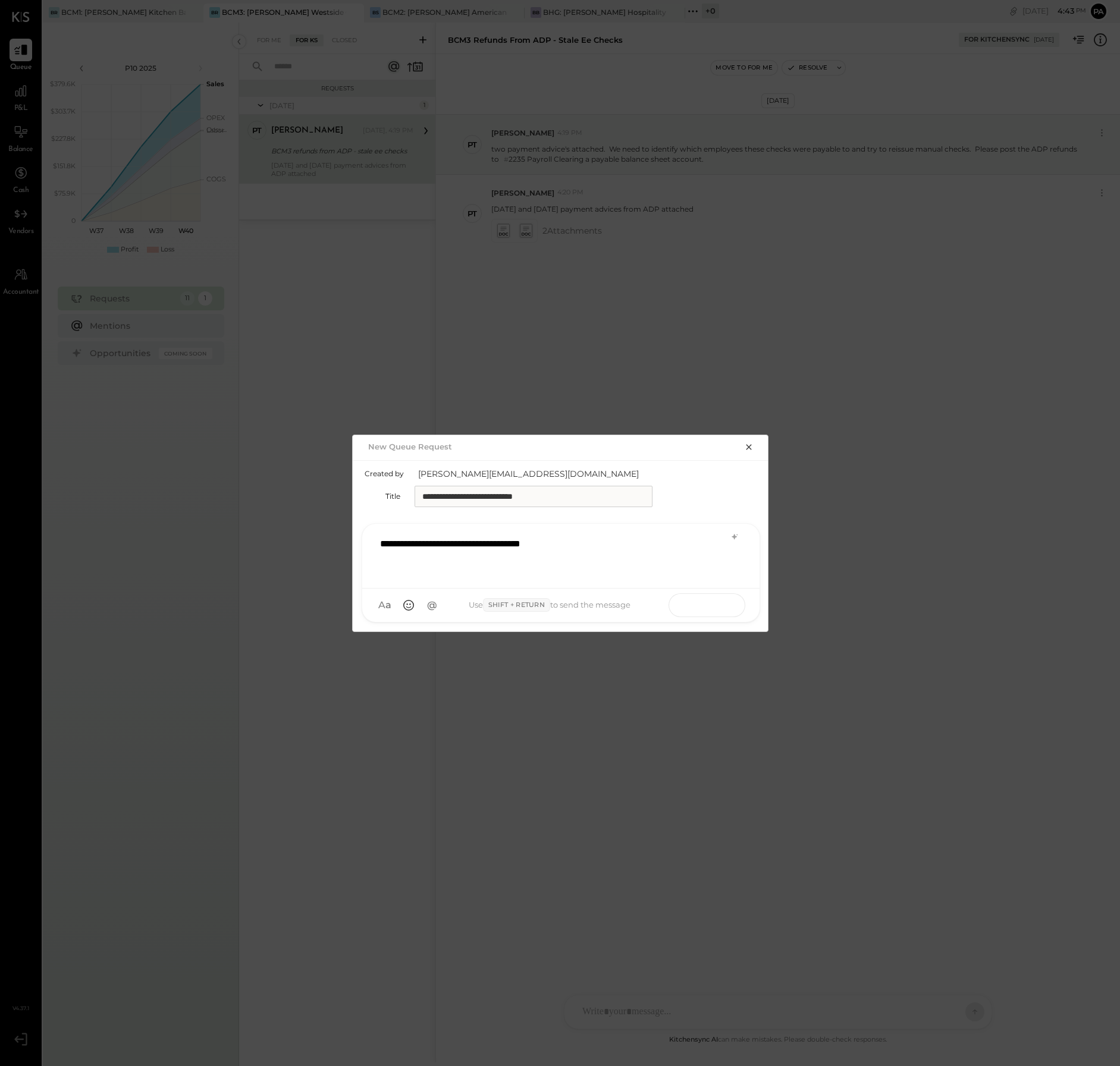
click at [719, 602] on icon at bounding box center [719, 604] width 12 height 12
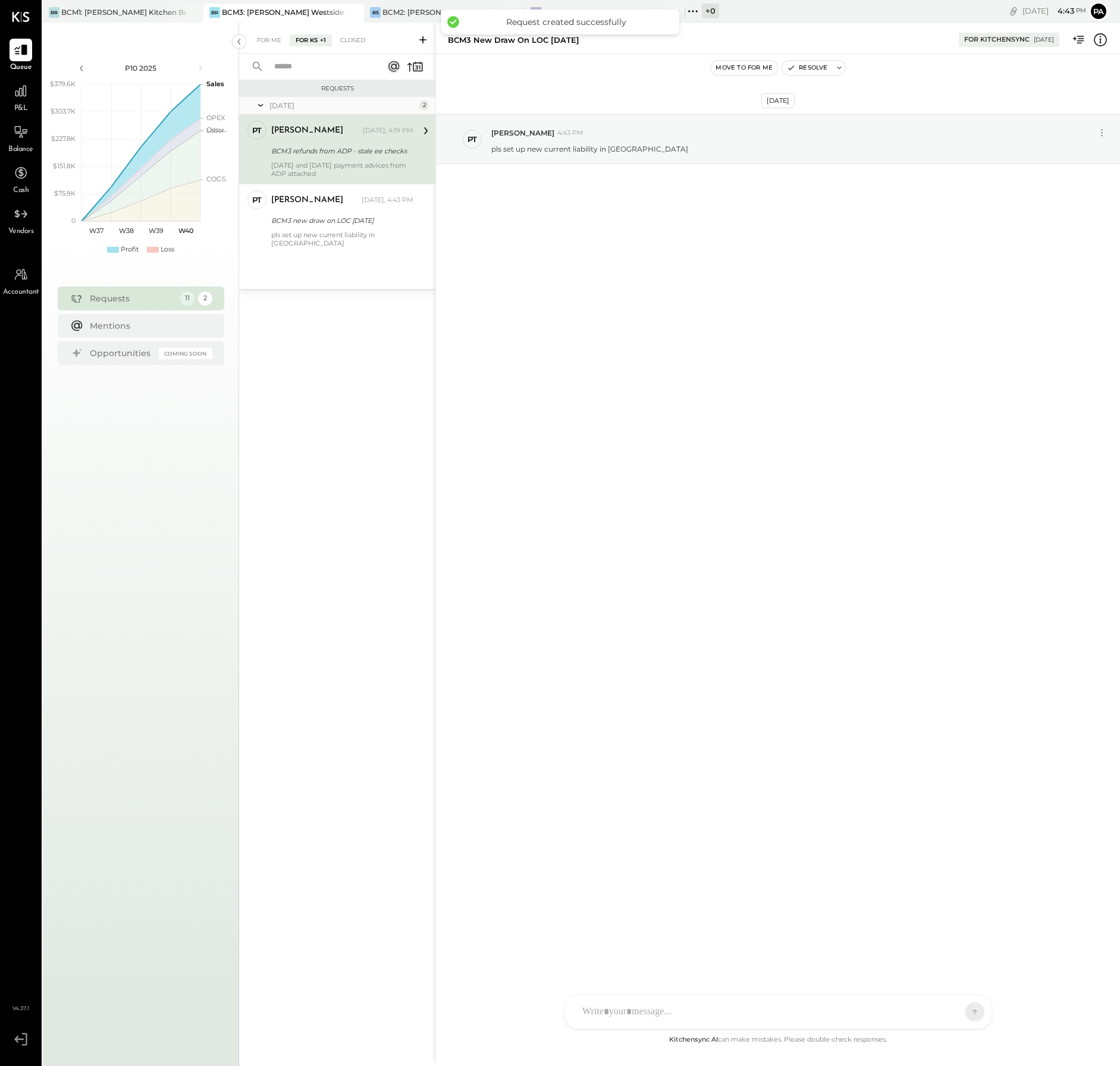
click at [626, 1009] on div at bounding box center [767, 1012] width 382 height 26
click at [610, 1012] on icon at bounding box center [611, 1012] width 7 height 8
click at [946, 1005] on icon at bounding box center [952, 1011] width 12 height 12
